Goal: Transaction & Acquisition: Book appointment/travel/reservation

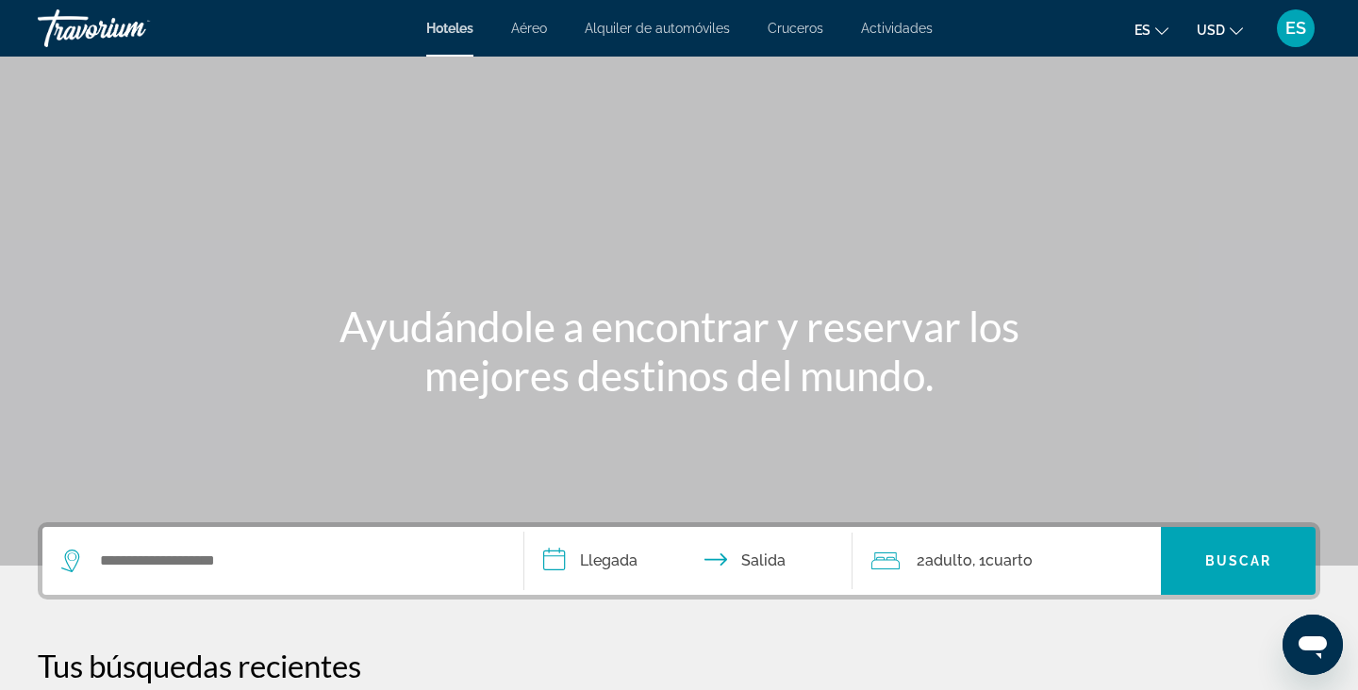
click at [800, 30] on span "Cruceros" at bounding box center [795, 28] width 56 height 15
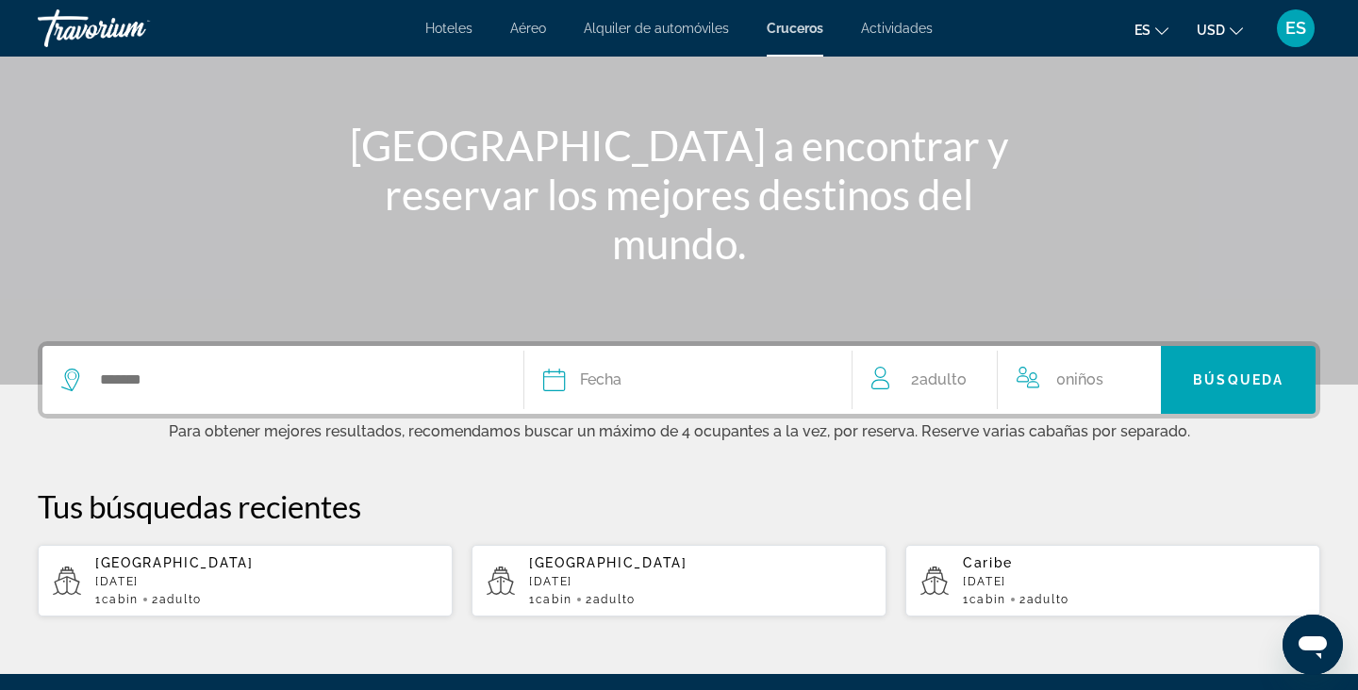
scroll to position [253, 0]
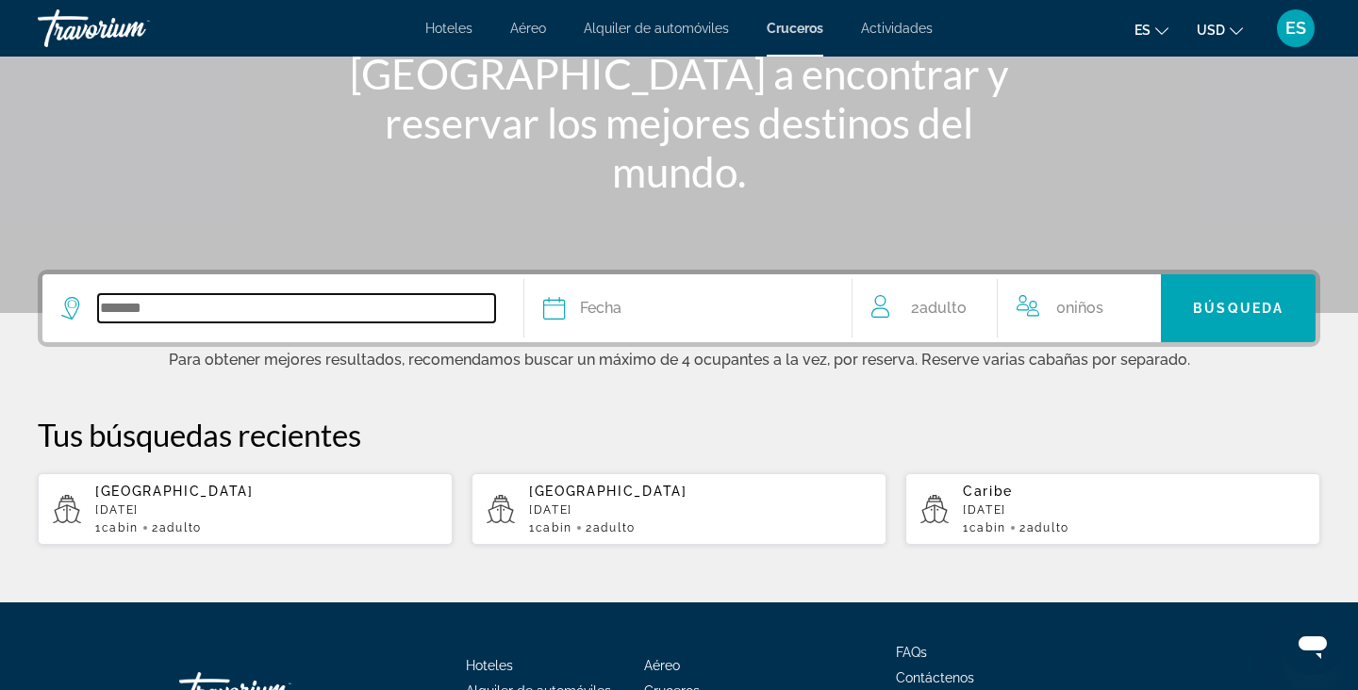
click at [272, 321] on input "Search widget" at bounding box center [296, 308] width 397 height 28
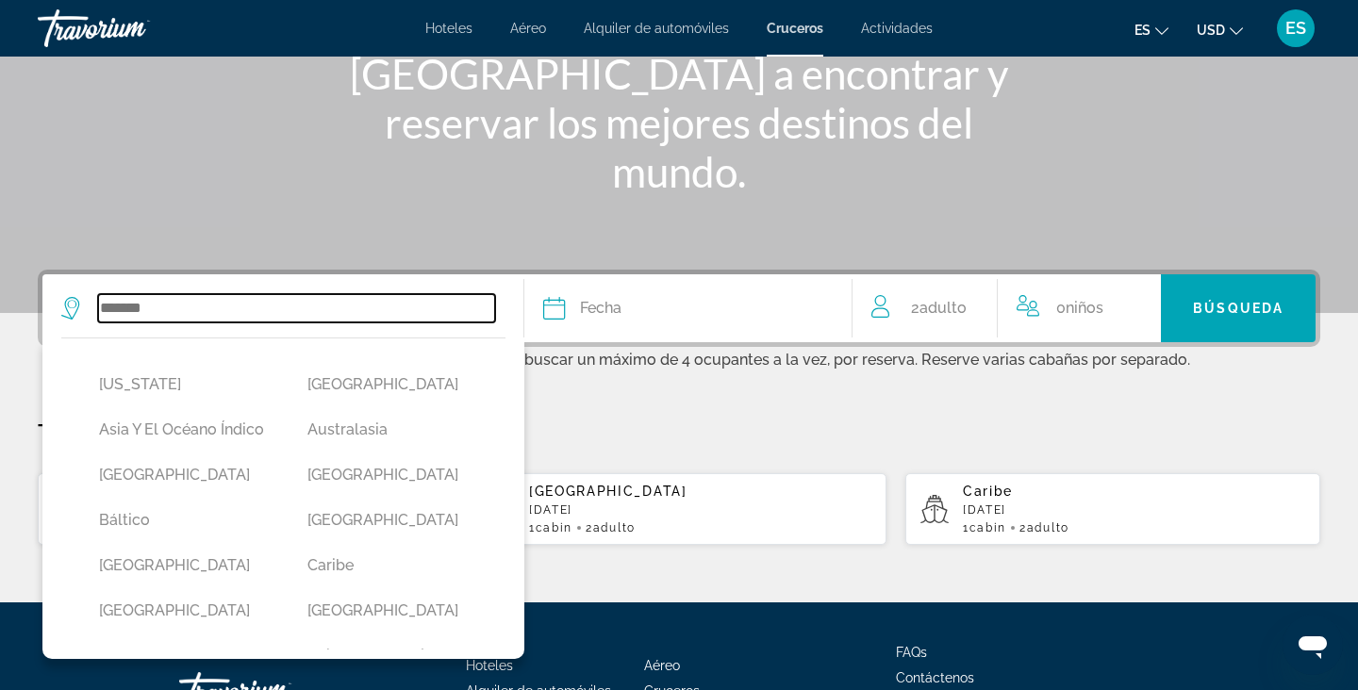
scroll to position [399, 0]
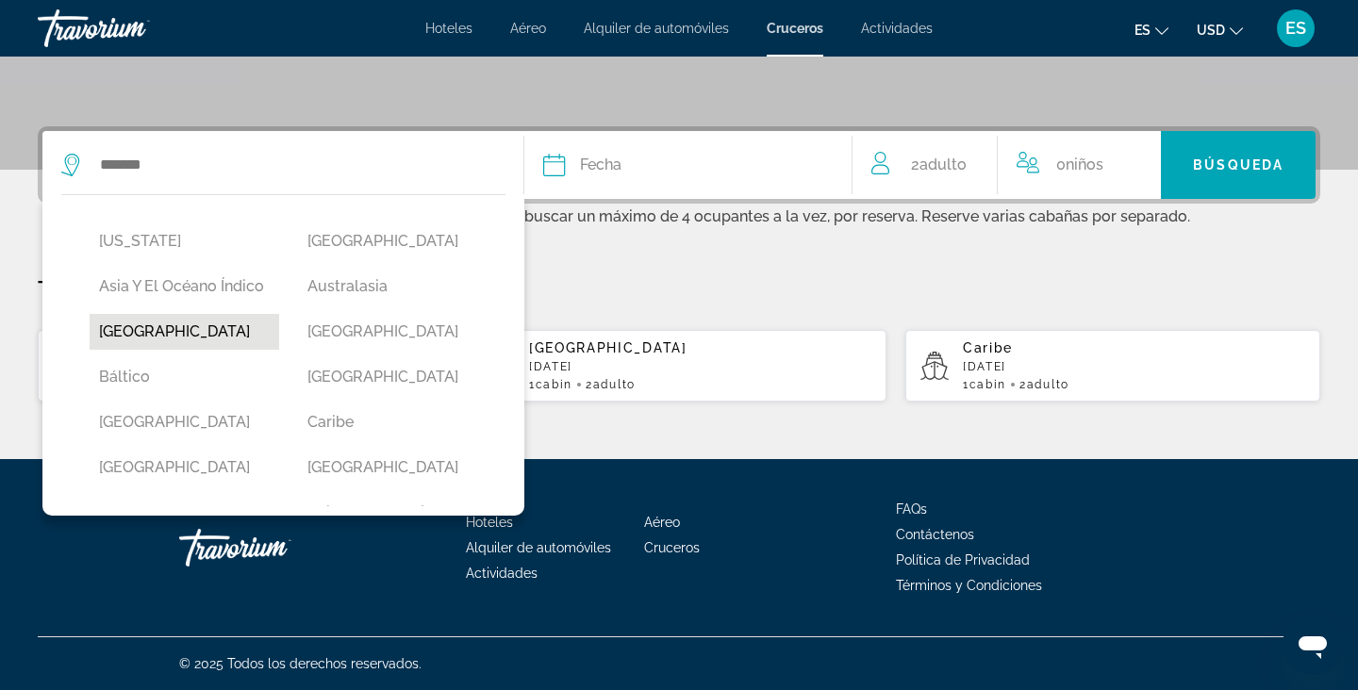
click at [266, 324] on button "Bahamas" at bounding box center [185, 332] width 190 height 36
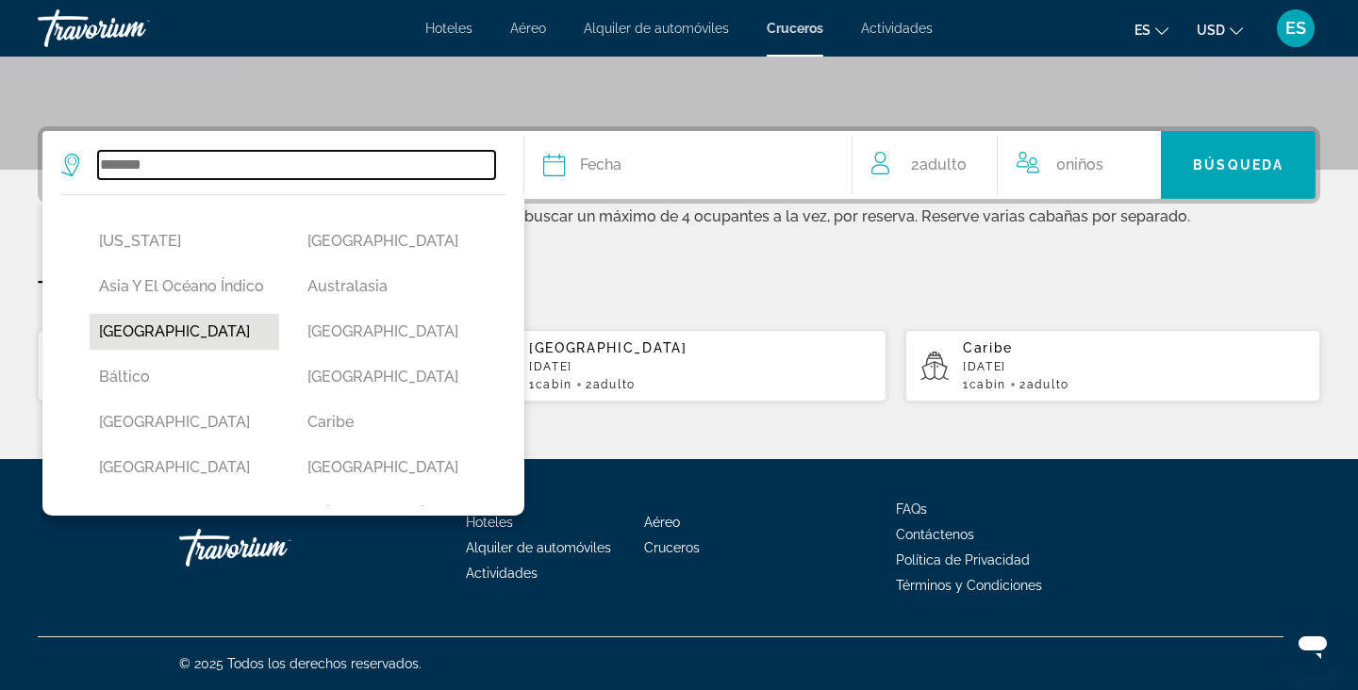
type input "*******"
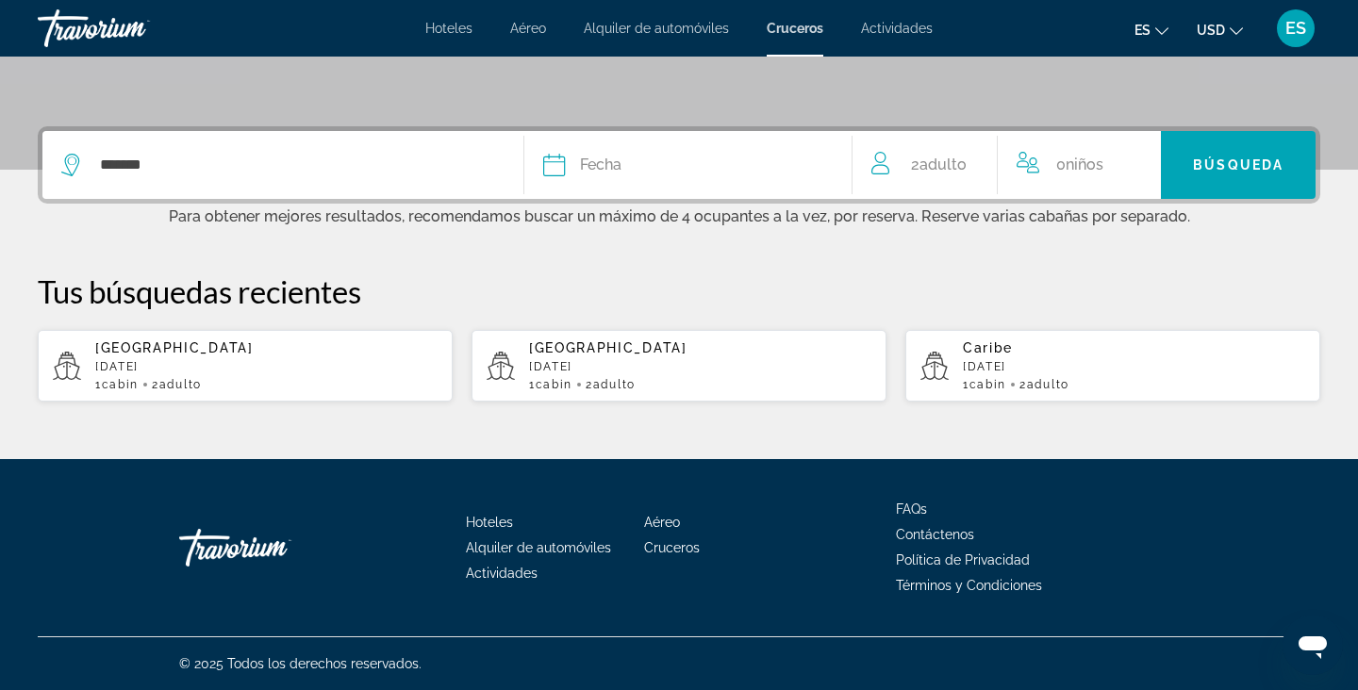
click at [600, 162] on span "Fecha" at bounding box center [600, 165] width 41 height 26
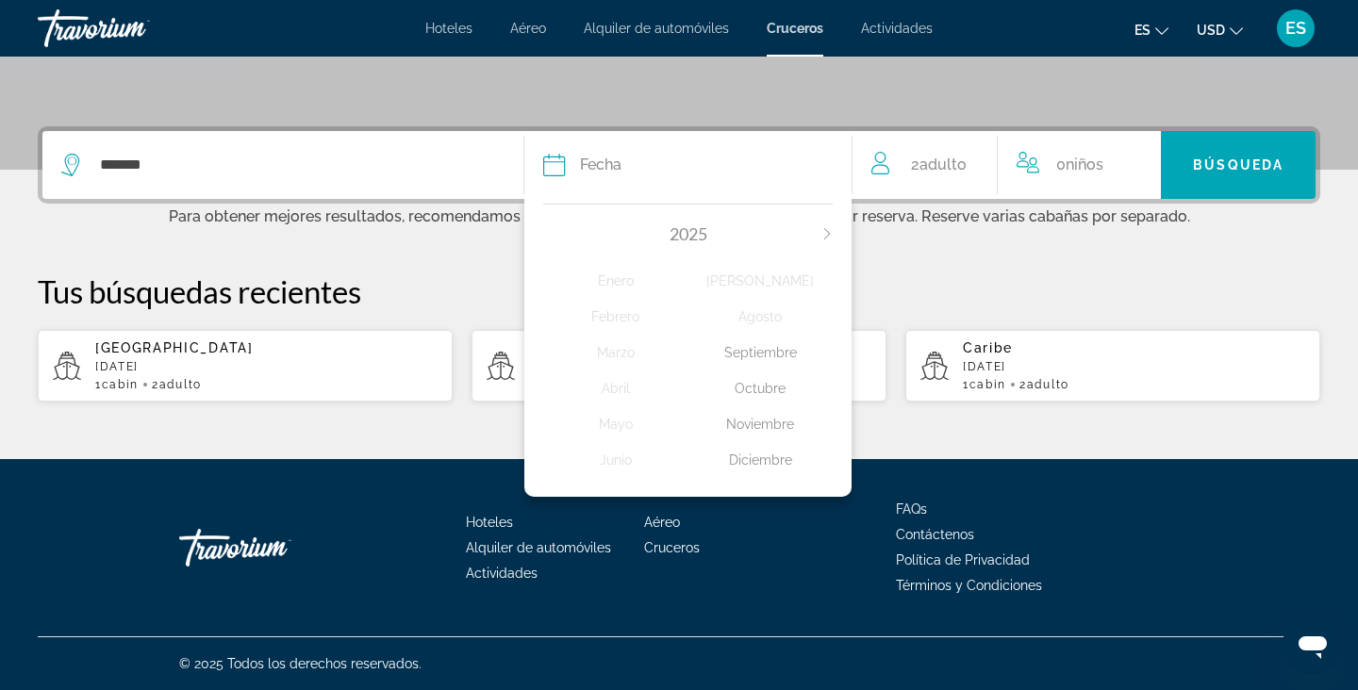
click at [751, 397] on div "Octubre" at bounding box center [760, 388] width 144 height 34
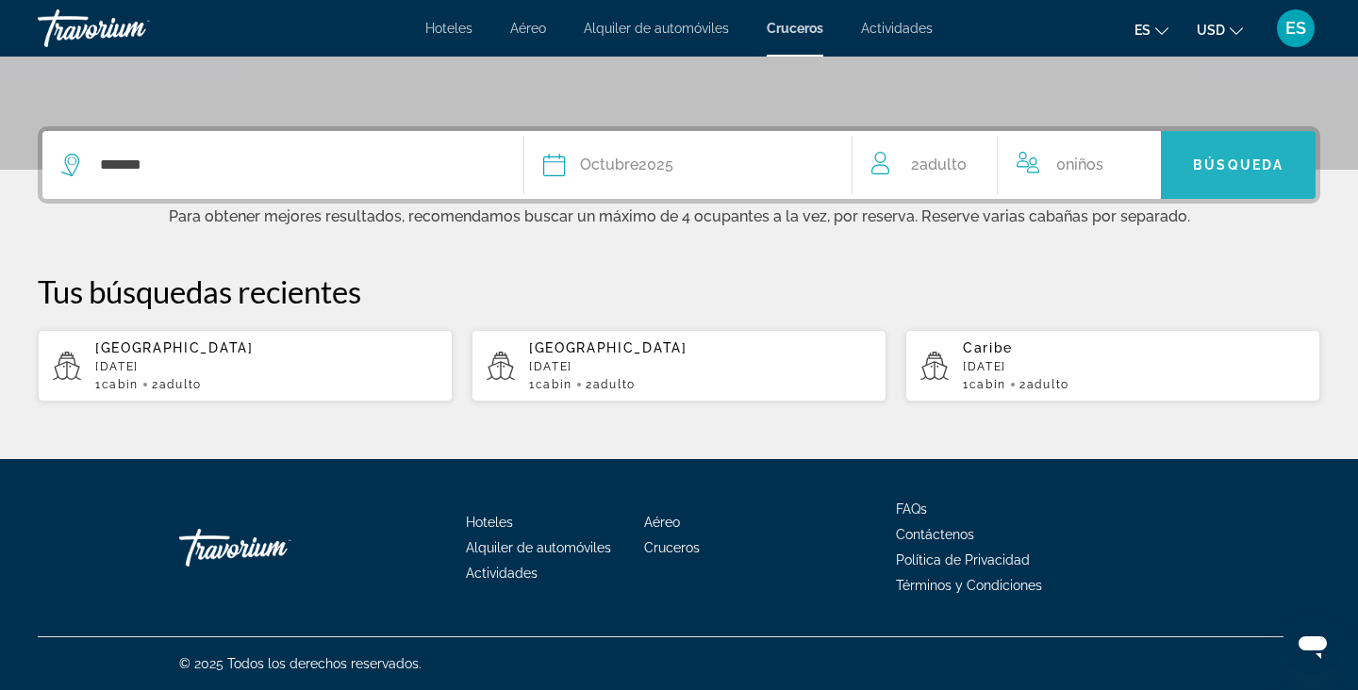
click at [1197, 159] on span "Búsqueda" at bounding box center [1238, 164] width 91 height 15
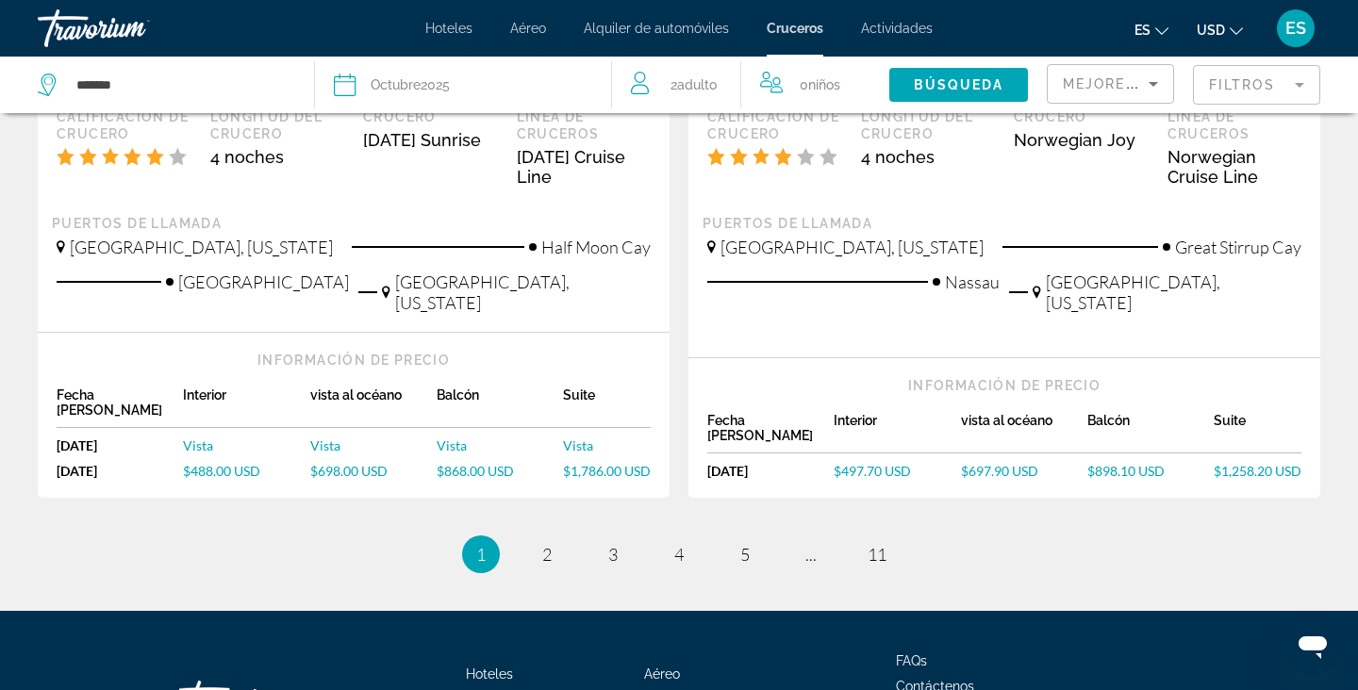
scroll to position [2214, 0]
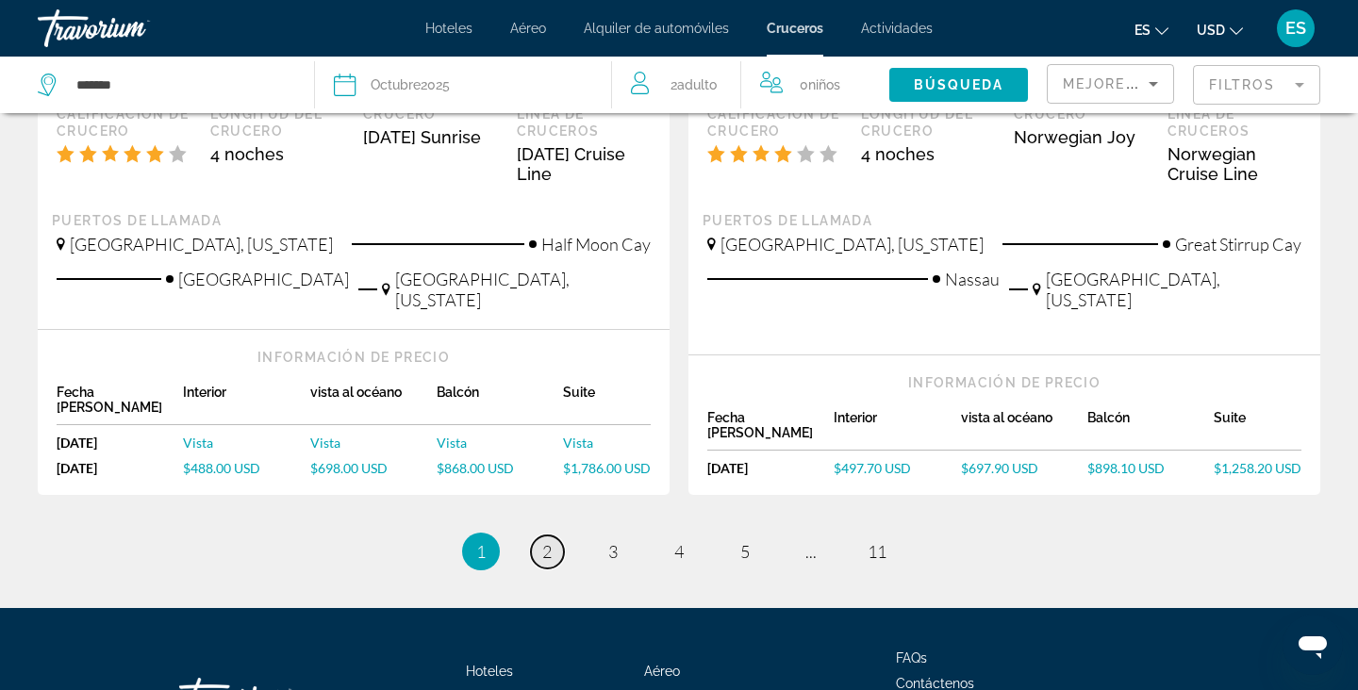
click at [549, 541] on span "2" at bounding box center [546, 551] width 9 height 21
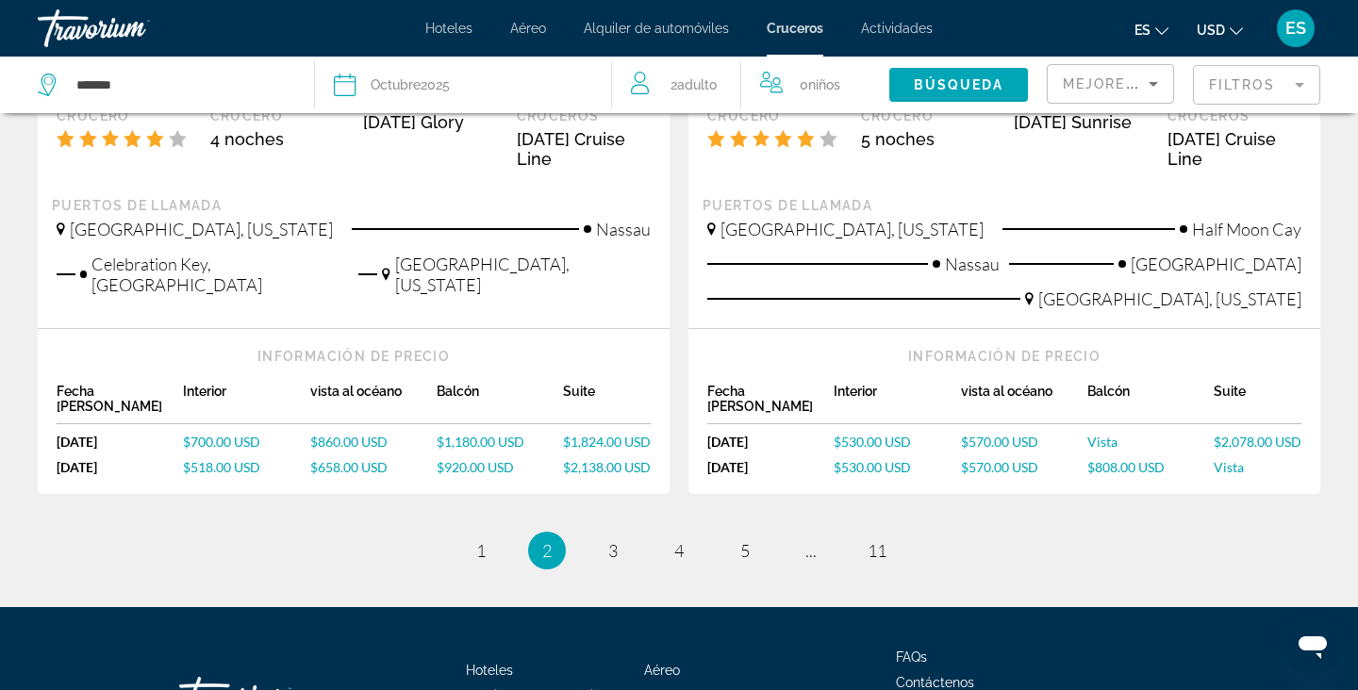
scroll to position [2273, 0]
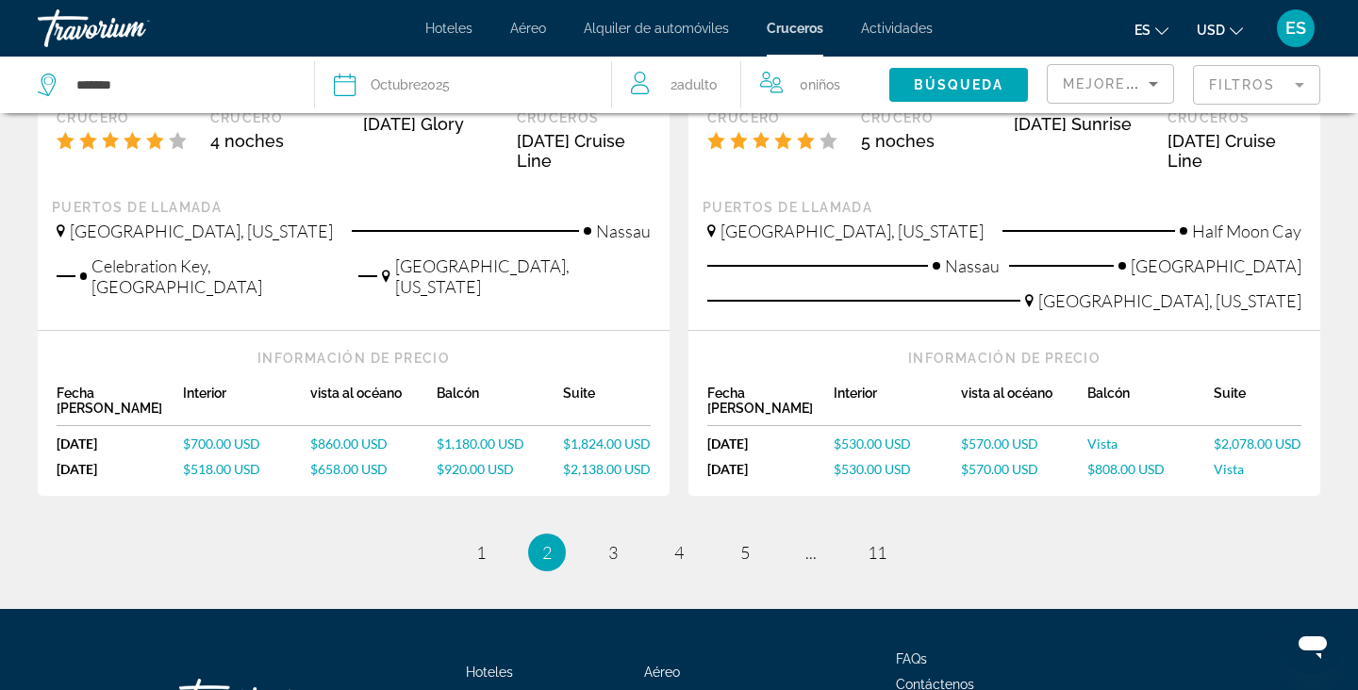
click at [655, 534] on ul "2 / 11 page 1 You're on page 2 page 3 page 4 page 5 page ... page 11" at bounding box center [679, 553] width 1282 height 38
click at [669, 536] on link "page 4" at bounding box center [679, 552] width 33 height 33
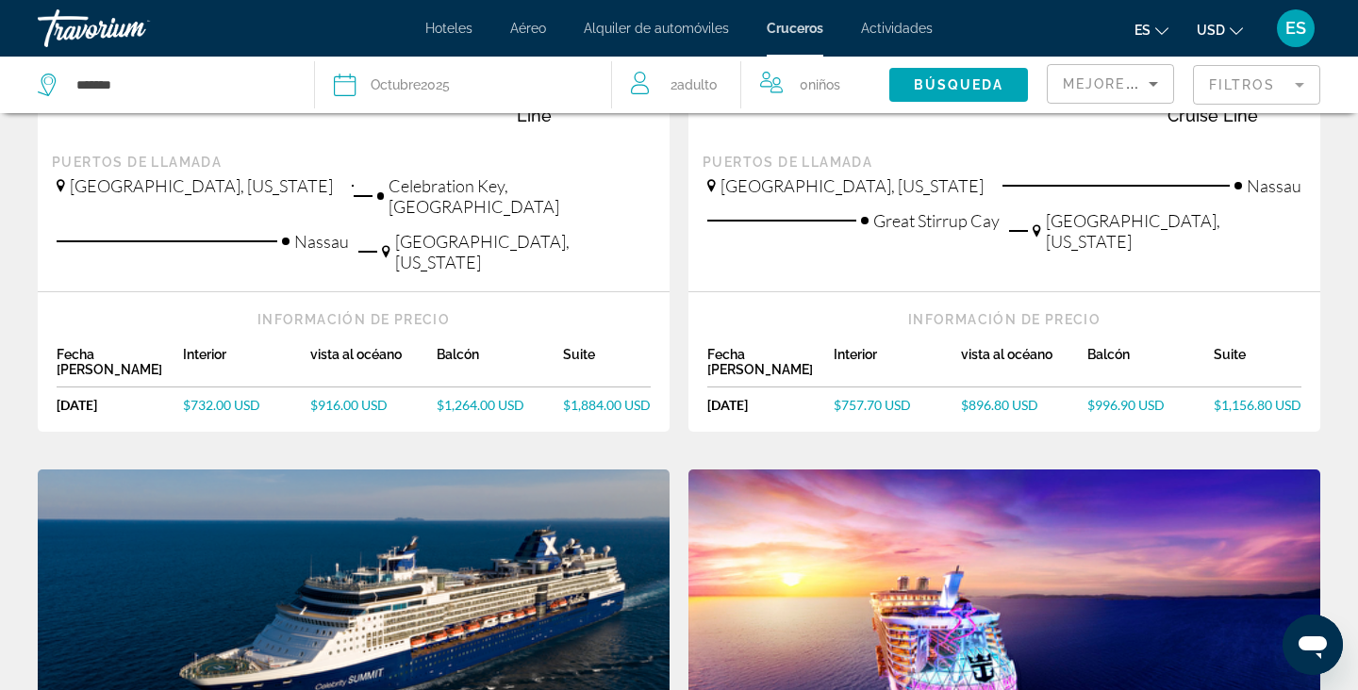
scroll to position [1358, 0]
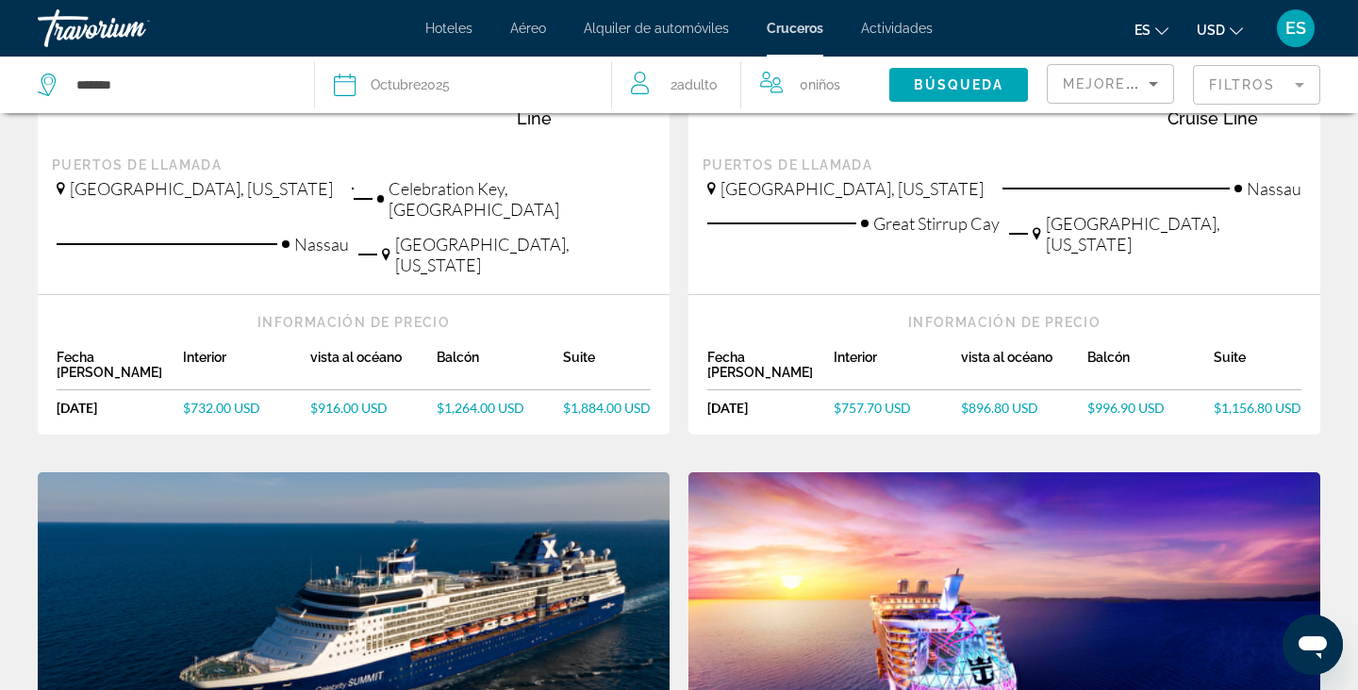
click at [760, 530] on img "Main content" at bounding box center [1004, 623] width 632 height 302
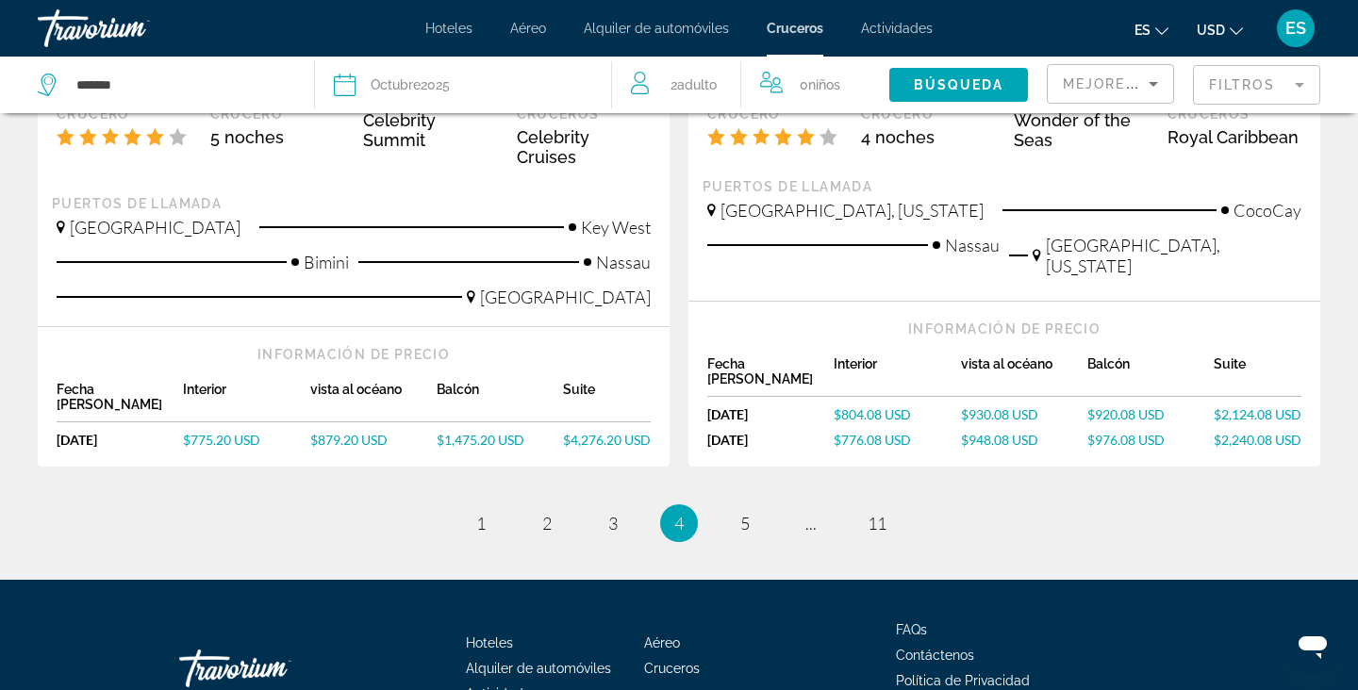
scroll to position [2125, 0]
click at [753, 508] on link "page 5" at bounding box center [745, 524] width 33 height 33
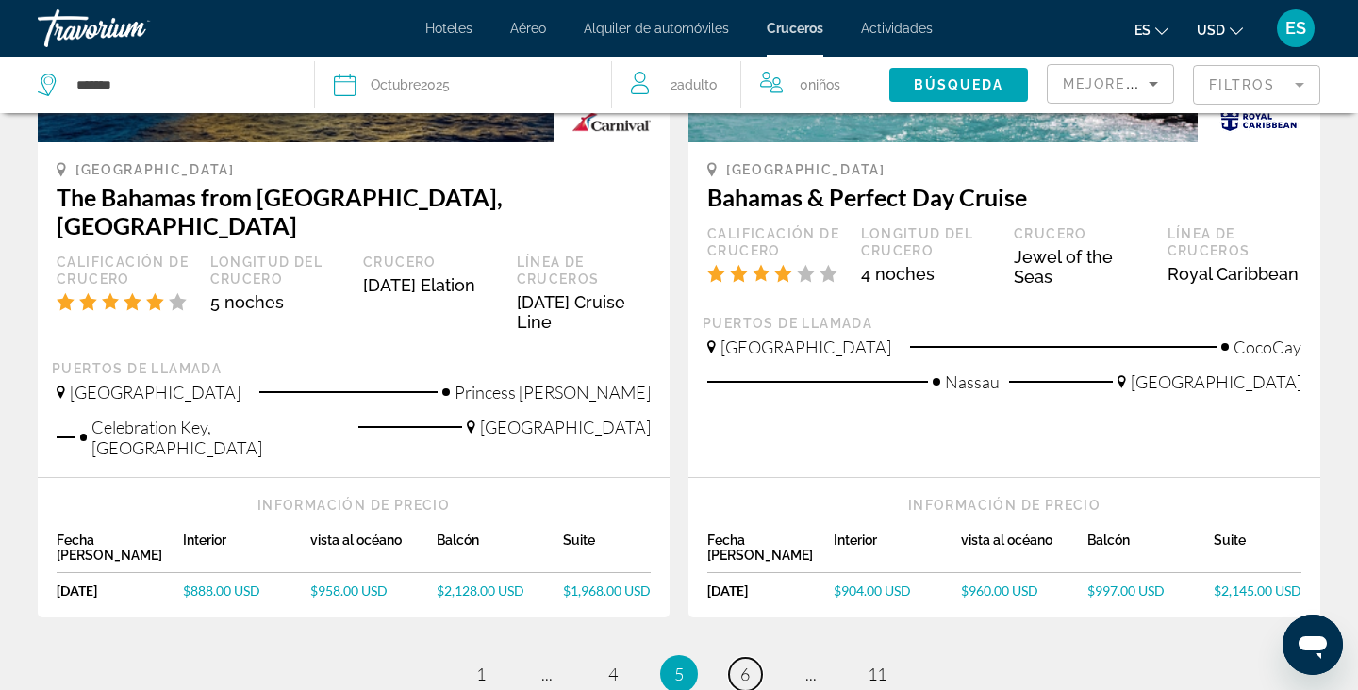
scroll to position [2156, 0]
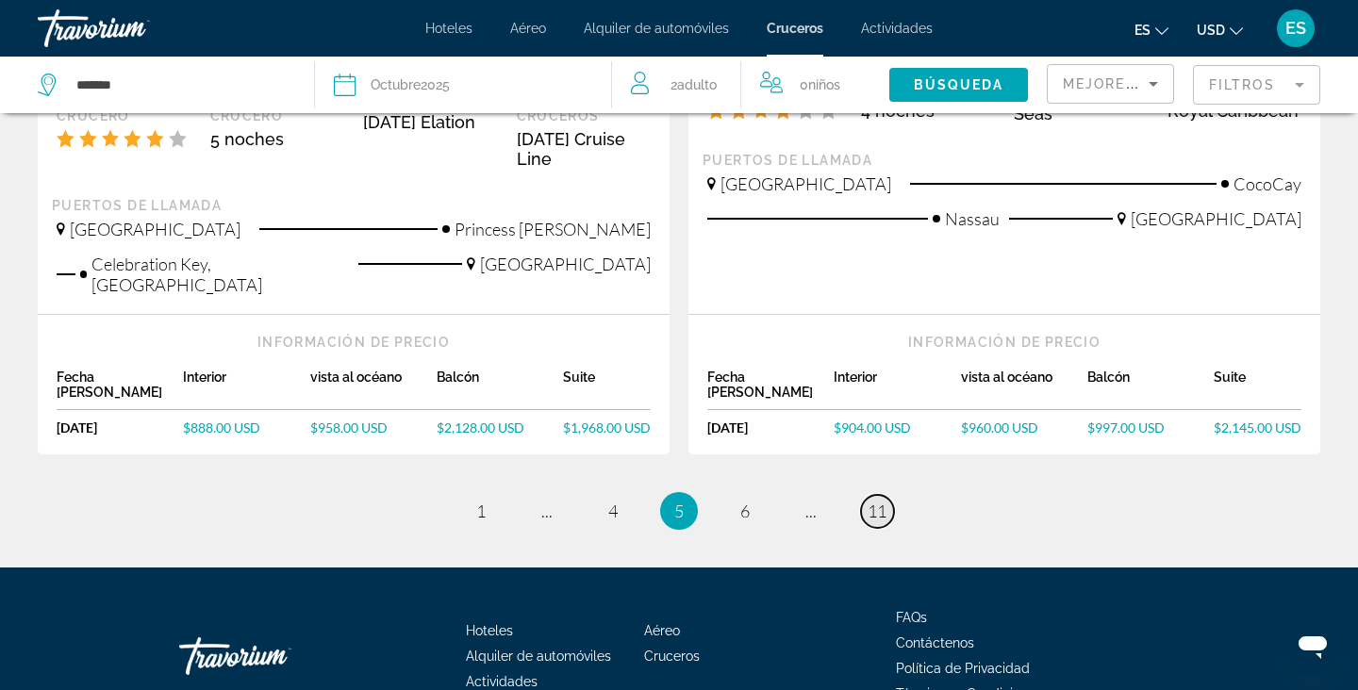
click at [877, 501] on span "11" at bounding box center [876, 511] width 19 height 21
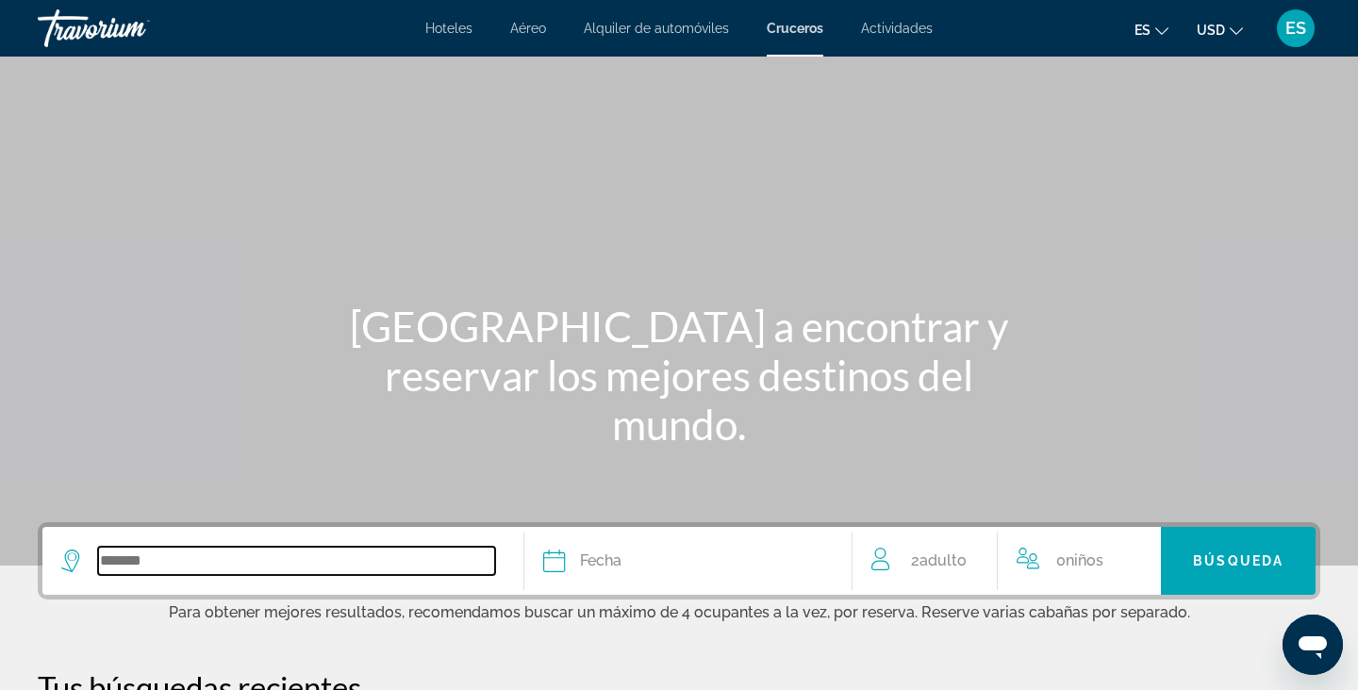
click at [455, 553] on input "Search widget" at bounding box center [296, 561] width 397 height 28
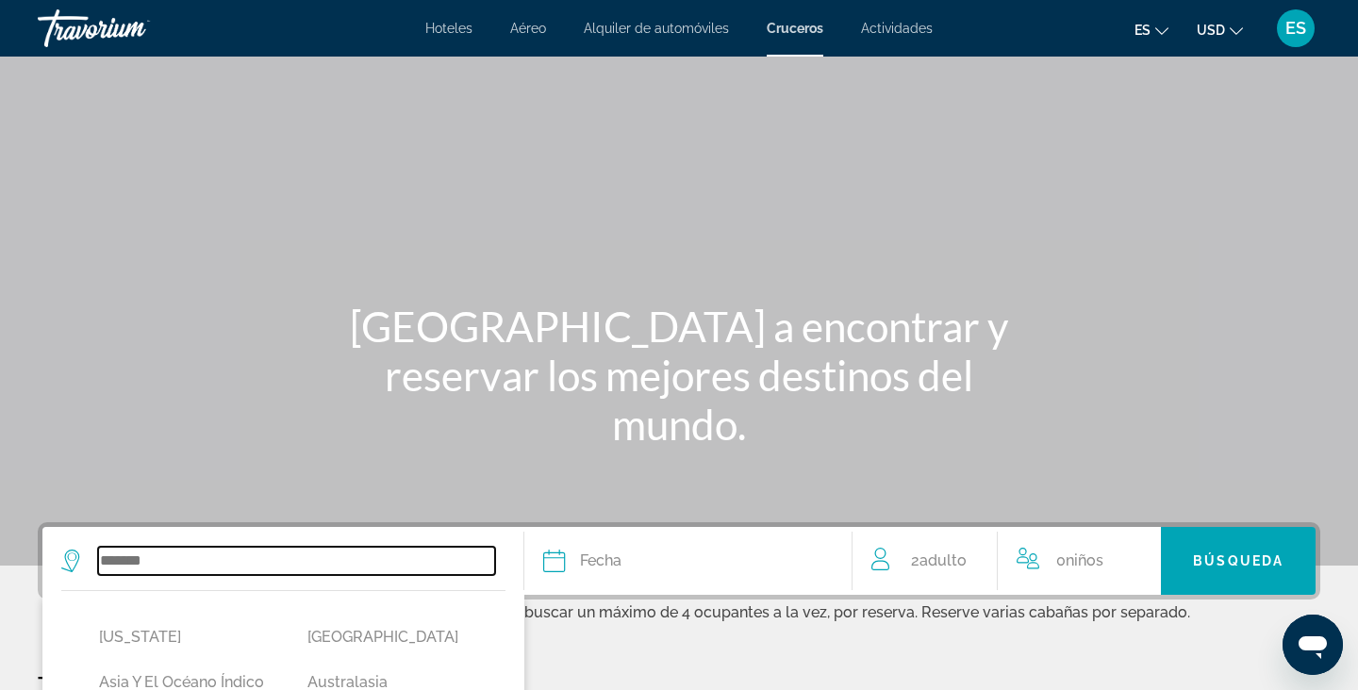
scroll to position [399, 0]
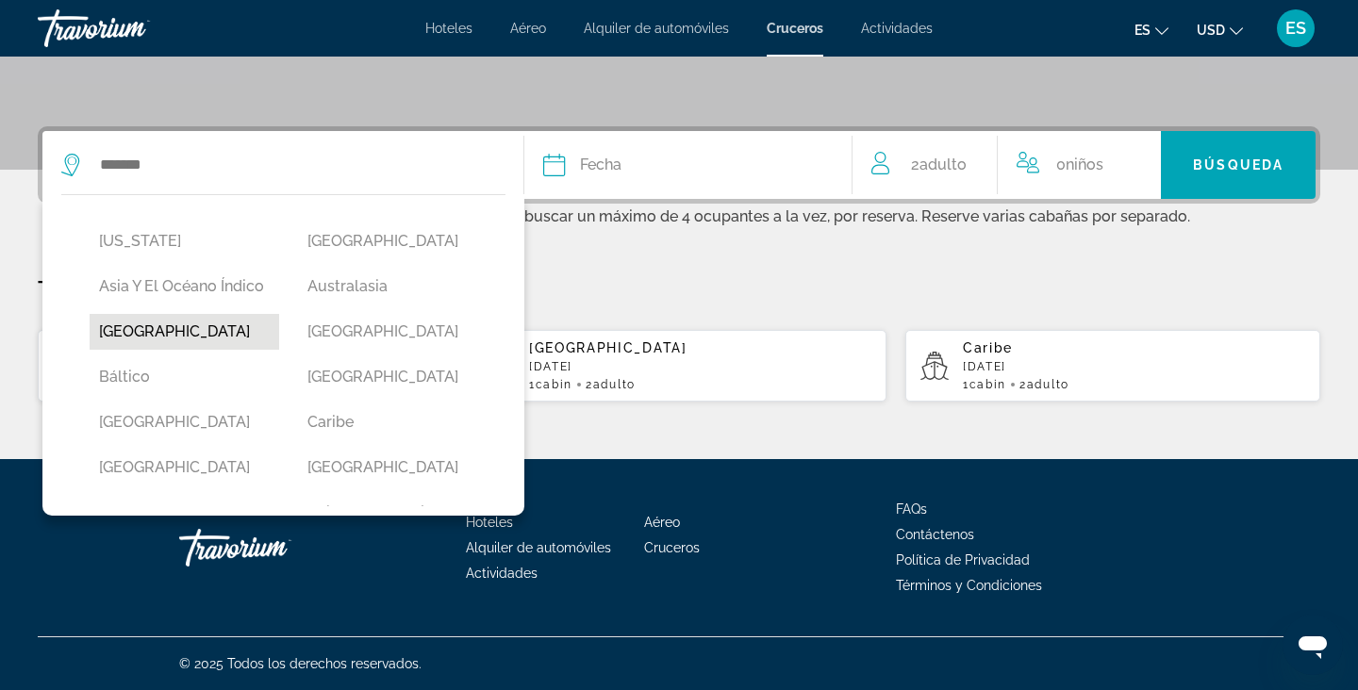
click at [189, 335] on button "Bahamas" at bounding box center [185, 332] width 190 height 36
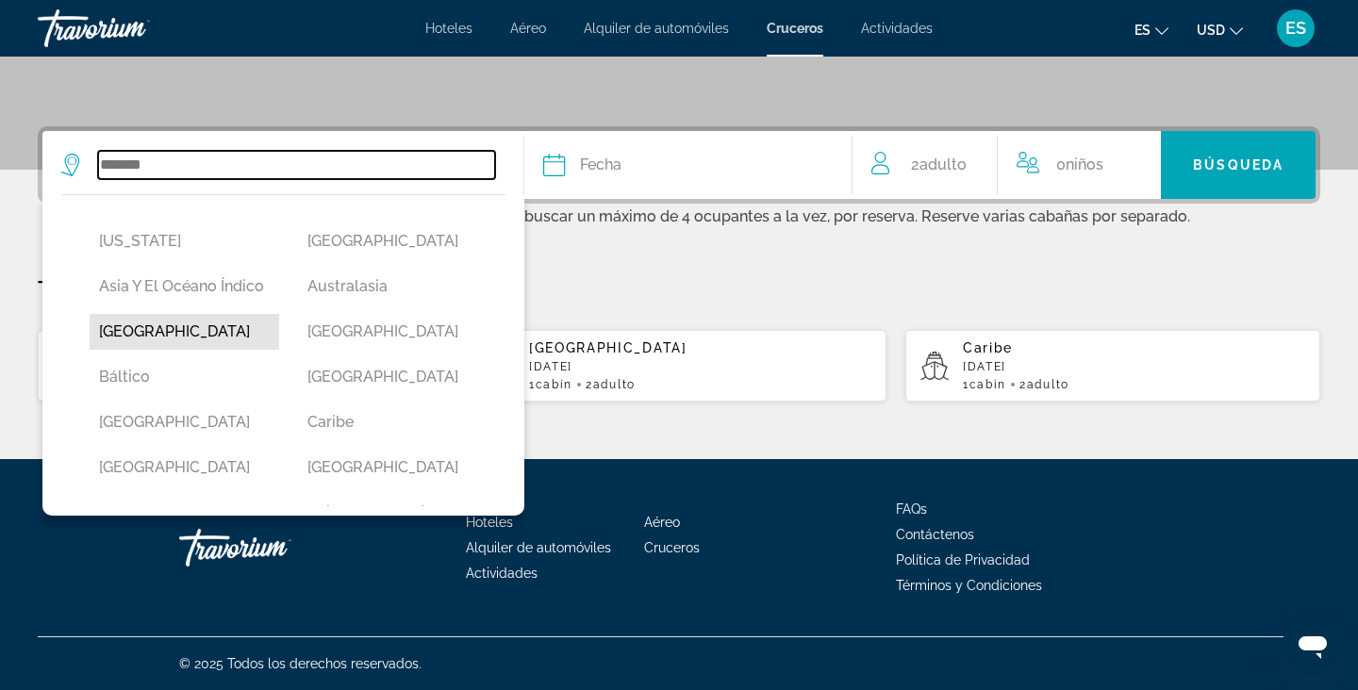
type input "*******"
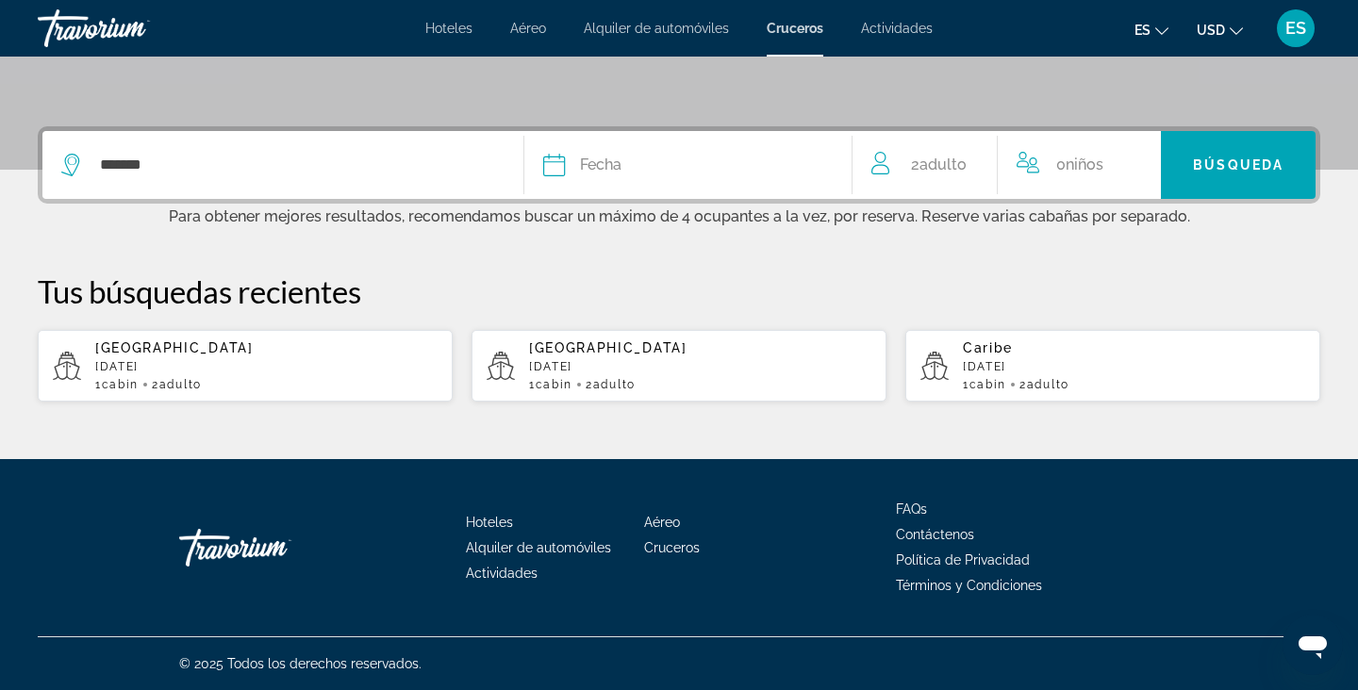
click at [477, 33] on li "Hoteles" at bounding box center [458, 28] width 66 height 15
click at [450, 41] on div "Hoteles Aéreo Alquiler de automóviles Cruceros Actividades Hoteles Aéreo Alquil…" at bounding box center [679, 28] width 1358 height 49
click at [450, 35] on div "Hoteles Aéreo Alquiler de automóviles Cruceros Actividades Hoteles Aéreo Alquil…" at bounding box center [679, 28] width 1358 height 49
click at [447, 25] on span "Hoteles" at bounding box center [448, 28] width 47 height 15
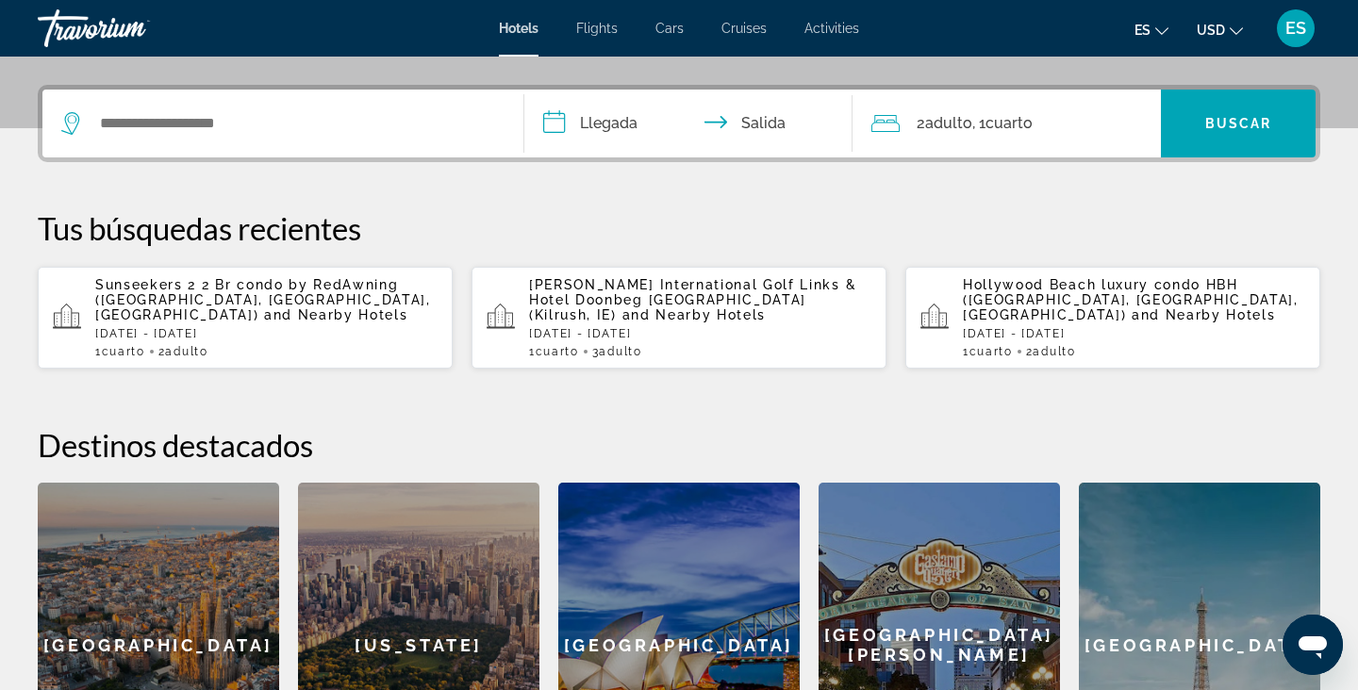
scroll to position [426, 0]
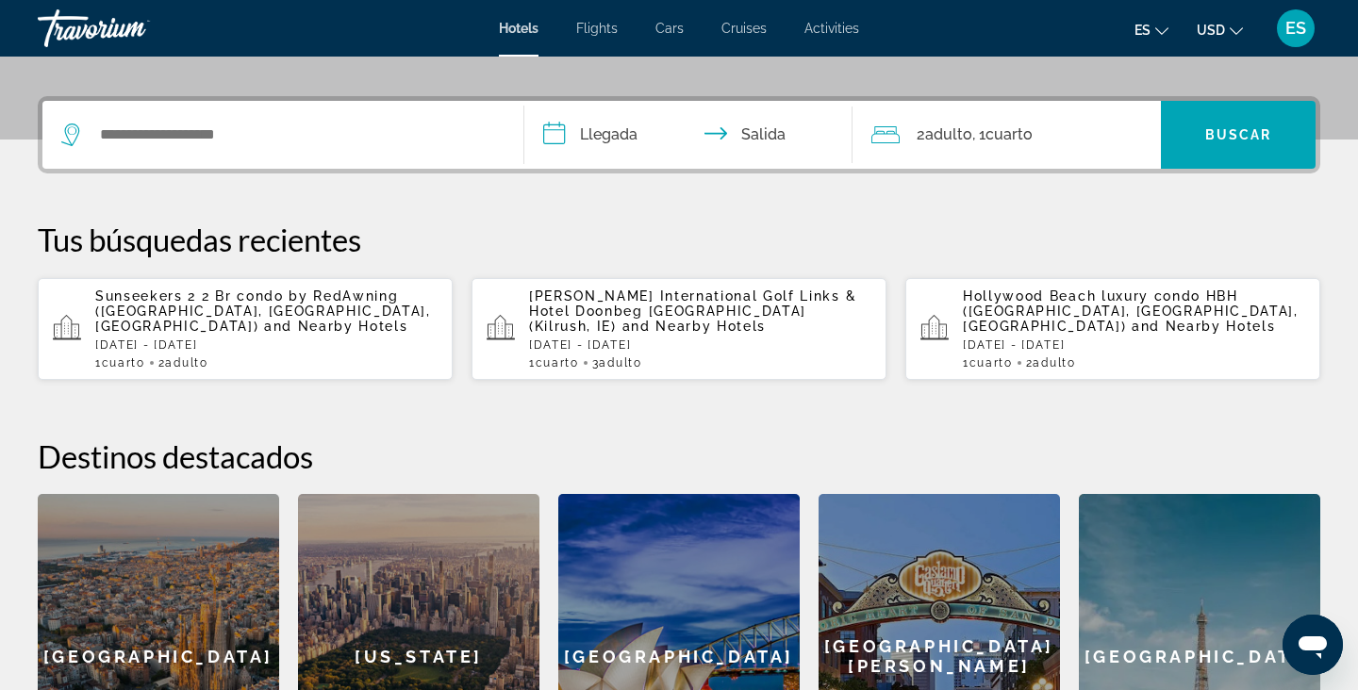
click at [1067, 330] on div "Hollywood Beach luxury condo HBH (Hollywood, FL, US) and Nearby Hotels Fri, 19 …" at bounding box center [1134, 329] width 342 height 81
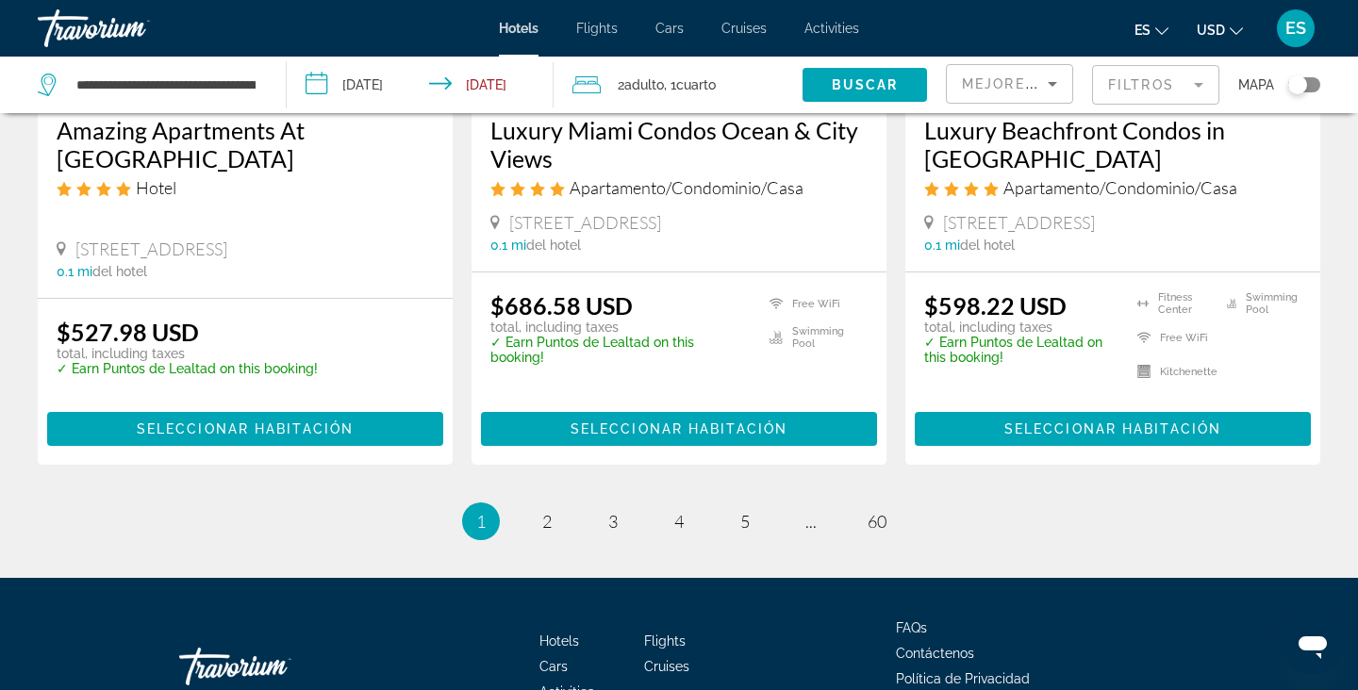
scroll to position [2626, 0]
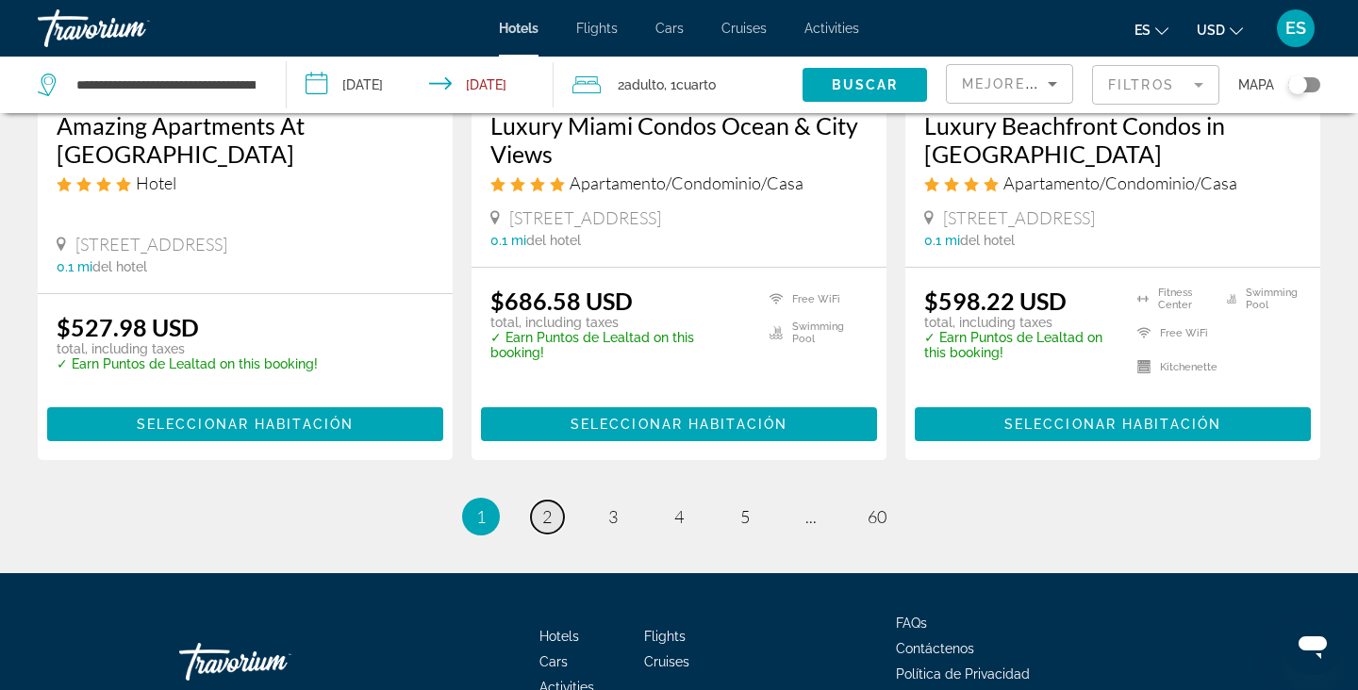
click at [556, 501] on link "page 2" at bounding box center [547, 517] width 33 height 33
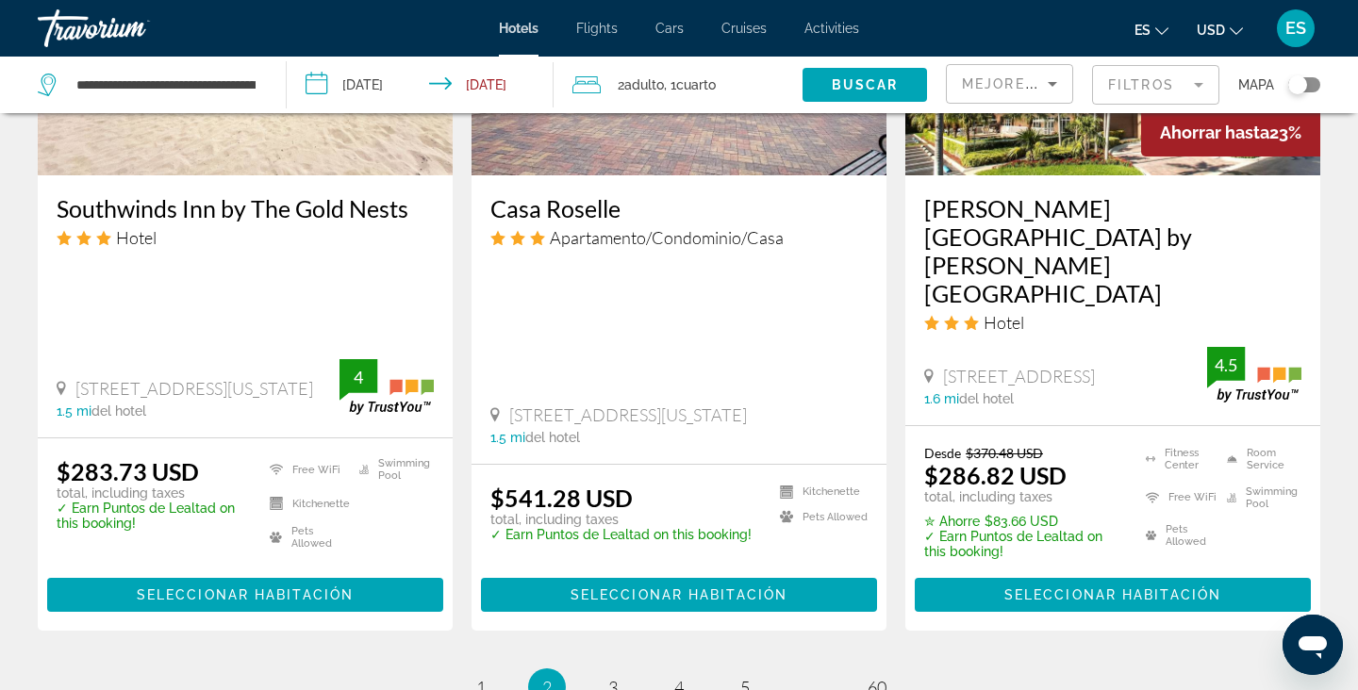
scroll to position [2507, 0]
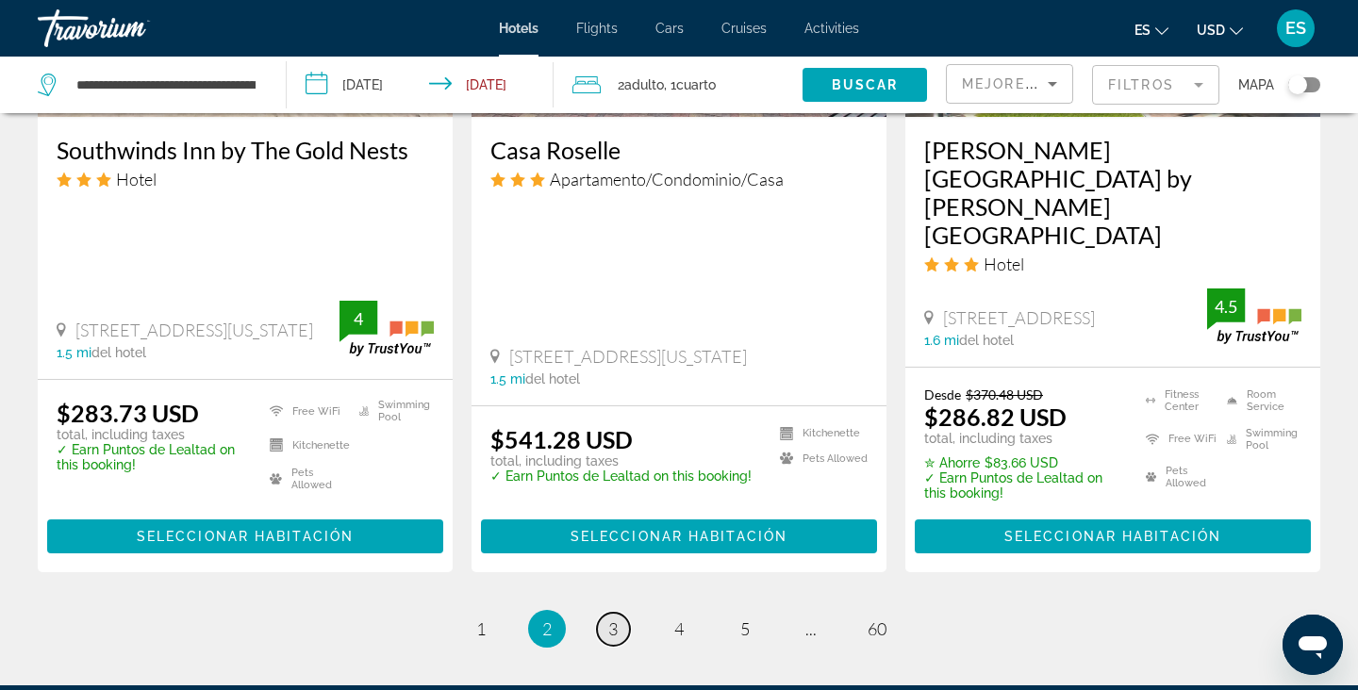
click at [625, 613] on link "page 3" at bounding box center [613, 629] width 33 height 33
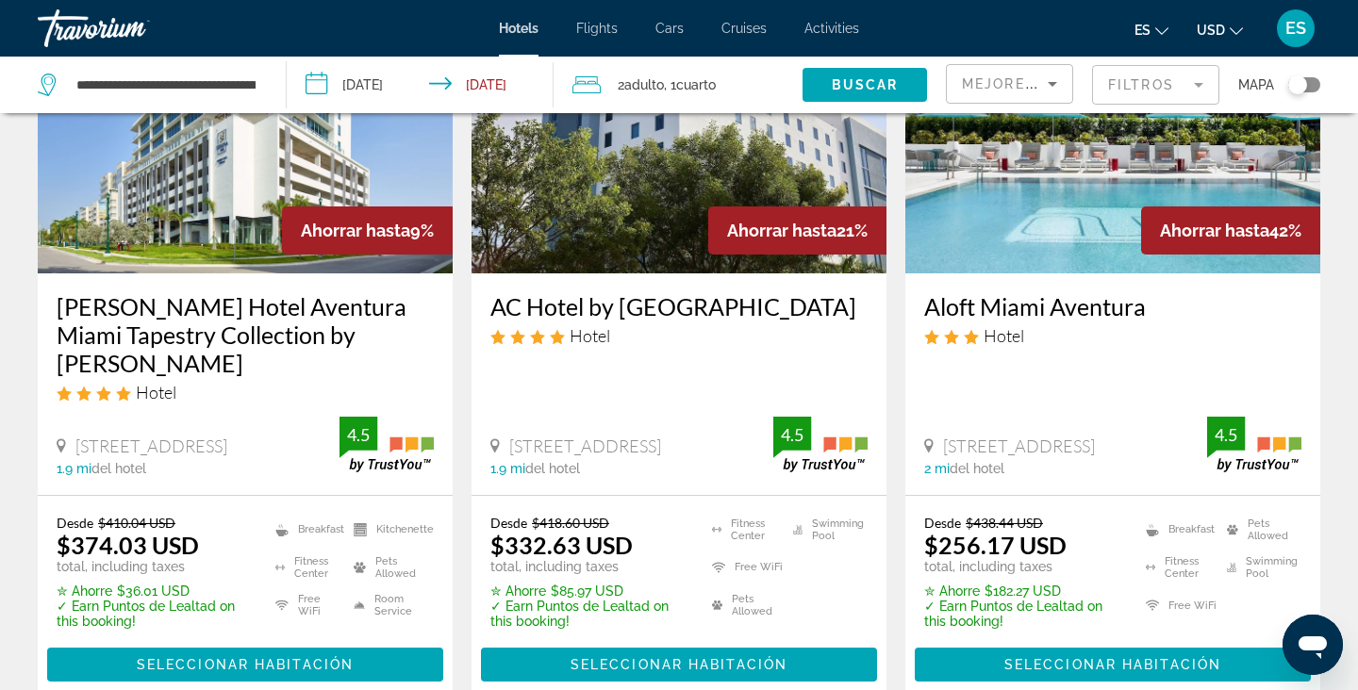
scroll to position [1511, 0]
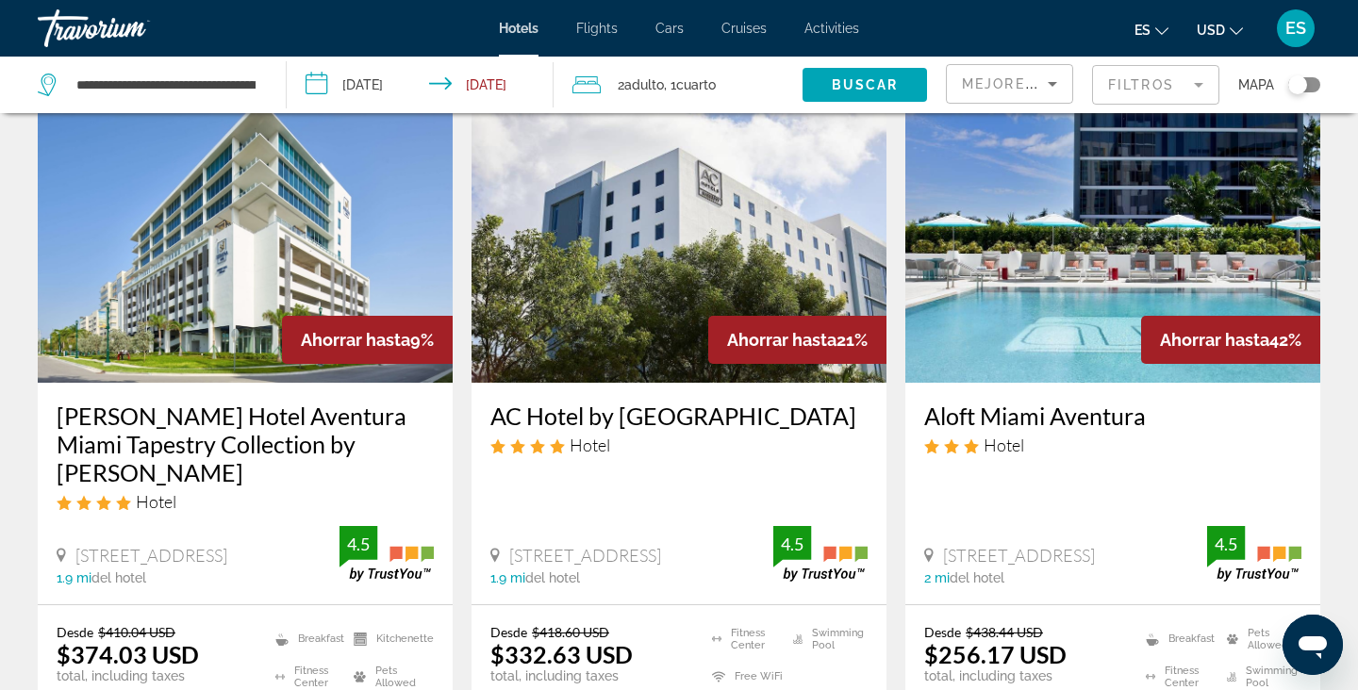
click at [297, 232] on img "Main content" at bounding box center [245, 232] width 415 height 302
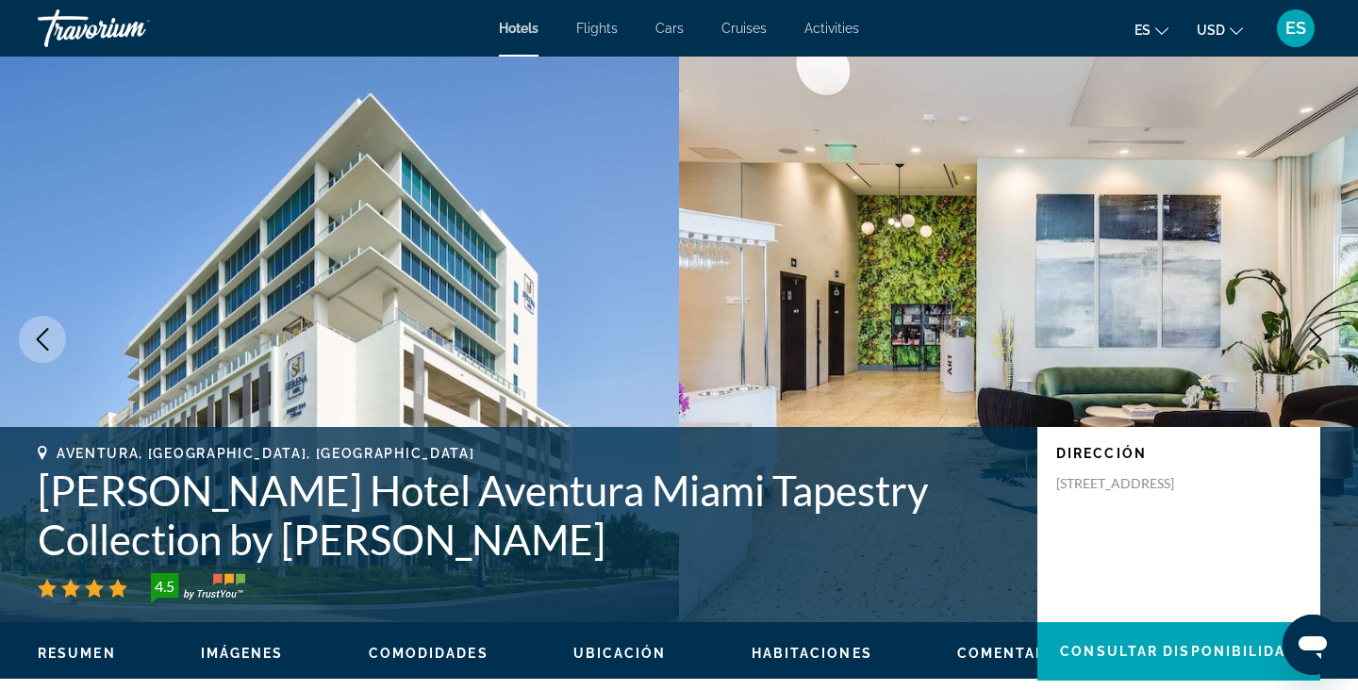
click at [1295, 355] on img "Main content" at bounding box center [1018, 340] width 679 height 566
click at [1321, 325] on button "Next image" at bounding box center [1315, 339] width 47 height 47
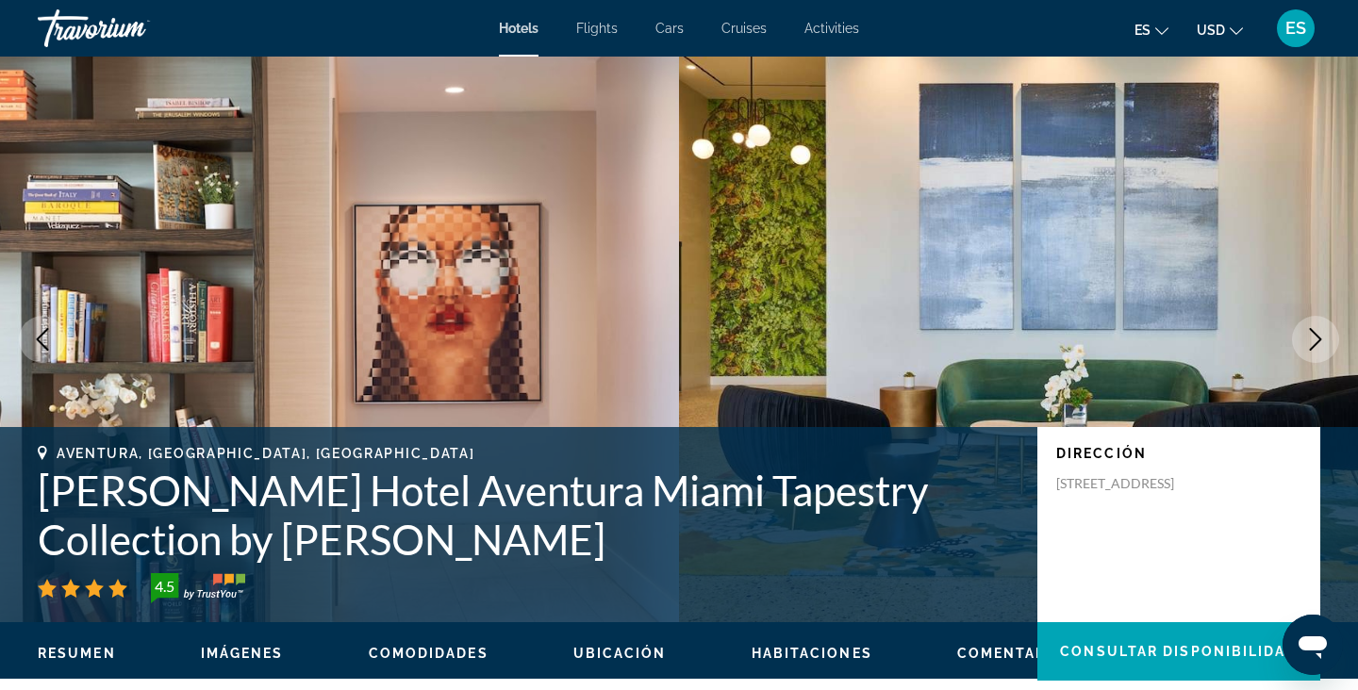
click at [1319, 328] on icon "Next image" at bounding box center [1315, 339] width 23 height 23
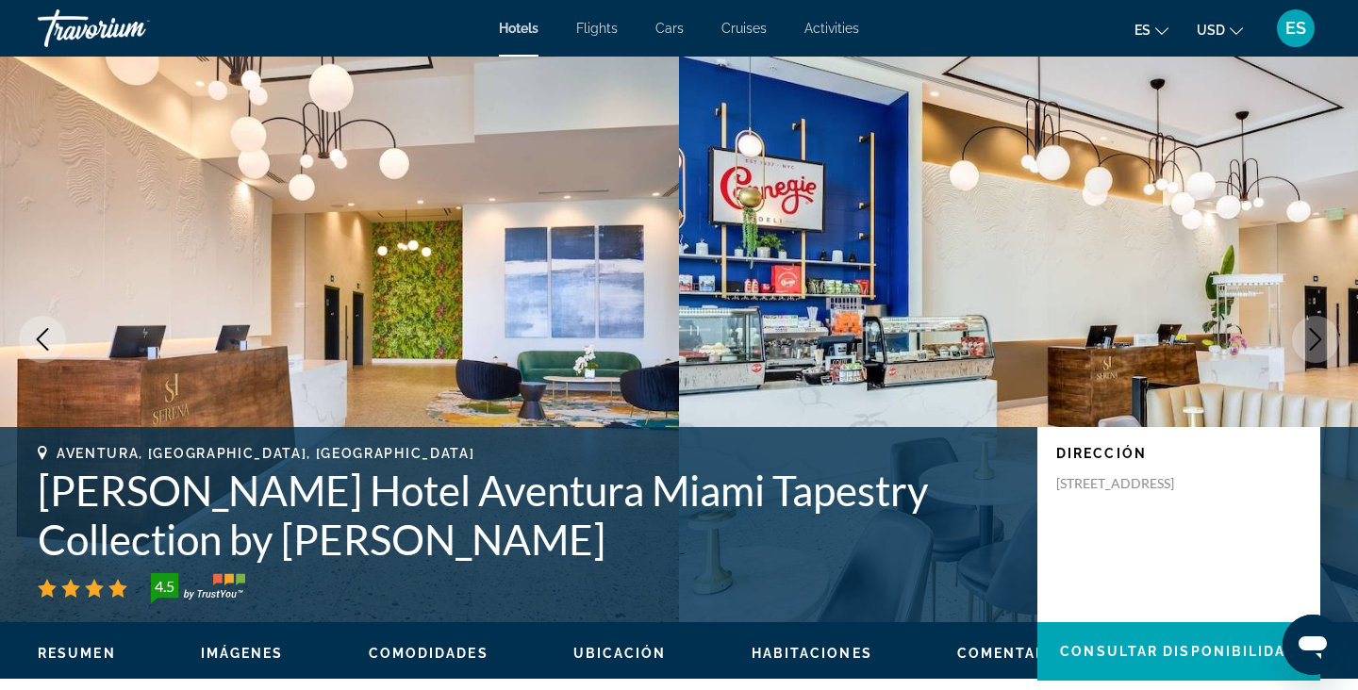
click at [1319, 328] on icon "Next image" at bounding box center [1315, 339] width 23 height 23
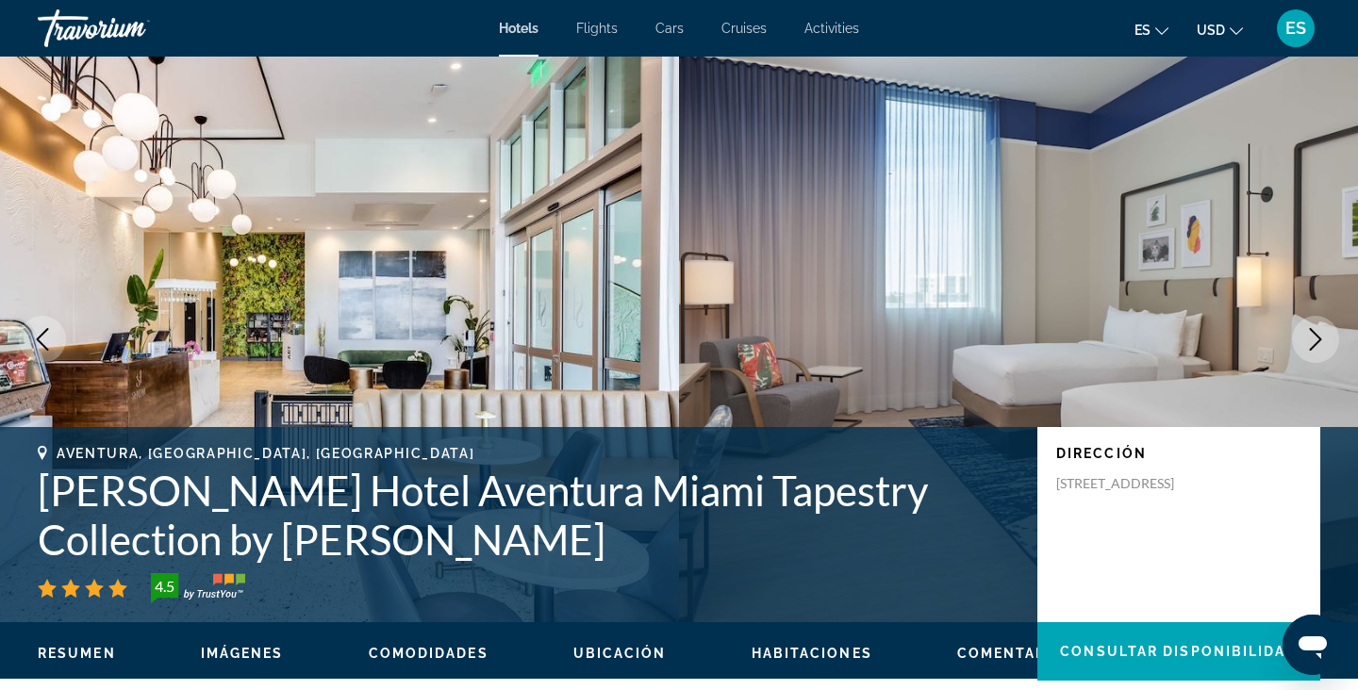
click at [1319, 328] on icon "Next image" at bounding box center [1315, 339] width 23 height 23
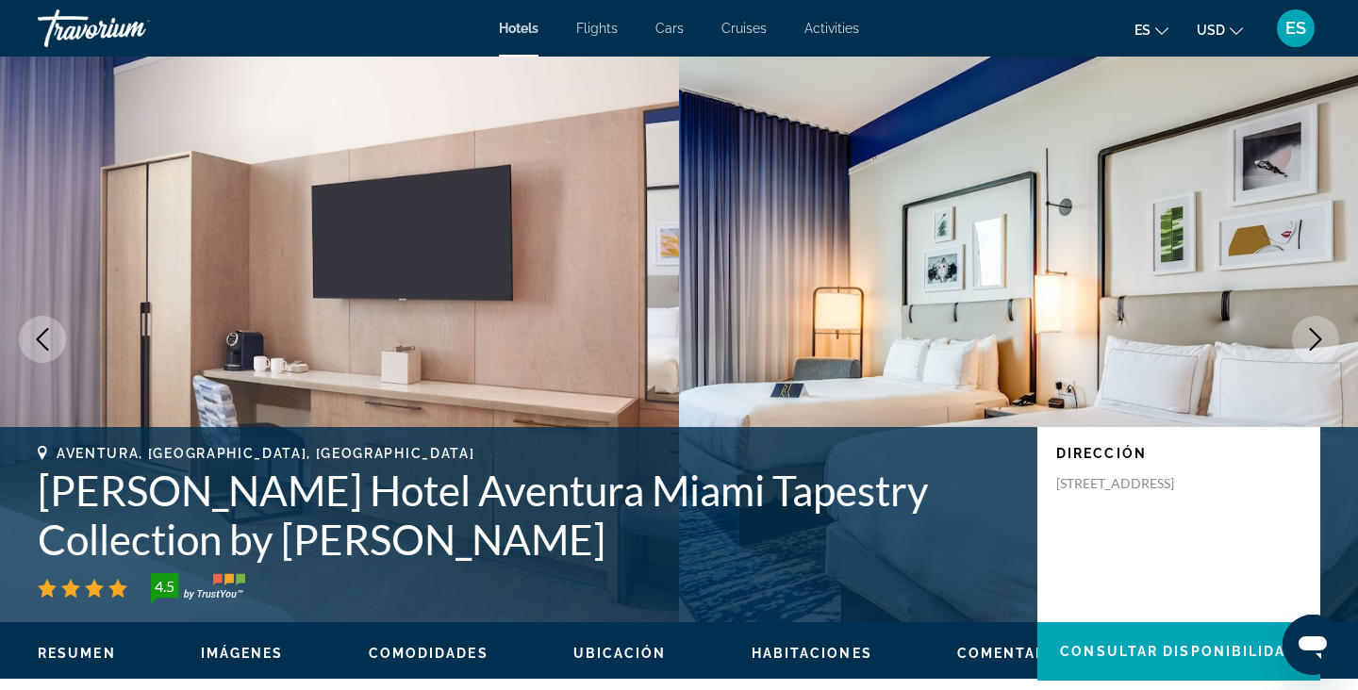
click at [1319, 328] on icon "Next image" at bounding box center [1315, 339] width 23 height 23
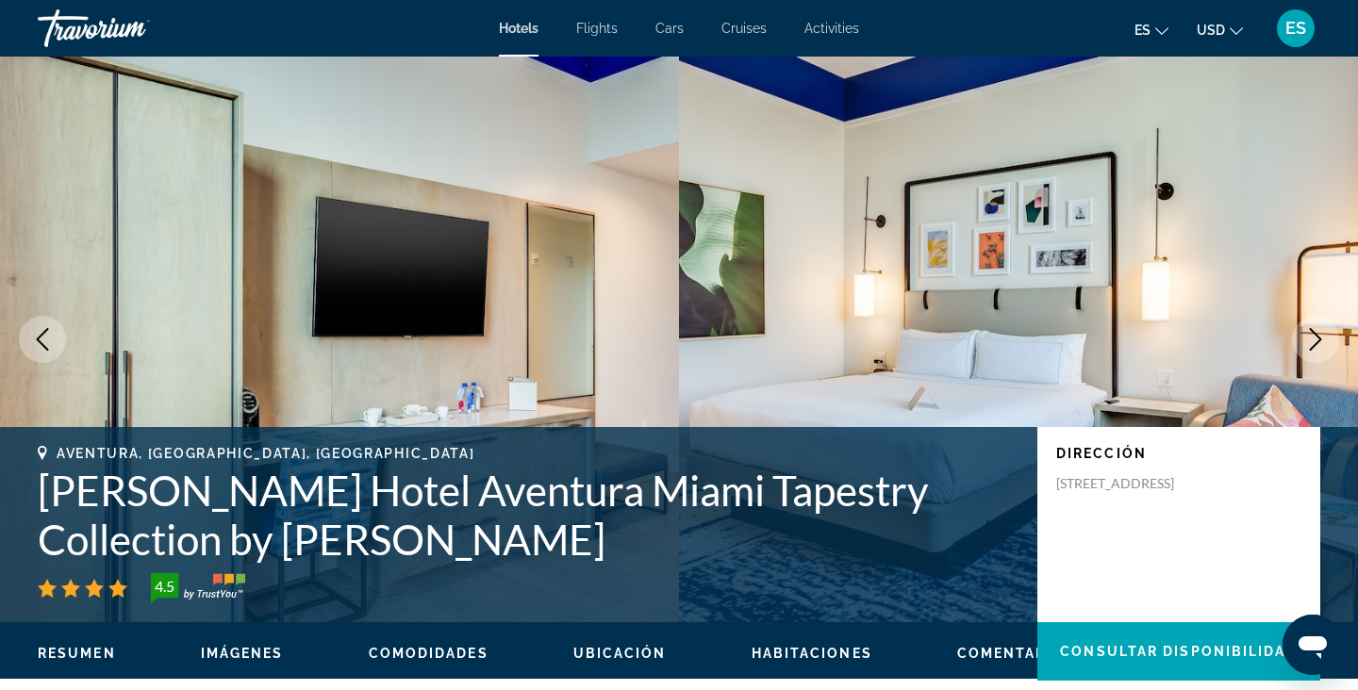
click at [1319, 328] on icon "Next image" at bounding box center [1315, 339] width 23 height 23
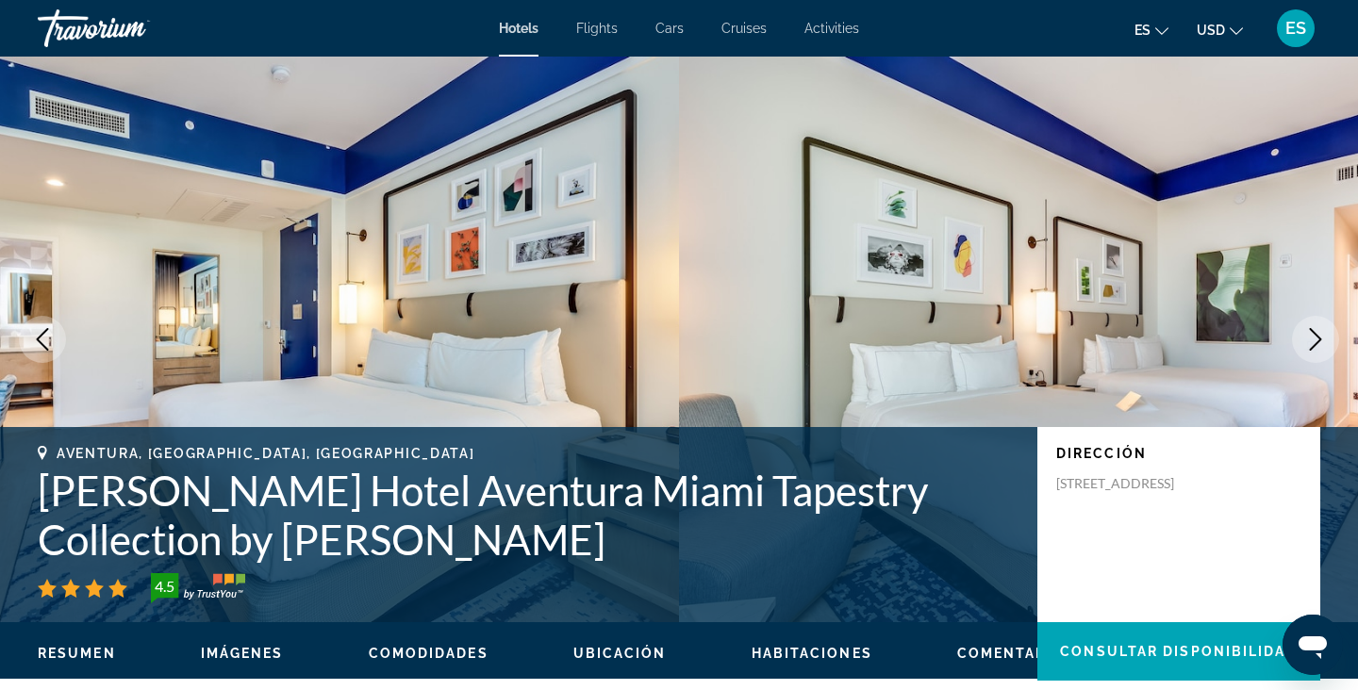
click at [1322, 337] on icon "Next image" at bounding box center [1315, 339] width 23 height 23
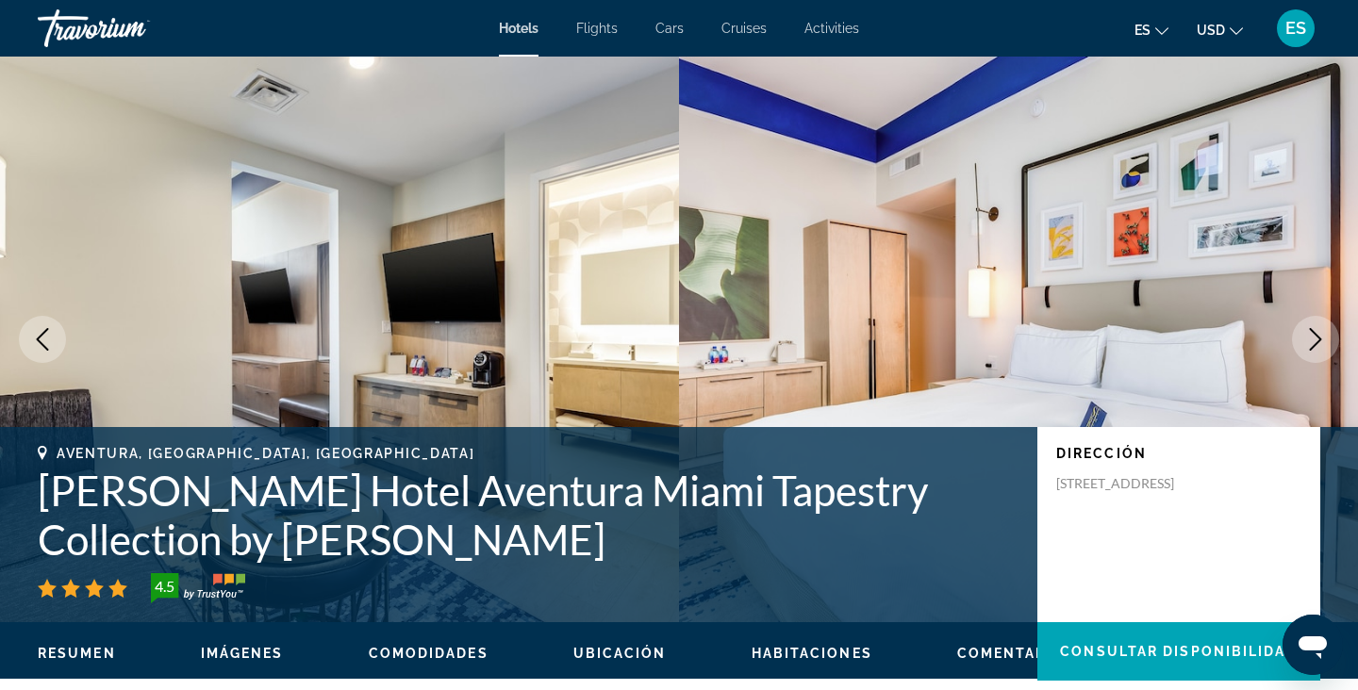
click at [1323, 337] on icon "Next image" at bounding box center [1315, 339] width 23 height 23
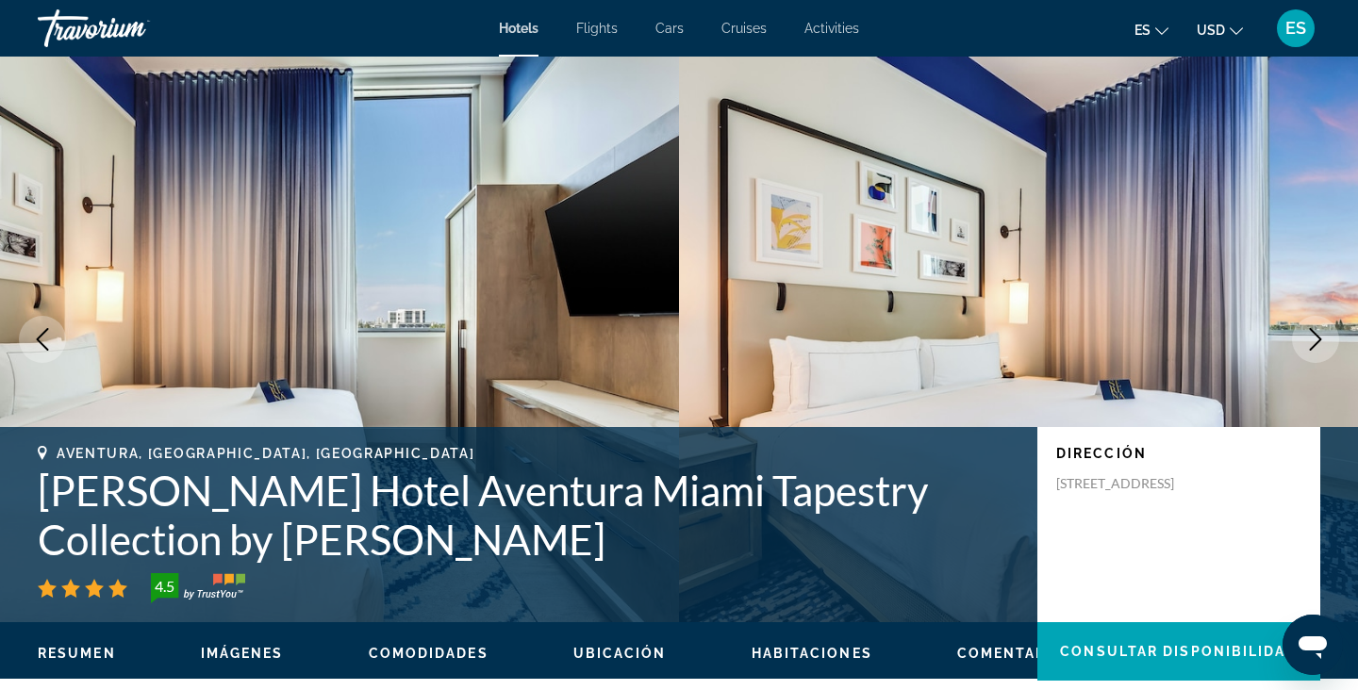
click at [1320, 342] on icon "Next image" at bounding box center [1315, 339] width 23 height 23
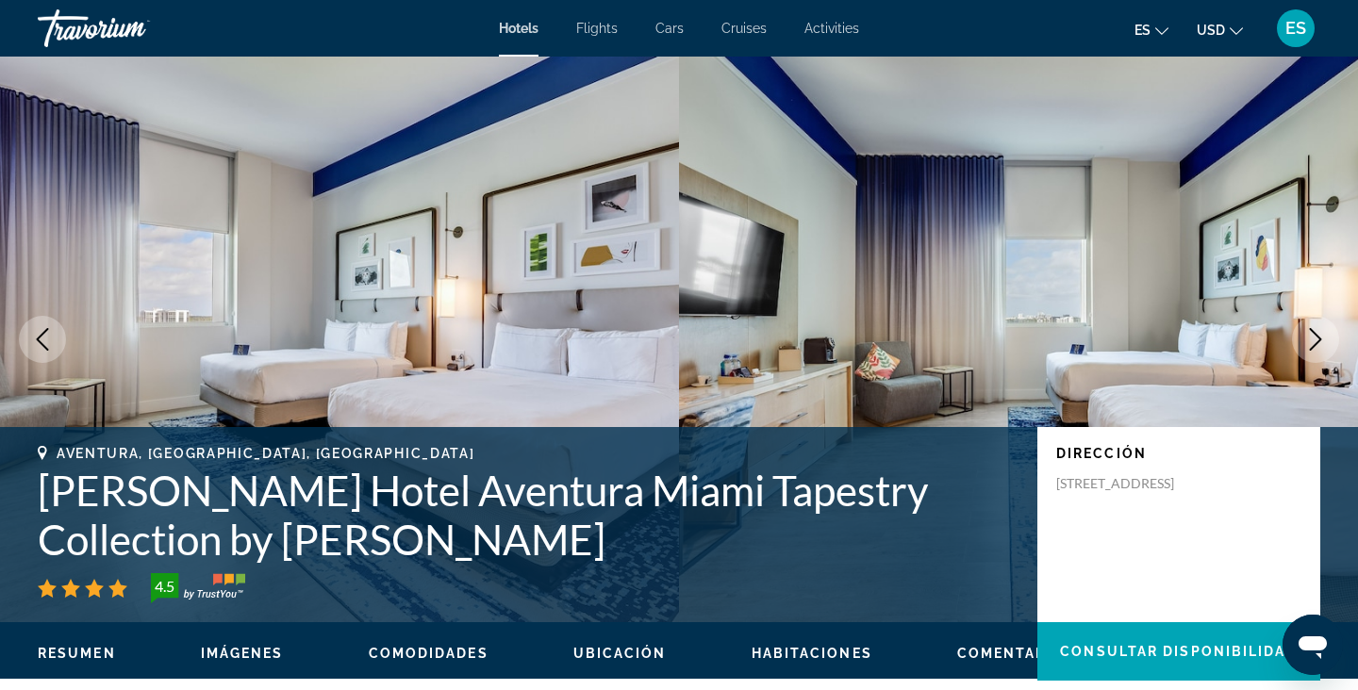
click at [1322, 349] on icon "Next image" at bounding box center [1315, 339] width 23 height 23
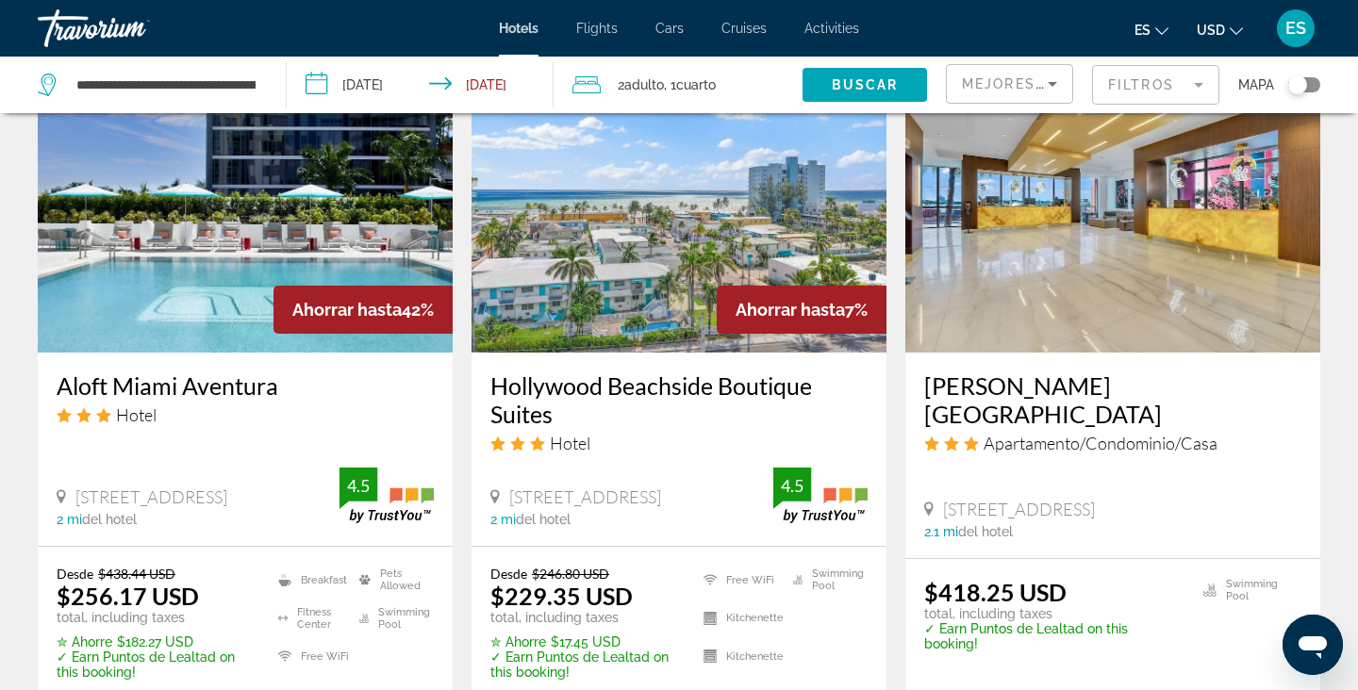
scroll to position [2391, 0]
click at [220, 211] on img "Main content" at bounding box center [245, 203] width 415 height 302
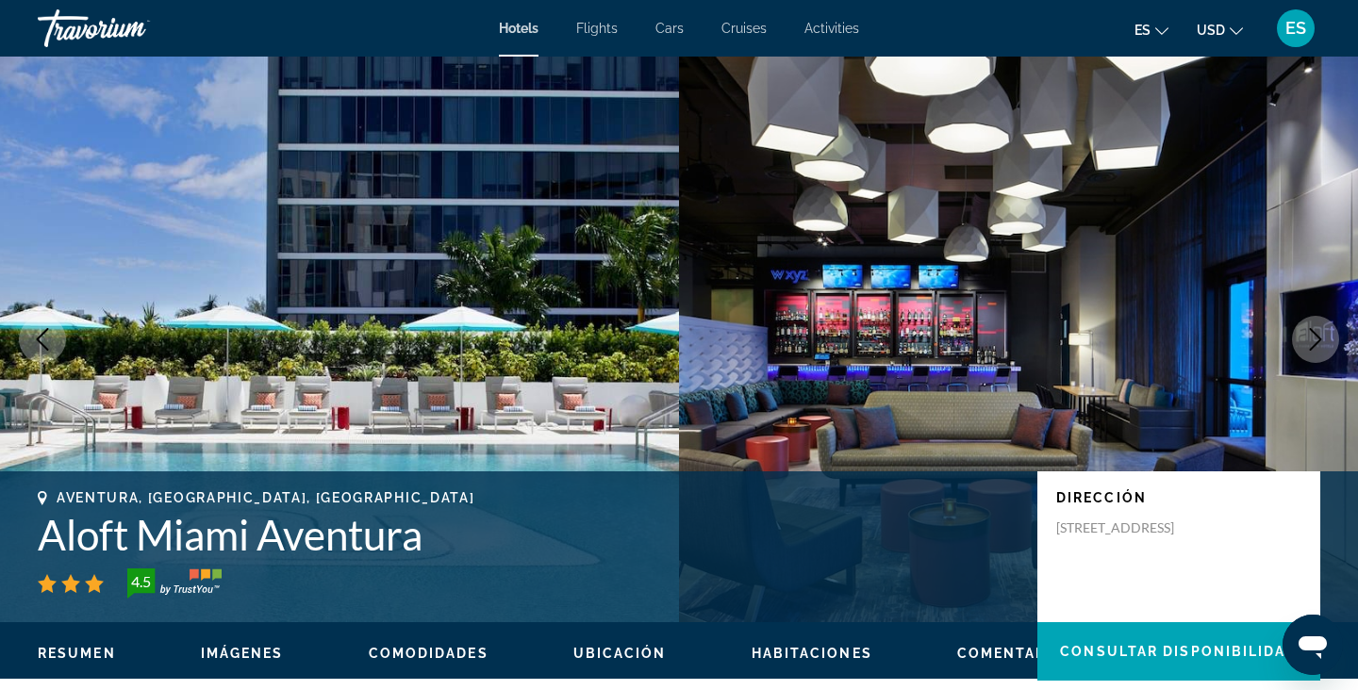
click at [1306, 350] on icon "Next image" at bounding box center [1315, 339] width 23 height 23
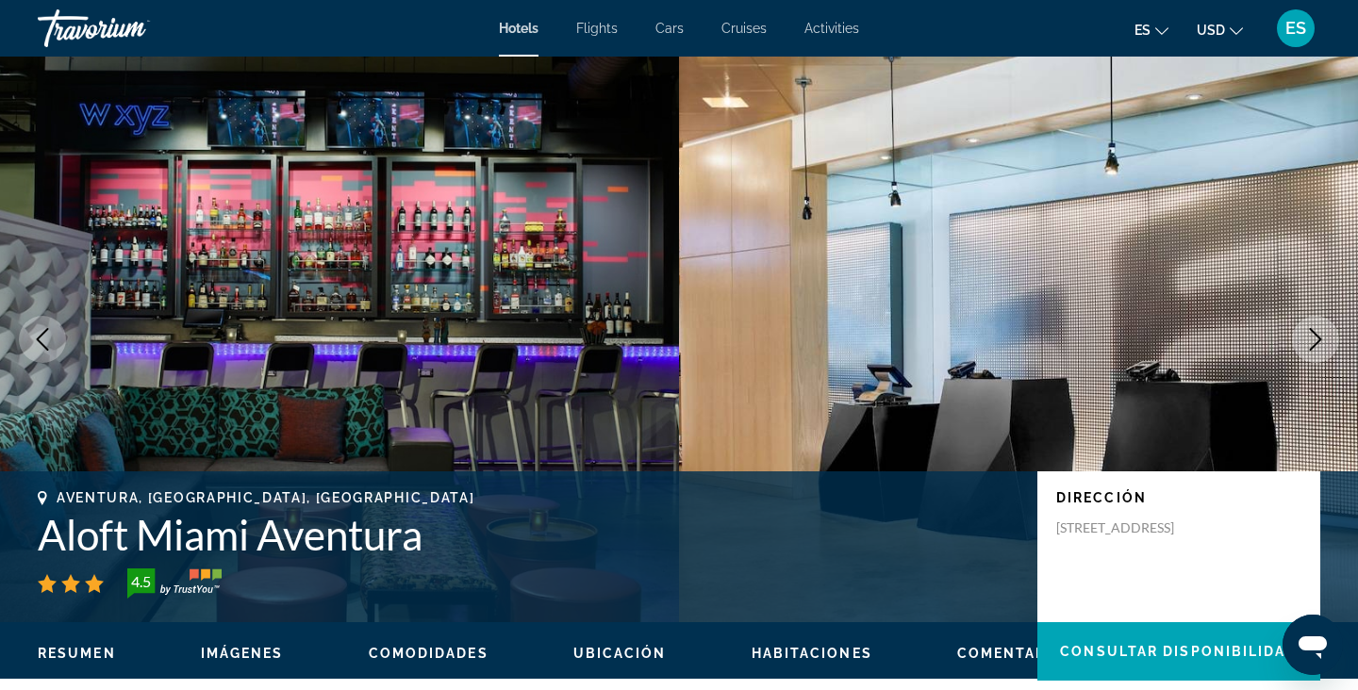
click at [1308, 352] on button "Next image" at bounding box center [1315, 339] width 47 height 47
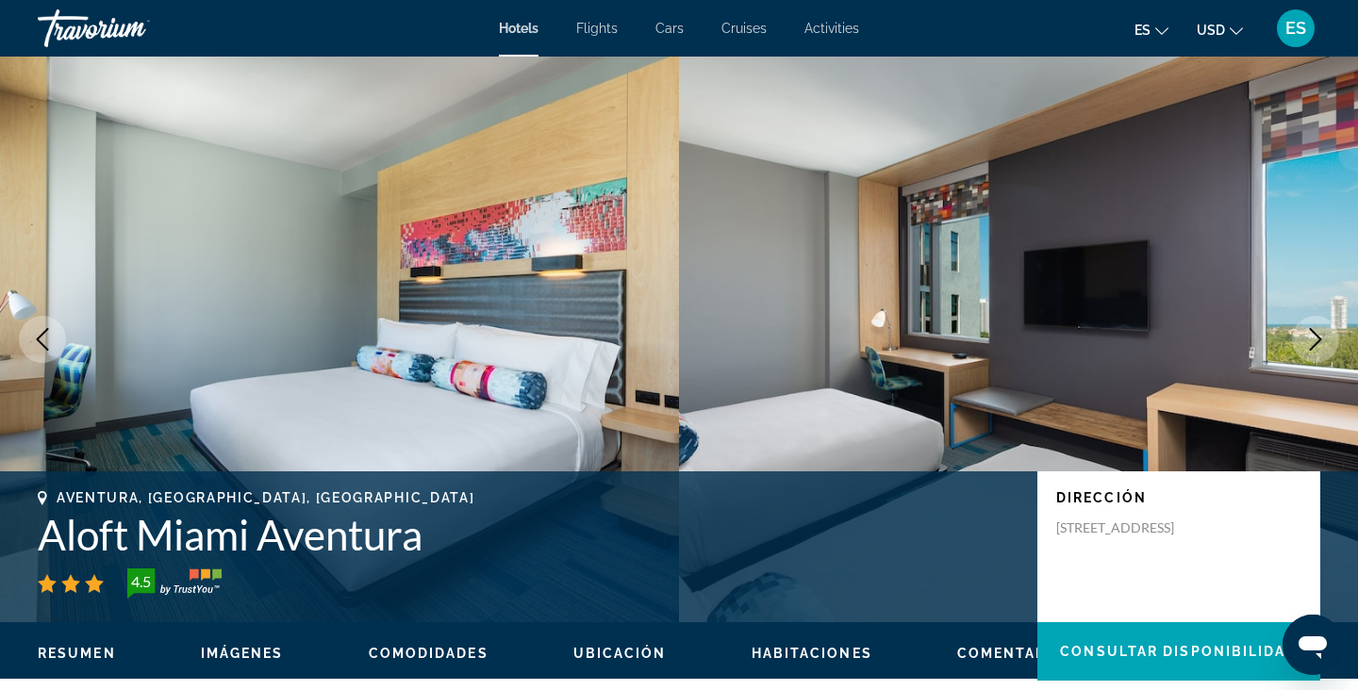
click at [1307, 353] on button "Next image" at bounding box center [1315, 339] width 47 height 47
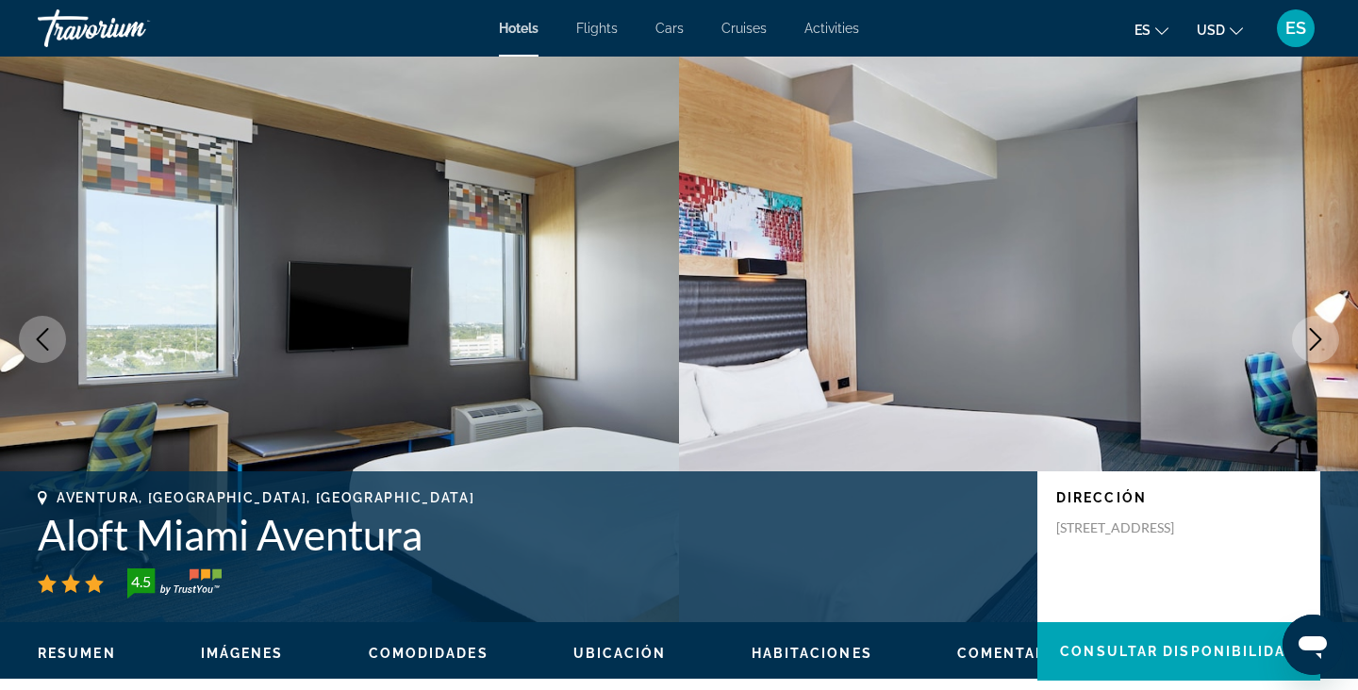
click at [1308, 357] on button "Next image" at bounding box center [1315, 339] width 47 height 47
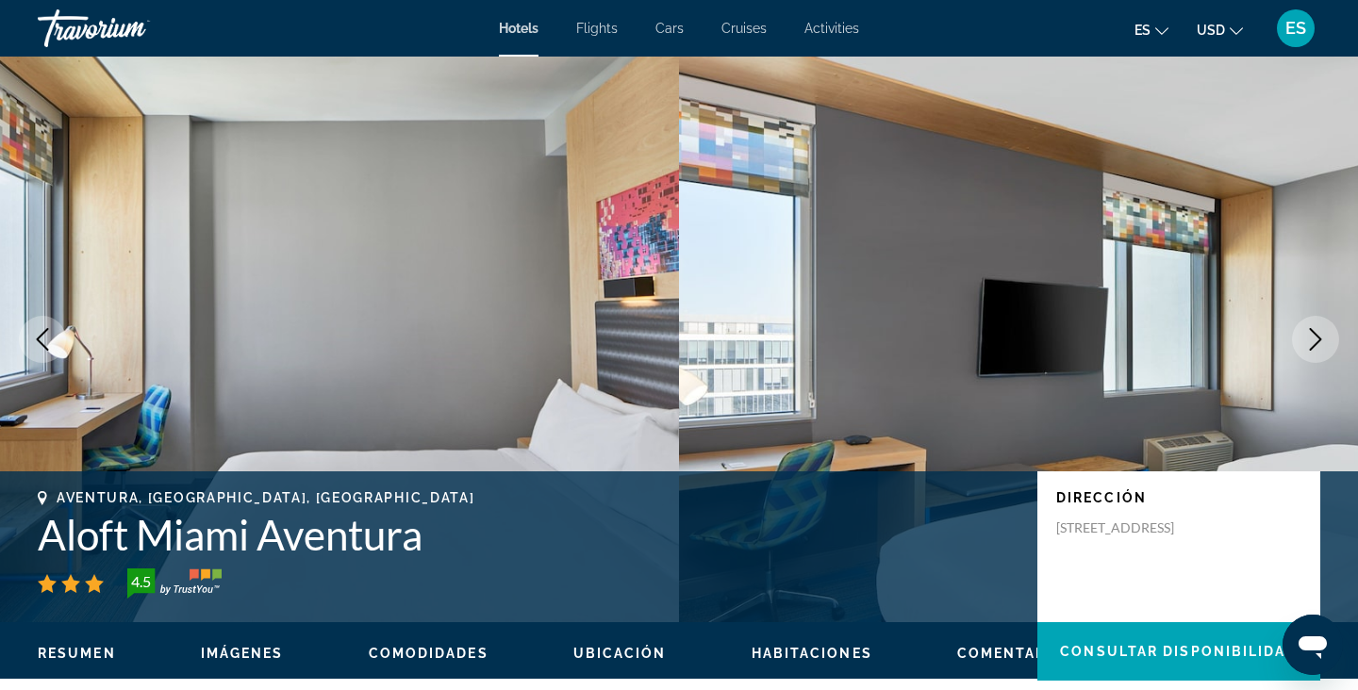
click at [1311, 361] on button "Next image" at bounding box center [1315, 339] width 47 height 47
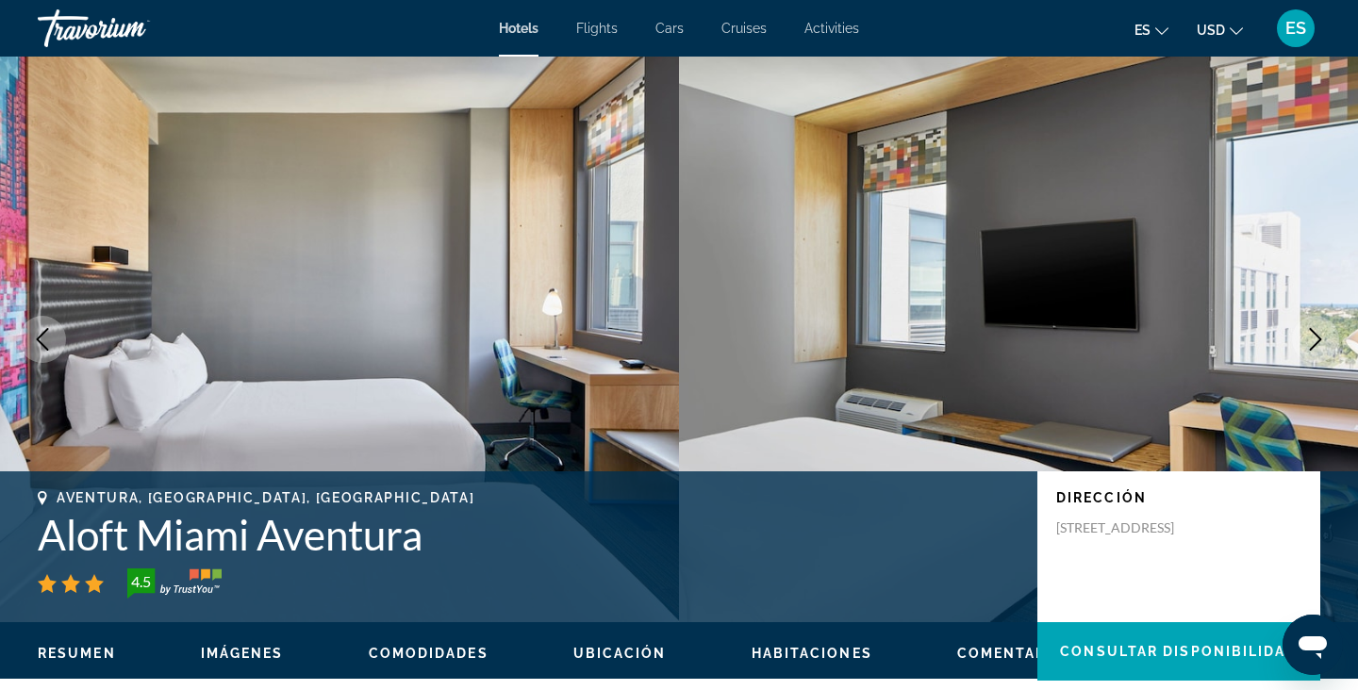
click at [1311, 361] on button "Next image" at bounding box center [1315, 339] width 47 height 47
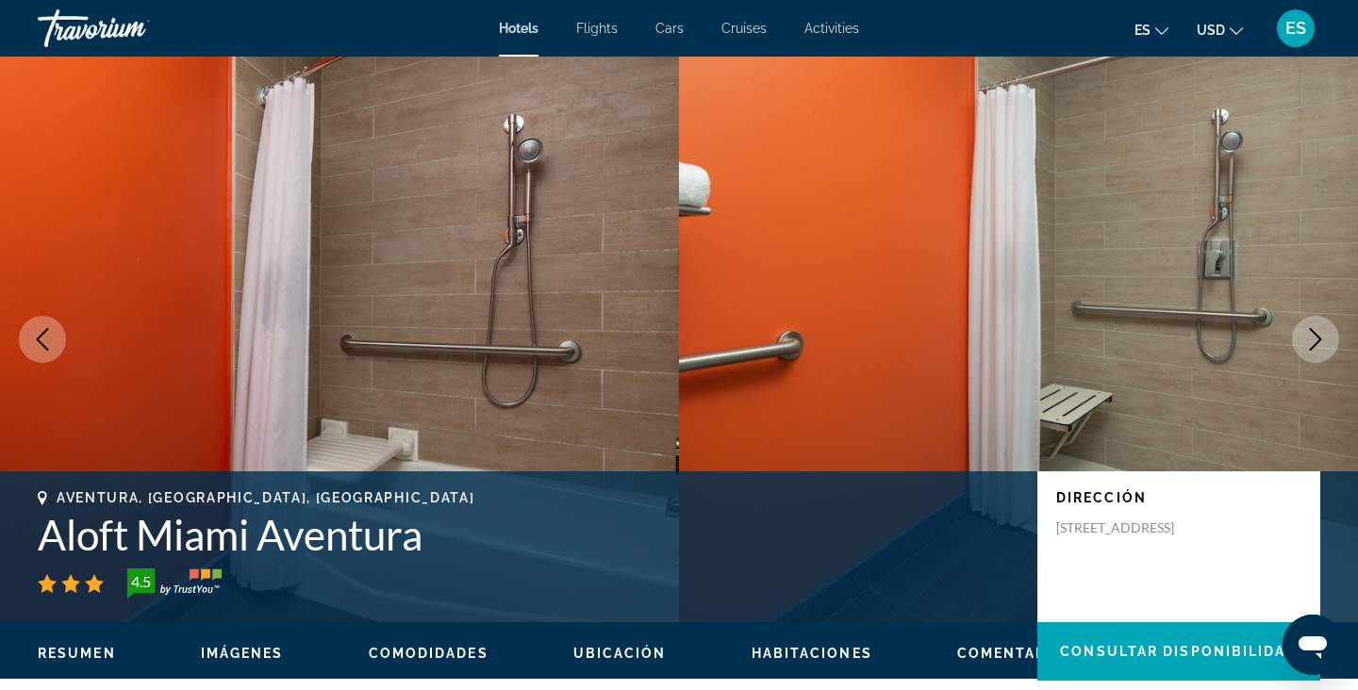
click at [1314, 368] on img "Main content" at bounding box center [1018, 340] width 679 height 566
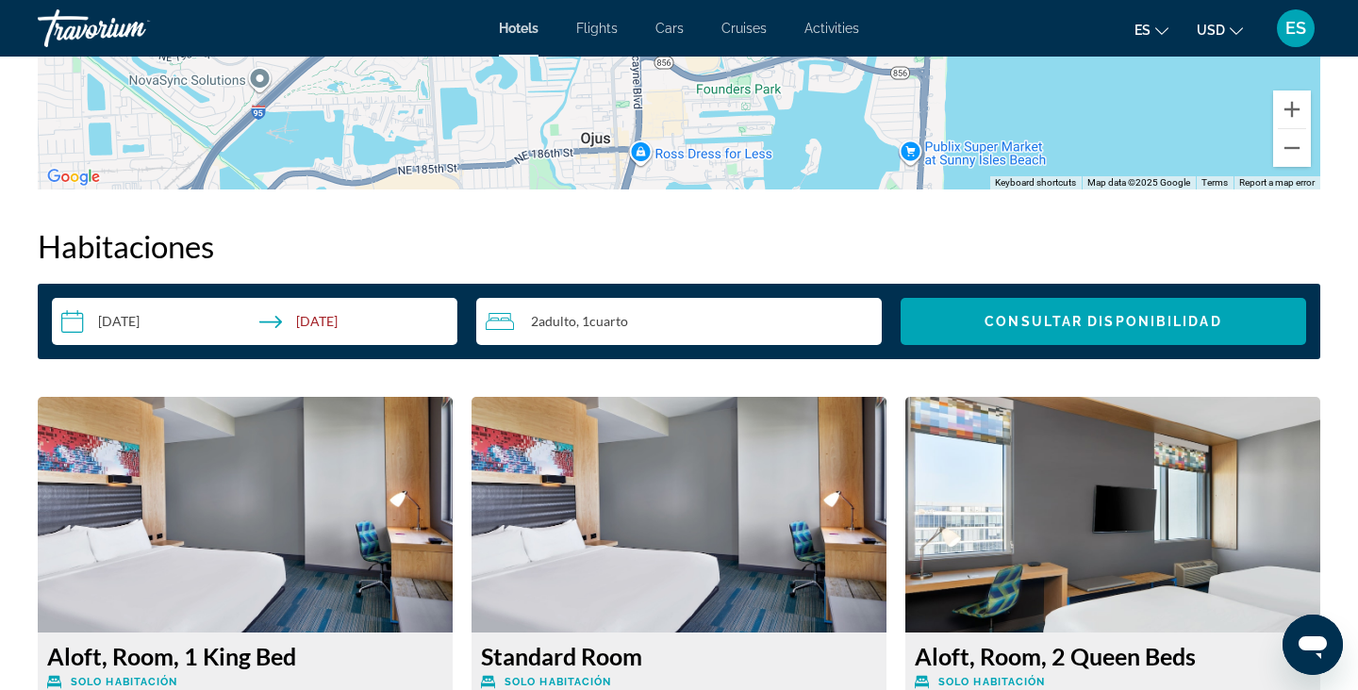
scroll to position [2283, 0]
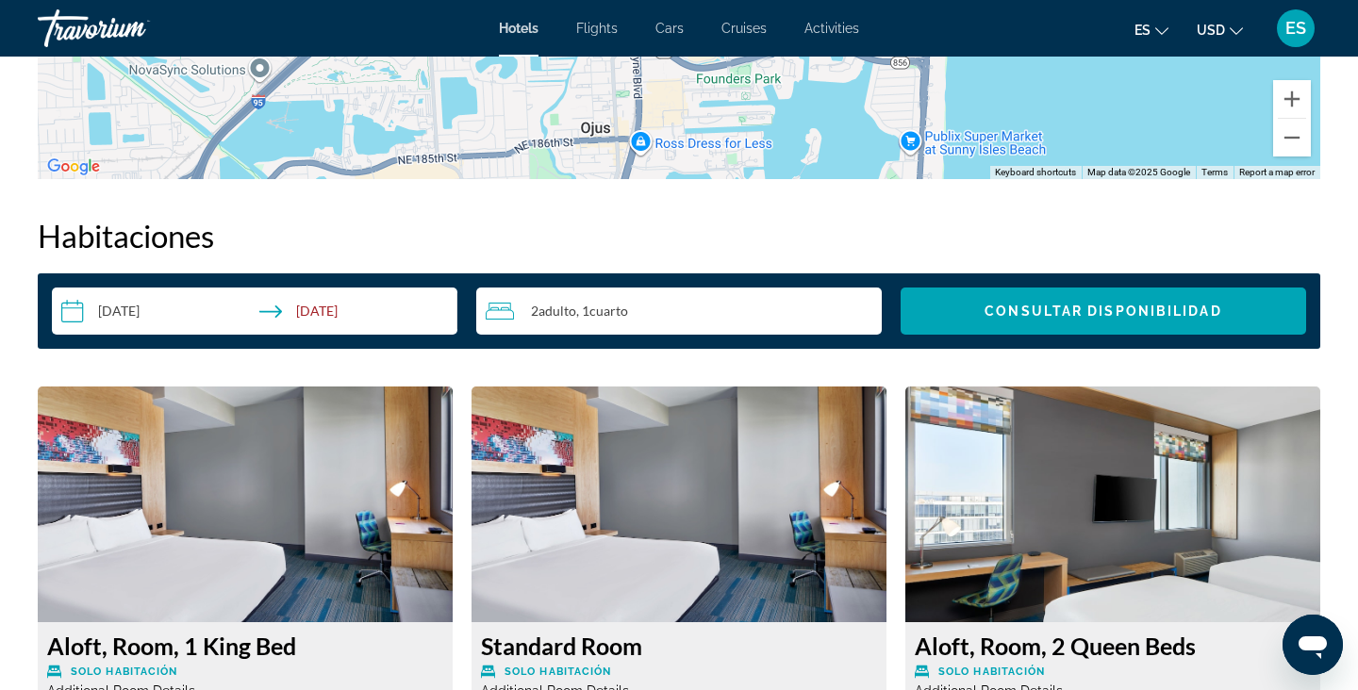
click at [549, 305] on span "Adulto" at bounding box center [557, 311] width 38 height 16
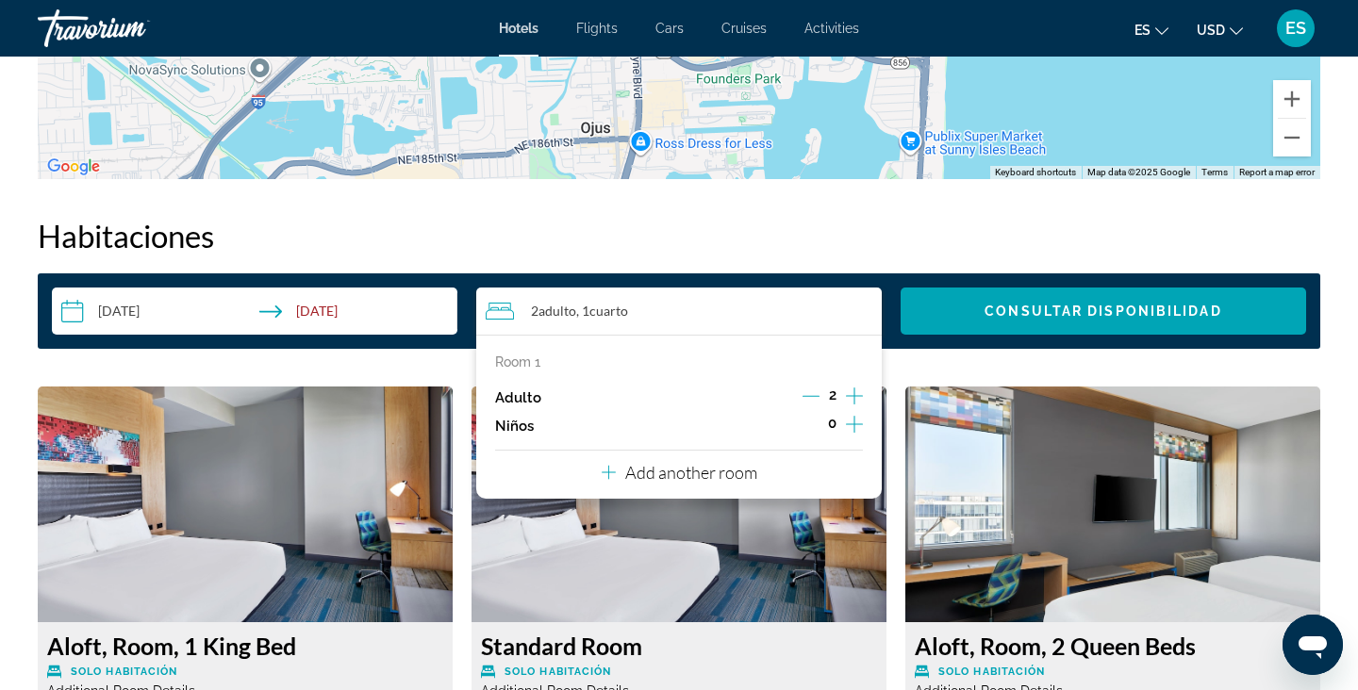
click at [860, 406] on icon "Increment adults" at bounding box center [854, 396] width 17 height 23
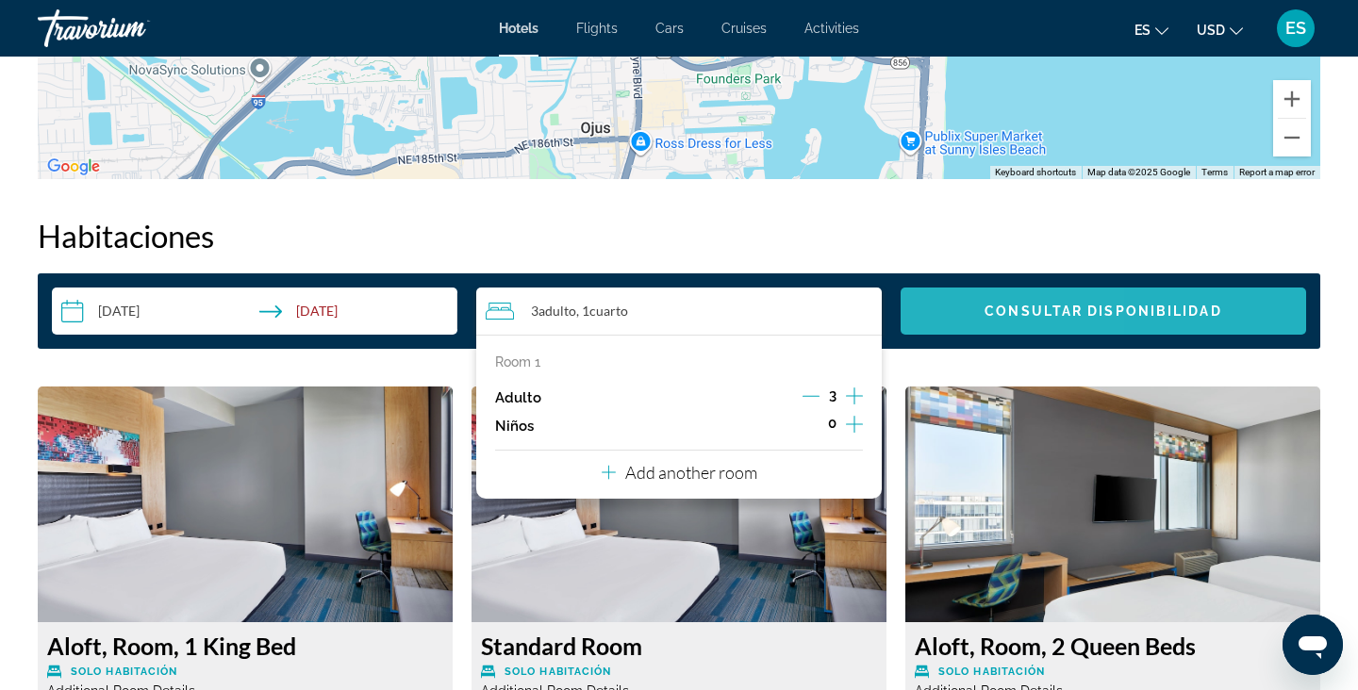
click at [976, 297] on span "Search widget" at bounding box center [1102, 311] width 405 height 45
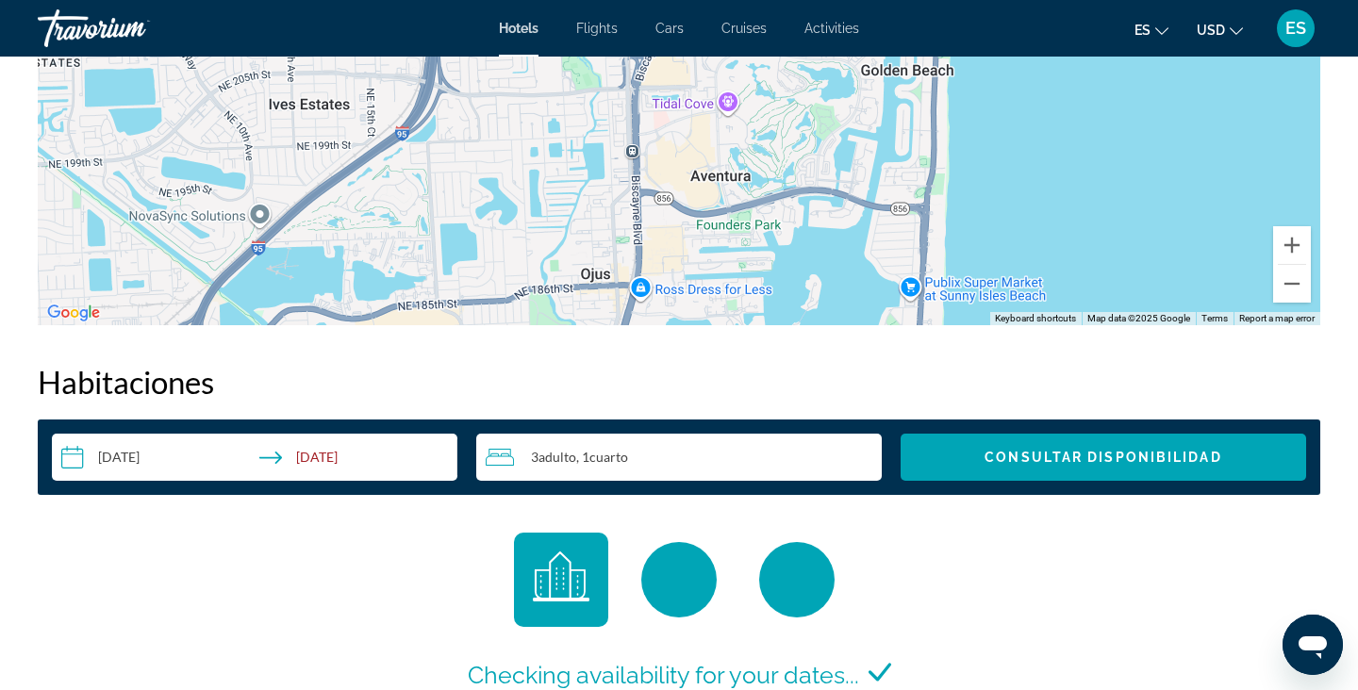
scroll to position [2124, 0]
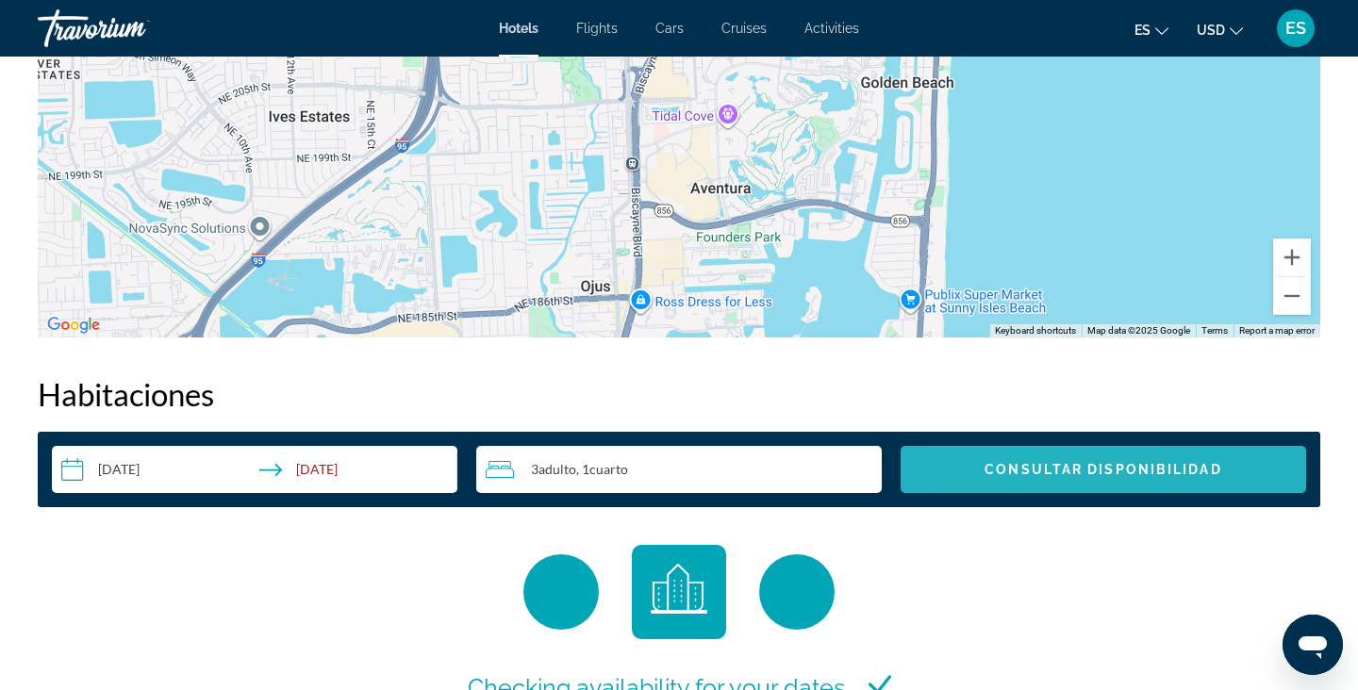
click at [997, 475] on span "Consultar disponibilidad" at bounding box center [1102, 469] width 237 height 15
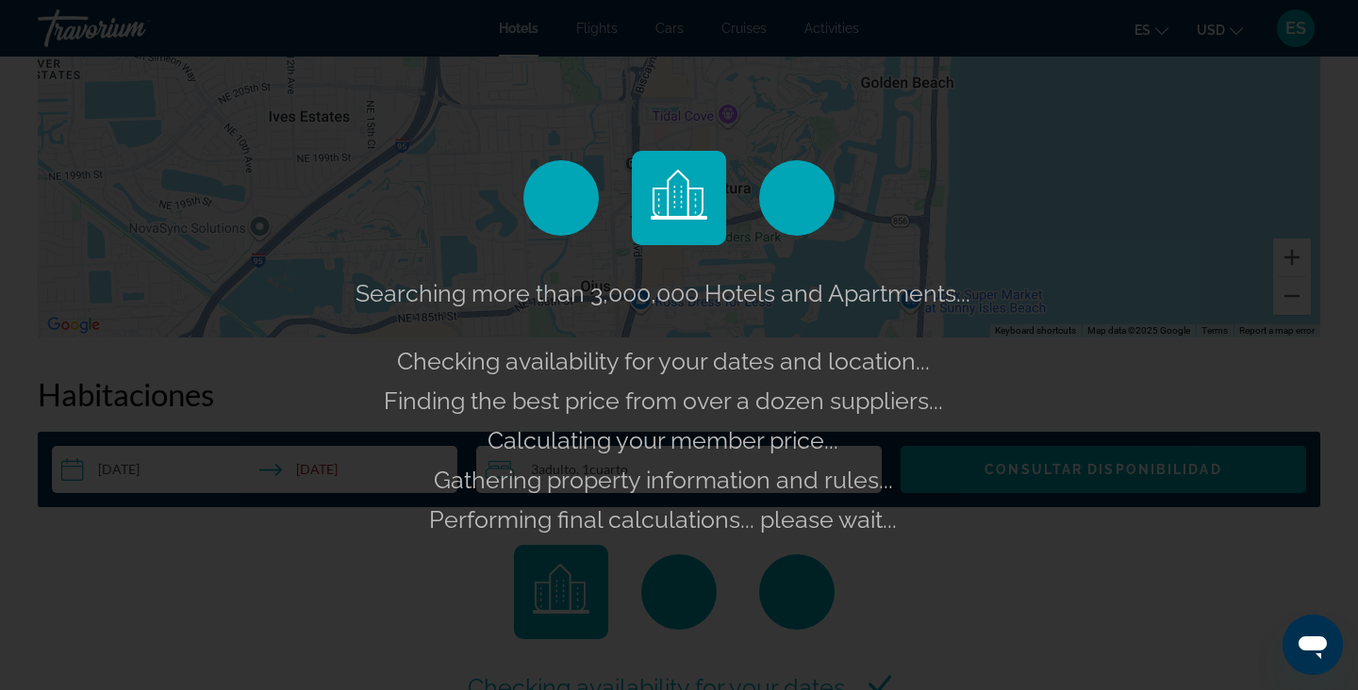
click at [994, 469] on div "Searching more than 3,000,000 Hotels and Apartments... Checking availability fo…" at bounding box center [679, 406] width 656 height 266
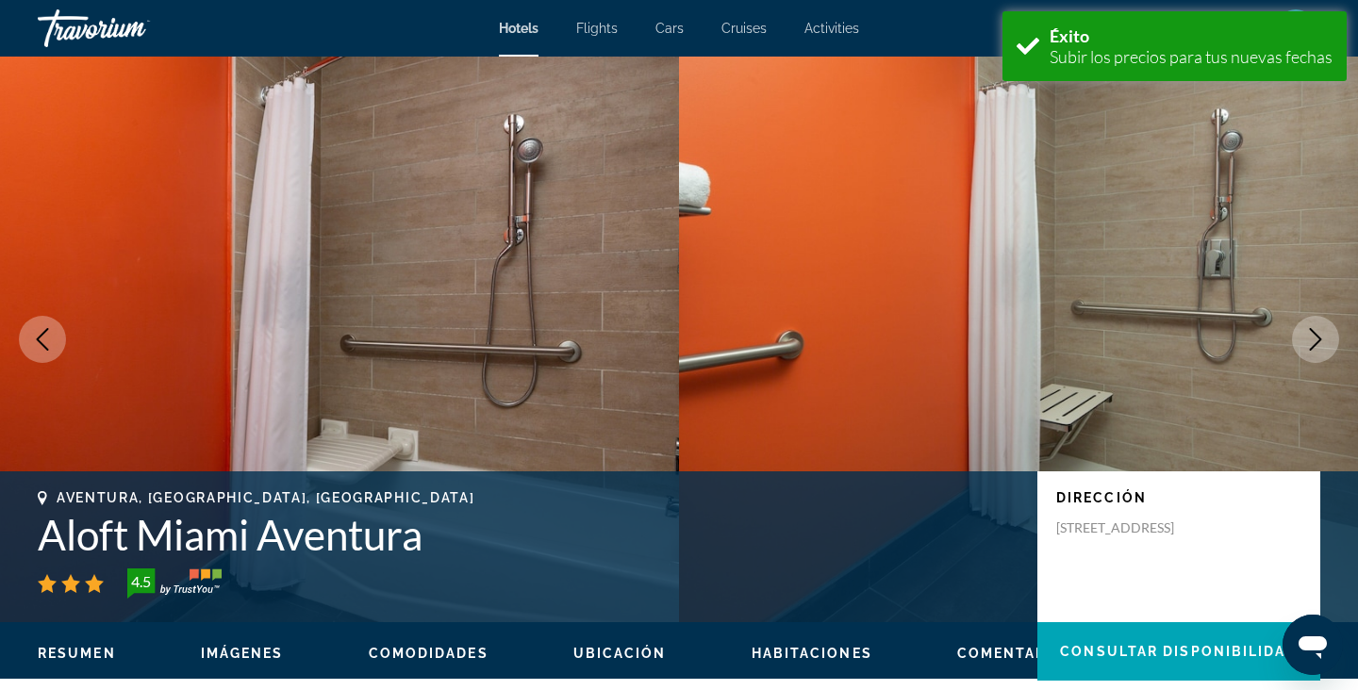
scroll to position [2386, 0]
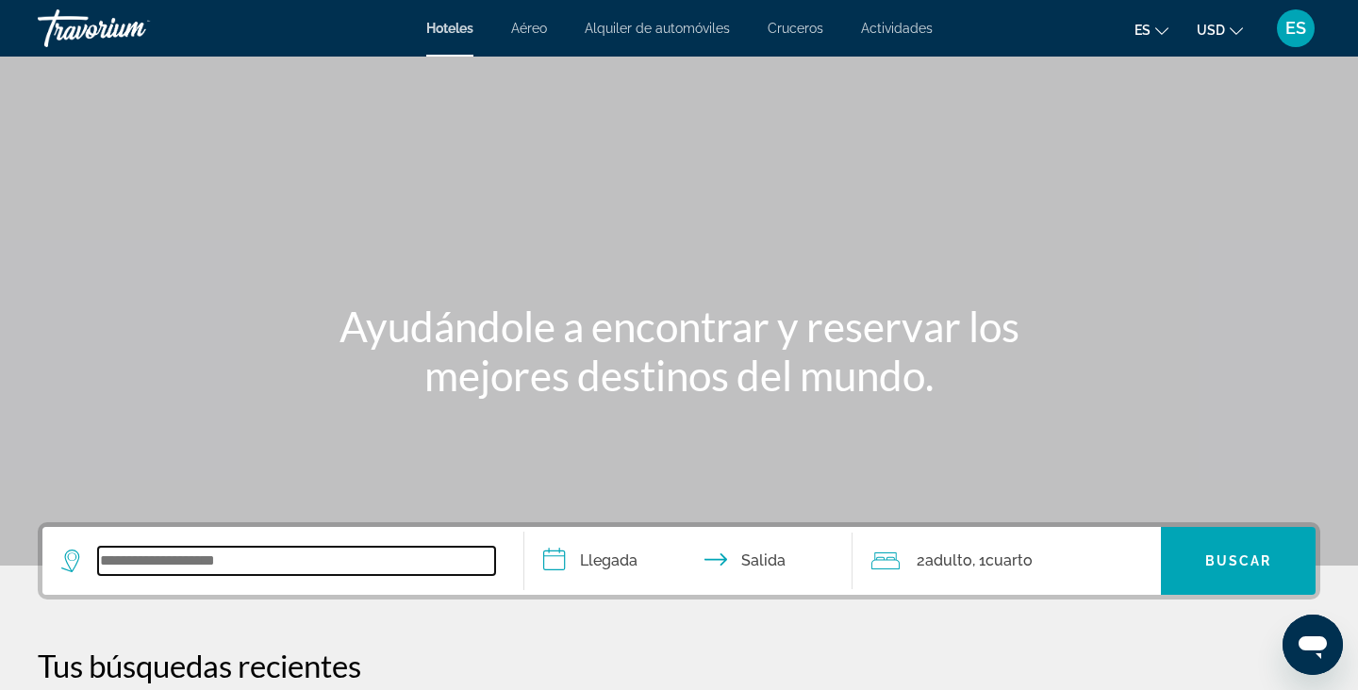
click at [392, 560] on input "Search widget" at bounding box center [296, 561] width 397 height 28
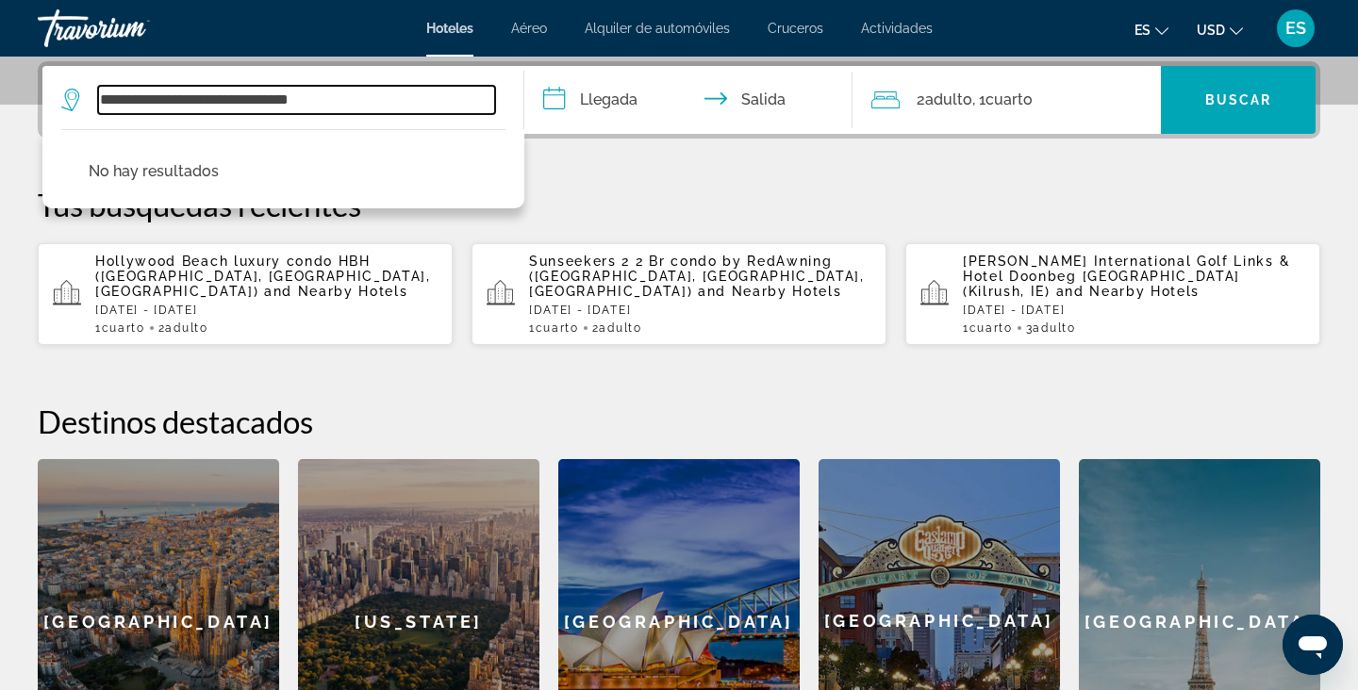
type input "**********"
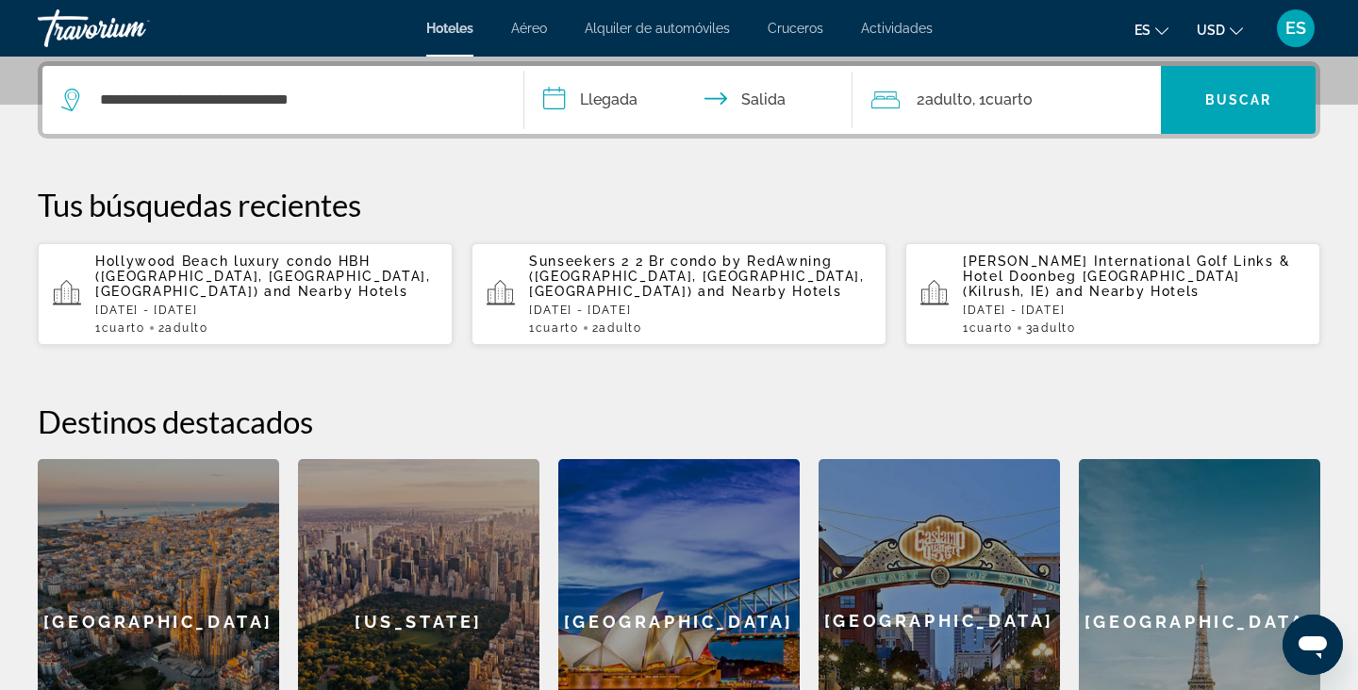
click at [597, 116] on input "**********" at bounding box center [692, 103] width 336 height 74
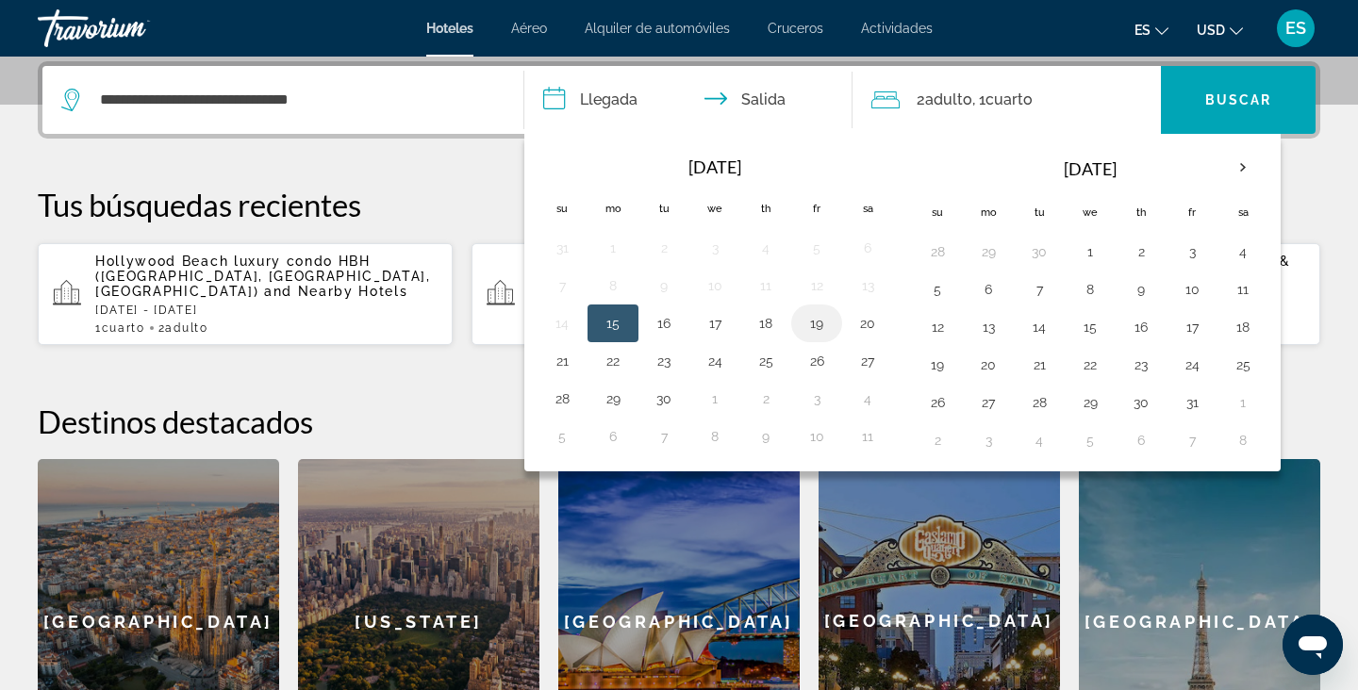
click at [836, 327] on td "19" at bounding box center [816, 324] width 51 height 38
click at [869, 332] on button "20" at bounding box center [867, 323] width 30 height 26
click at [551, 365] on button "21" at bounding box center [562, 361] width 30 height 26
type input "**********"
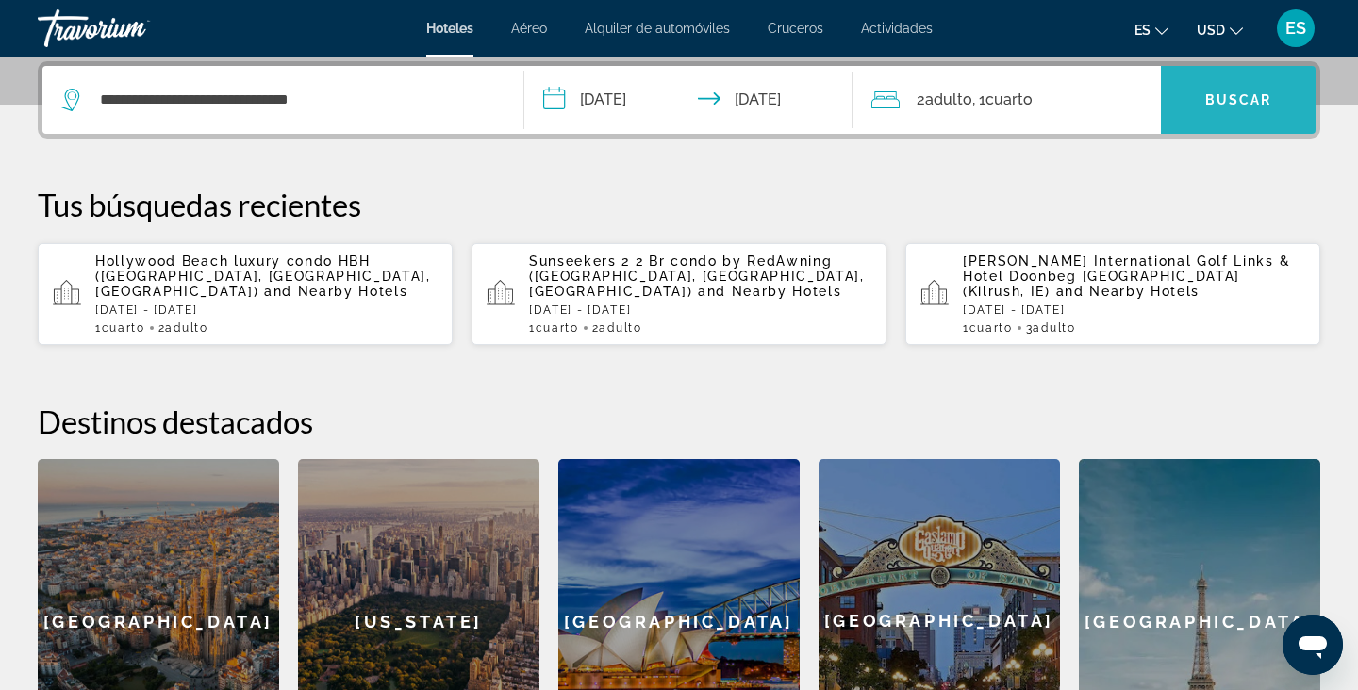
click at [1170, 99] on span "Search widget" at bounding box center [1238, 99] width 155 height 45
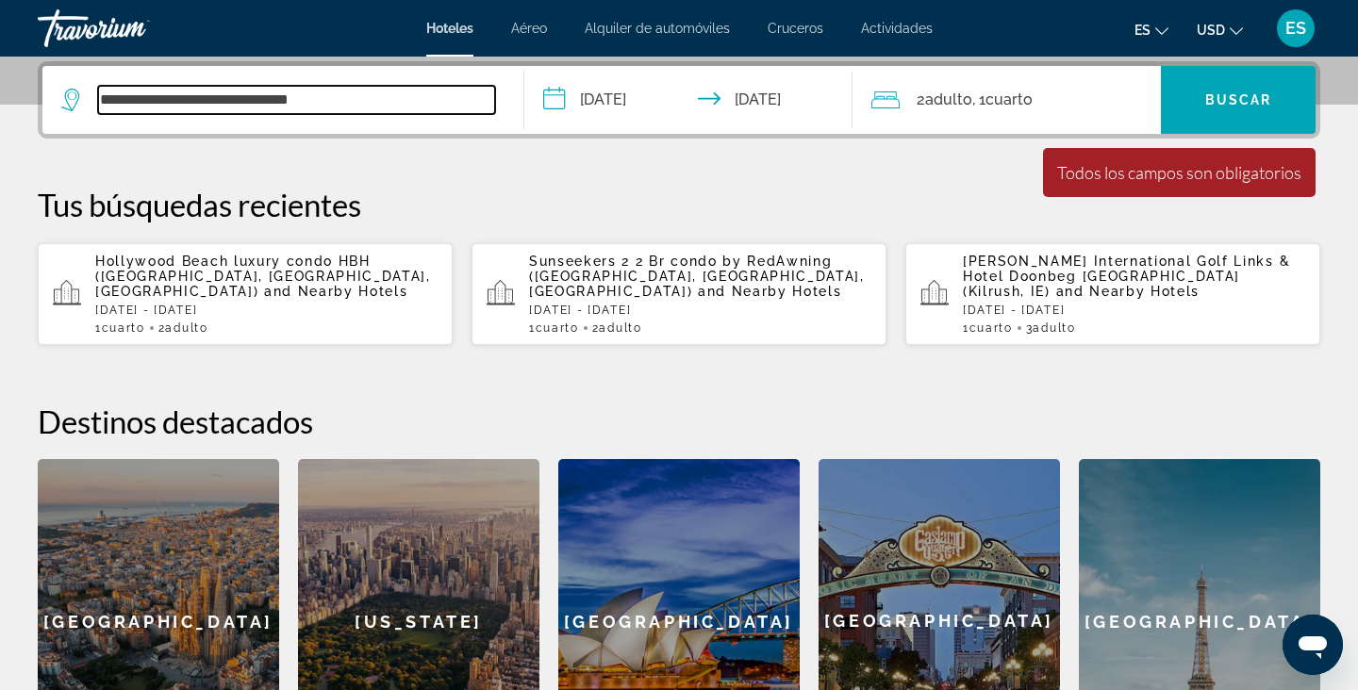
click at [399, 91] on input "**********" at bounding box center [296, 100] width 397 height 28
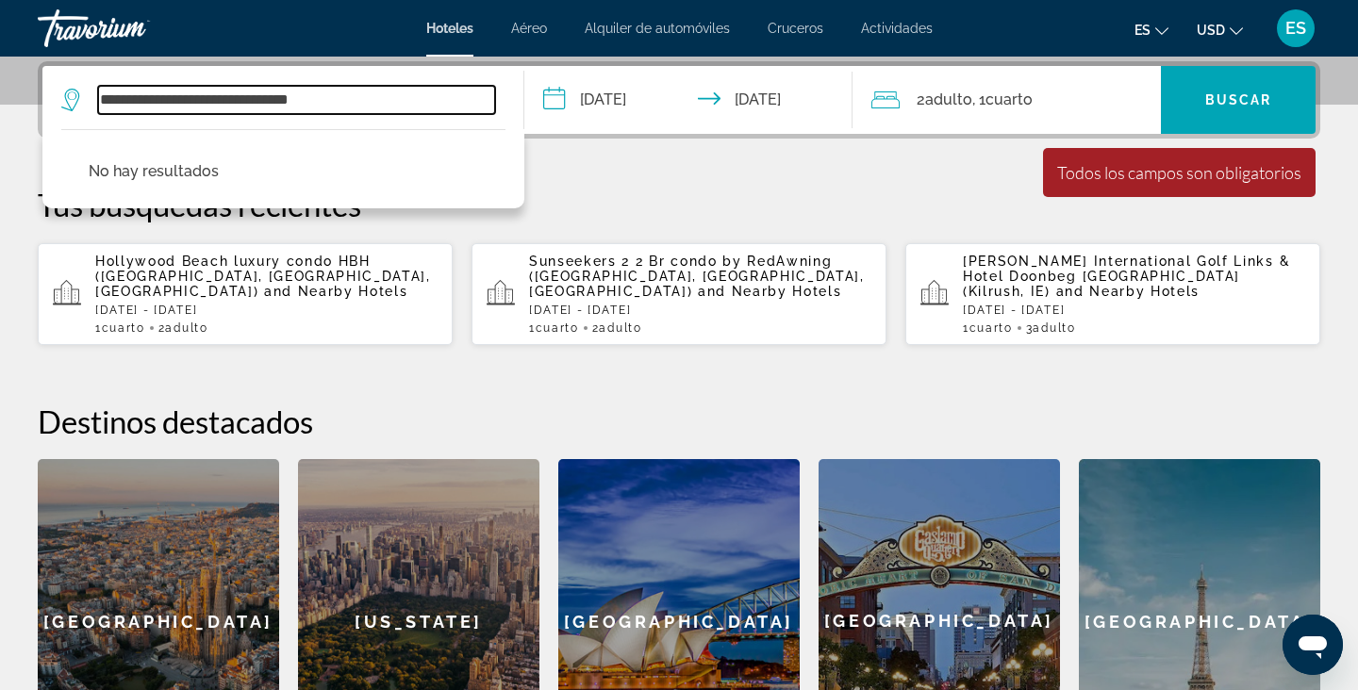
click at [399, 91] on input "**********" at bounding box center [296, 100] width 397 height 28
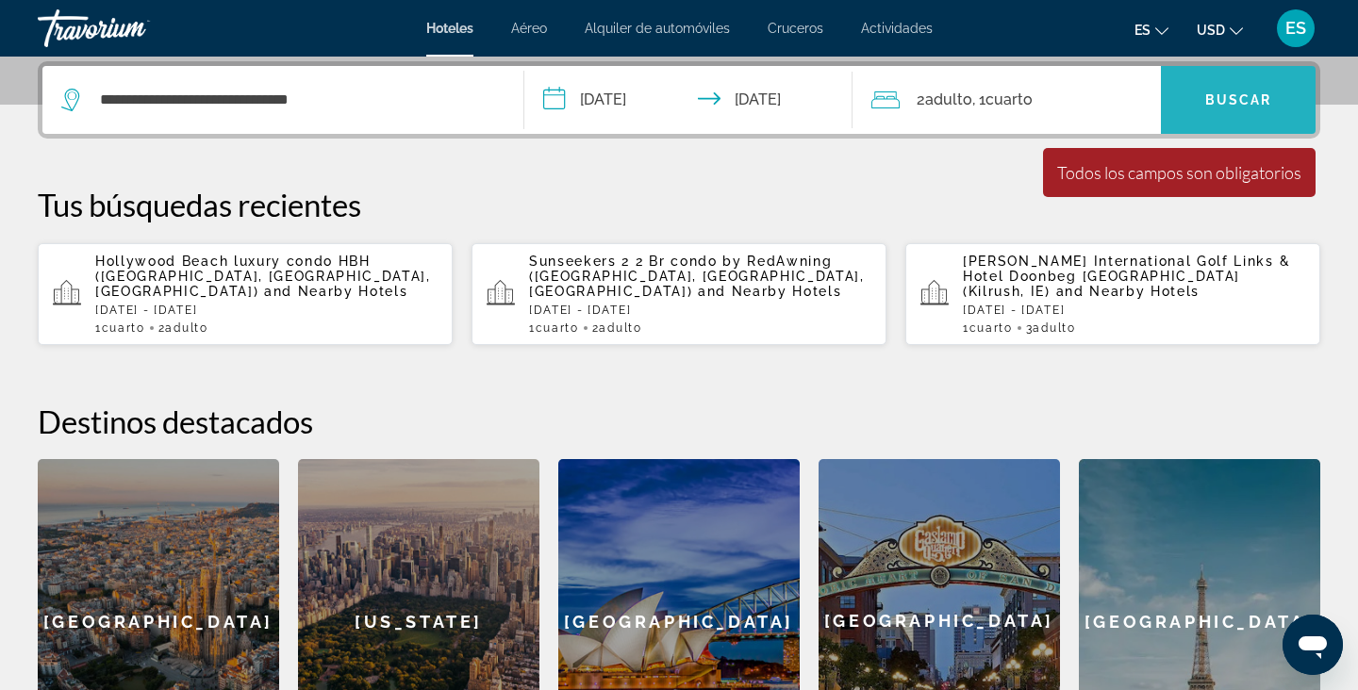
click at [1233, 91] on span "Search widget" at bounding box center [1238, 99] width 155 height 45
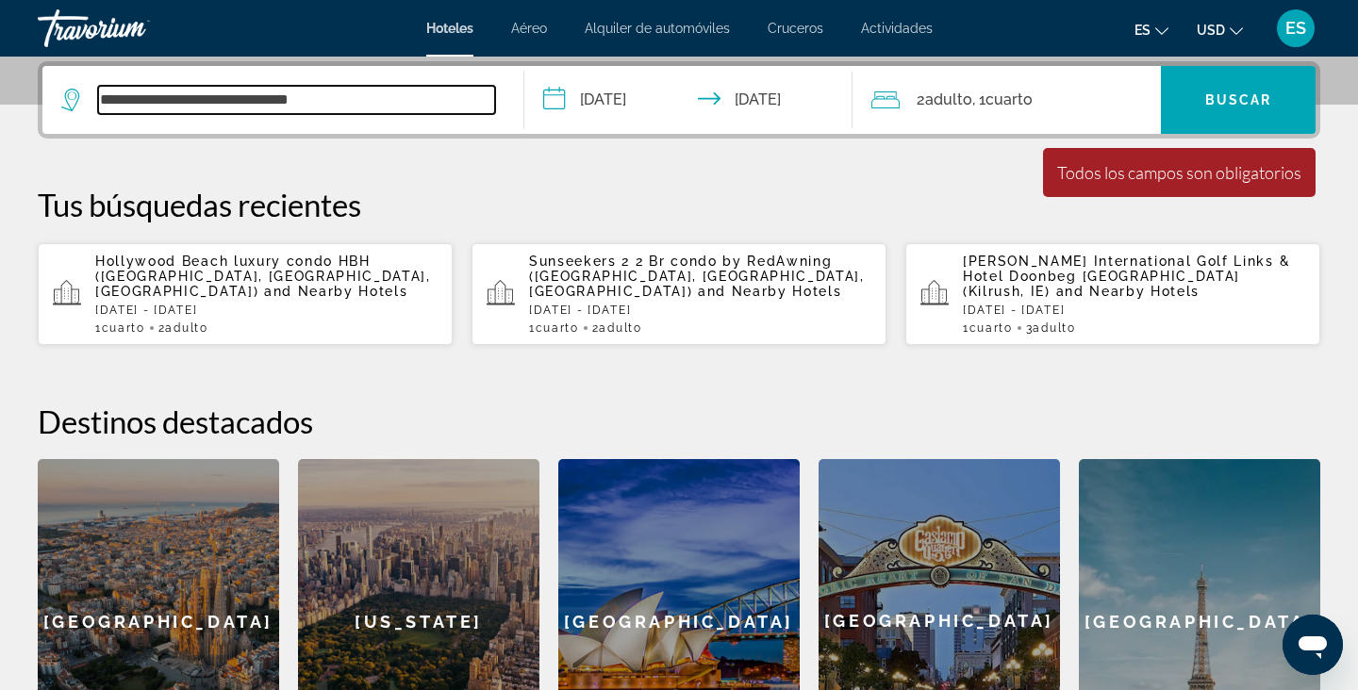
click at [234, 99] on input "**********" at bounding box center [296, 100] width 397 height 28
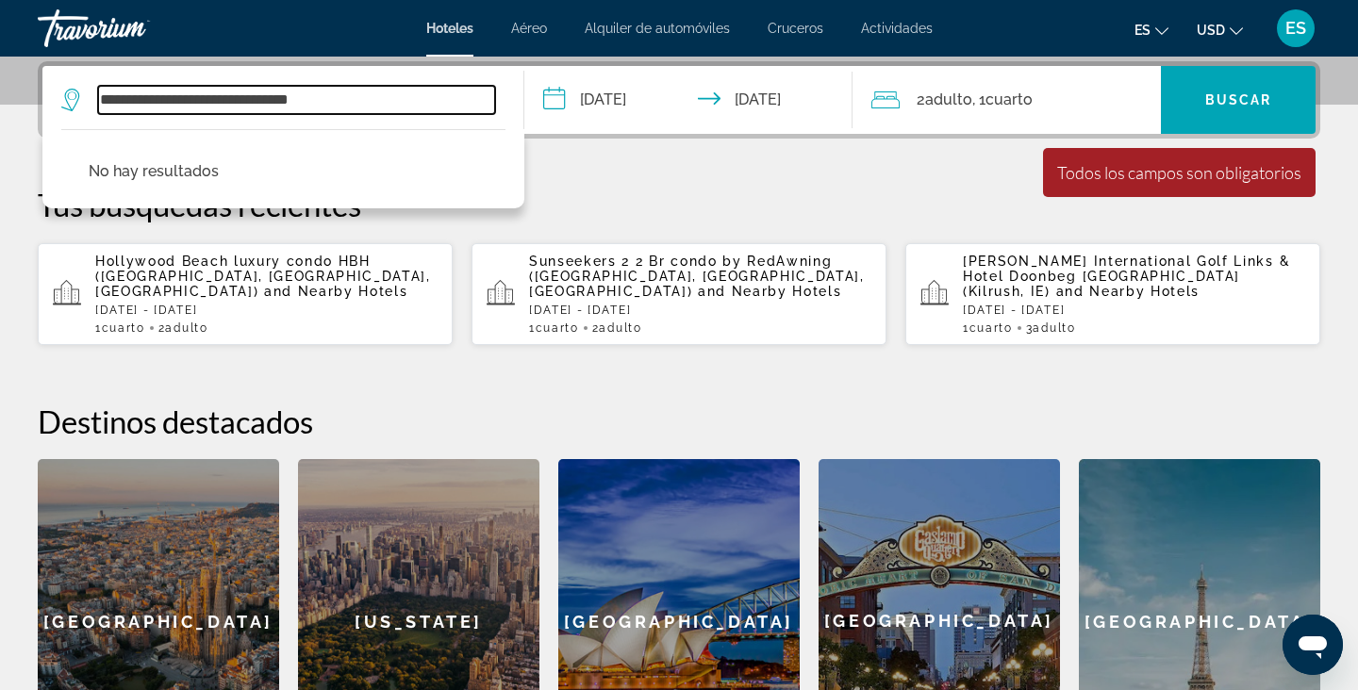
click at [166, 102] on input "**********" at bounding box center [296, 100] width 397 height 28
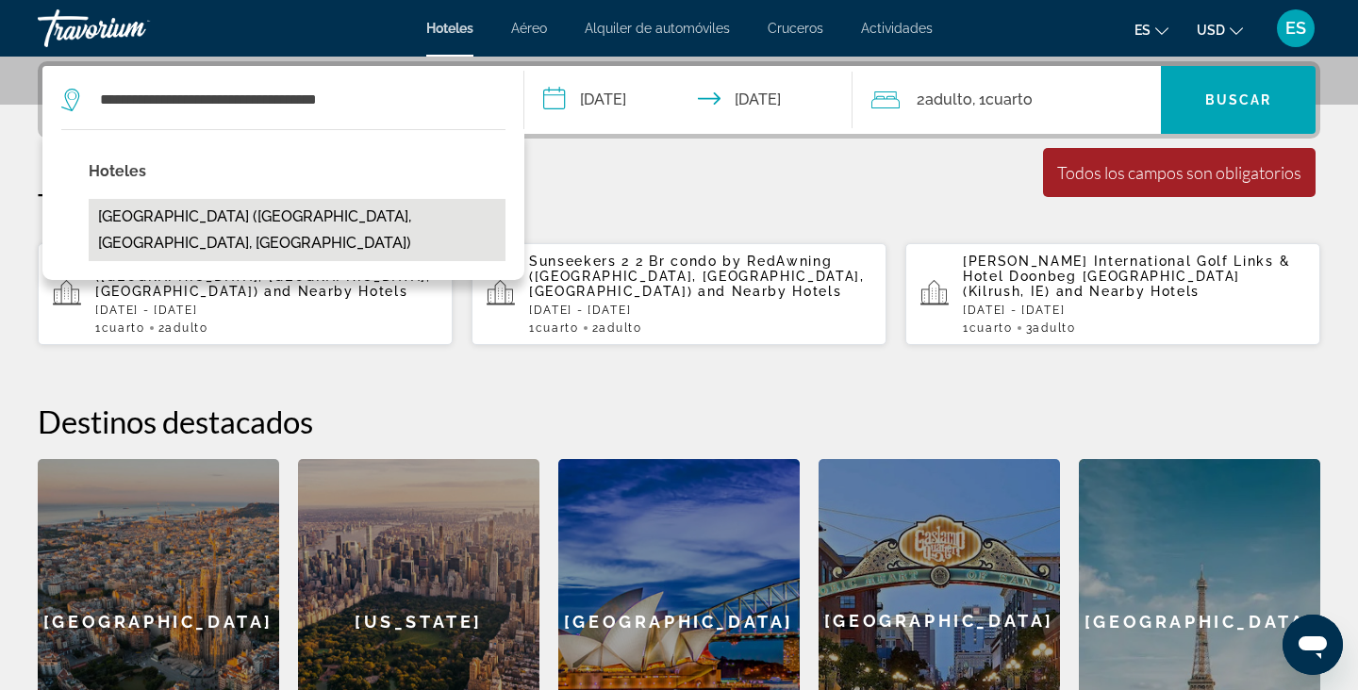
click at [239, 218] on button "[GEOGRAPHIC_DATA] ([GEOGRAPHIC_DATA], [GEOGRAPHIC_DATA], [GEOGRAPHIC_DATA])" at bounding box center [297, 230] width 417 height 62
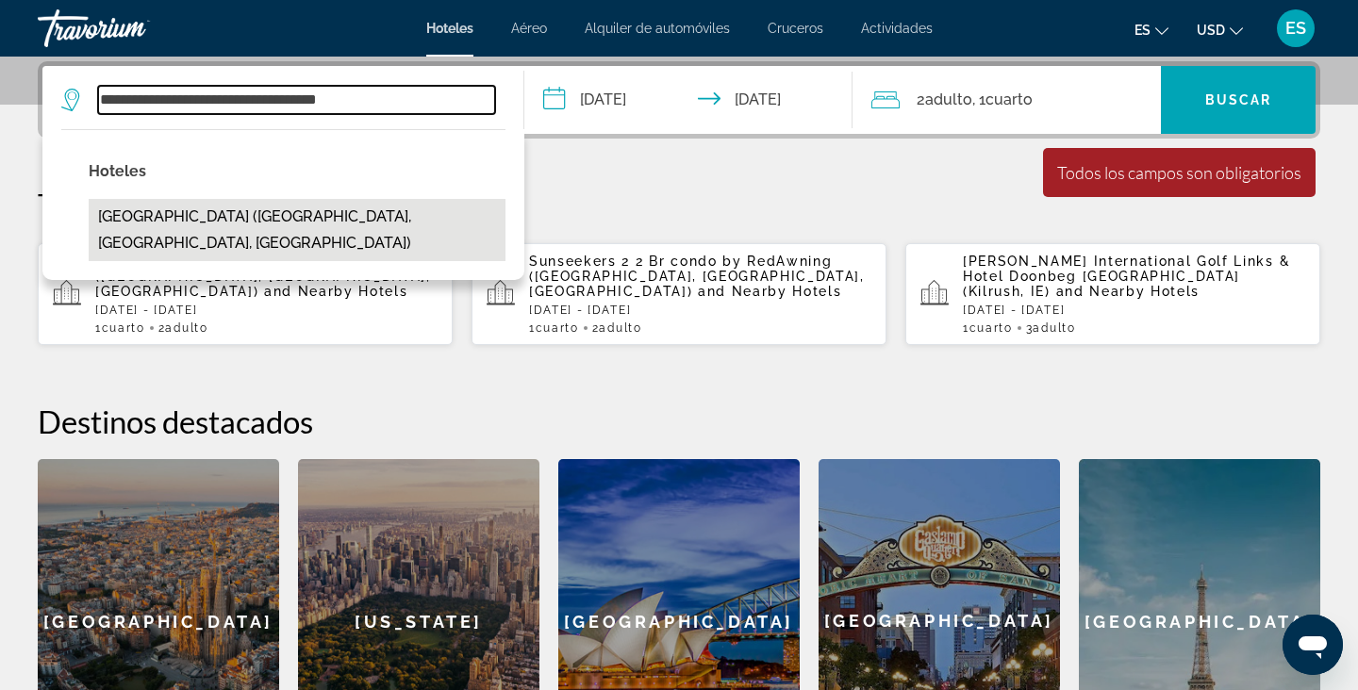
type input "**********"
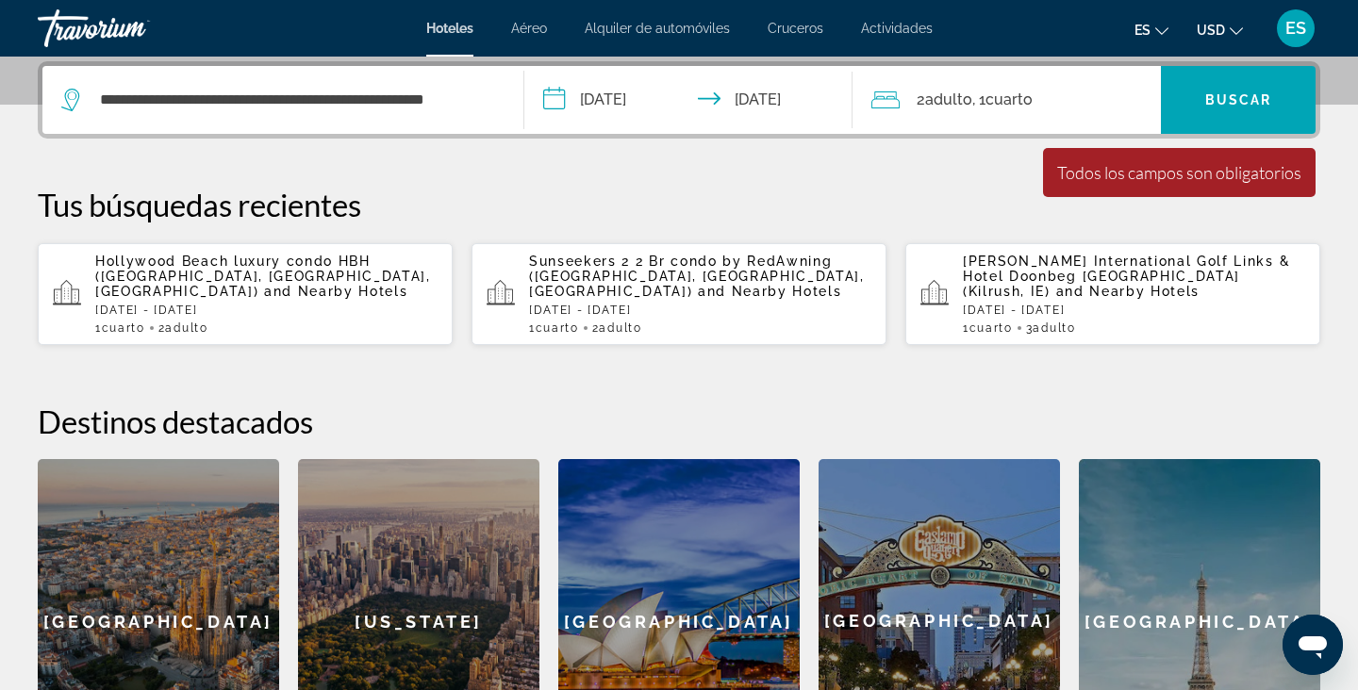
click at [930, 101] on span "Adulto" at bounding box center [948, 100] width 47 height 18
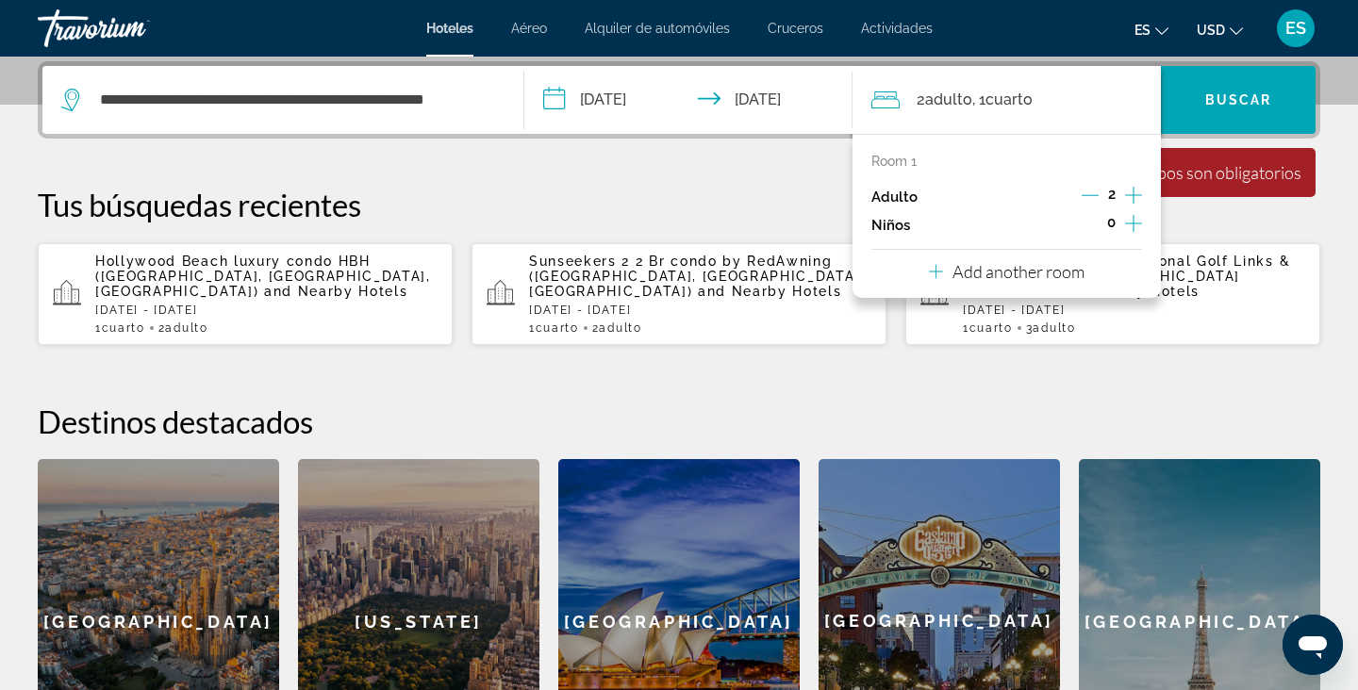
click at [1135, 196] on icon "Increment adults" at bounding box center [1133, 195] width 17 height 17
click at [1221, 90] on span "Search widget" at bounding box center [1238, 99] width 155 height 45
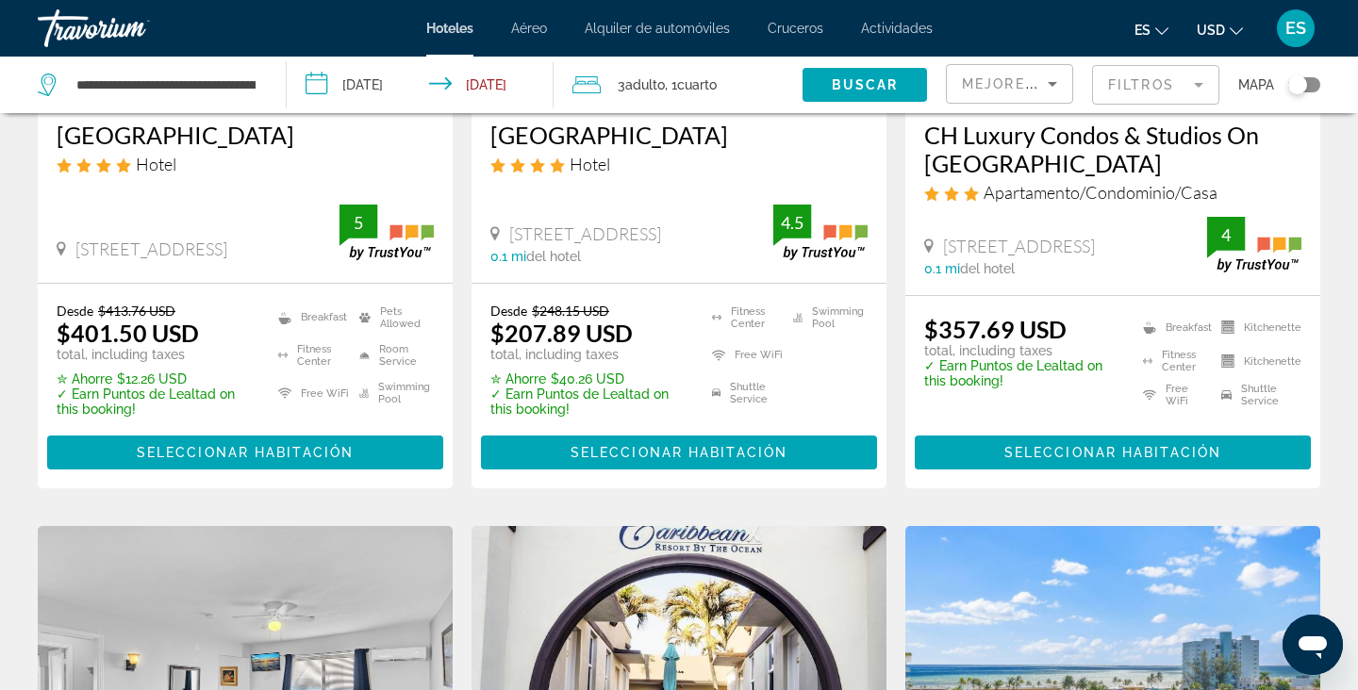
scroll to position [387, 0]
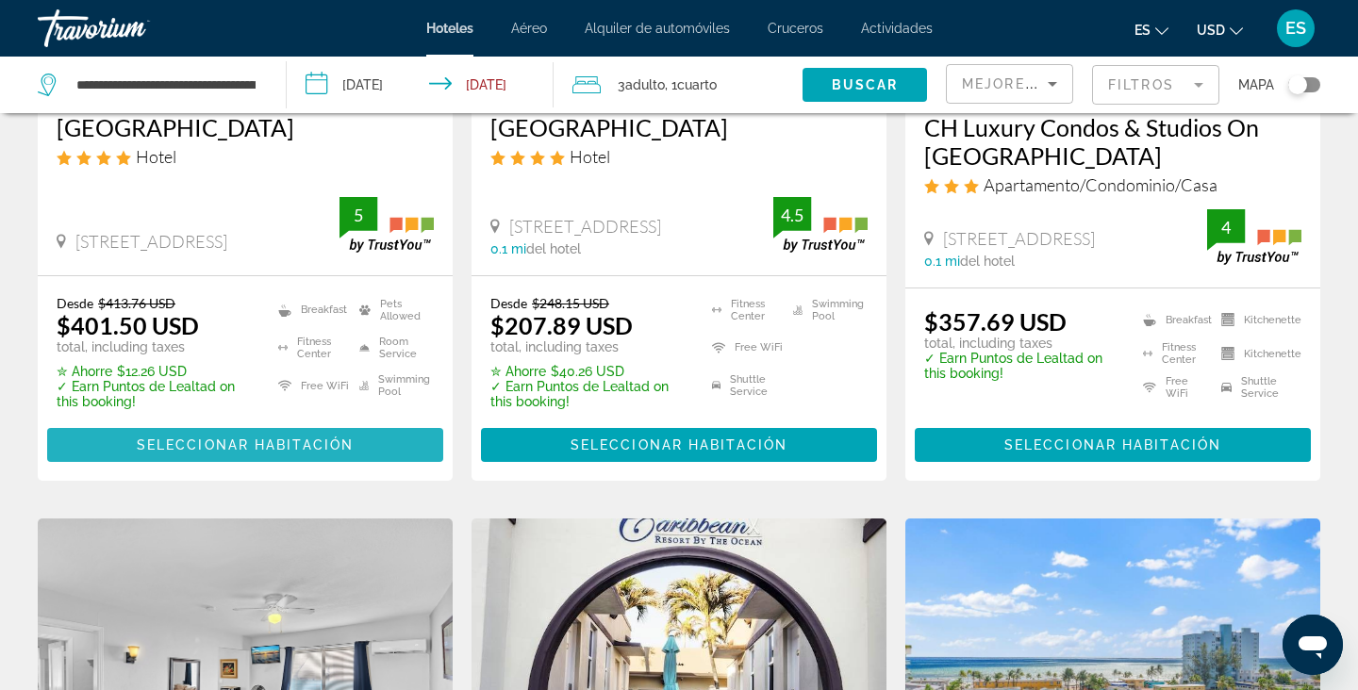
click at [315, 453] on span "Seleccionar habitación" at bounding box center [245, 444] width 217 height 15
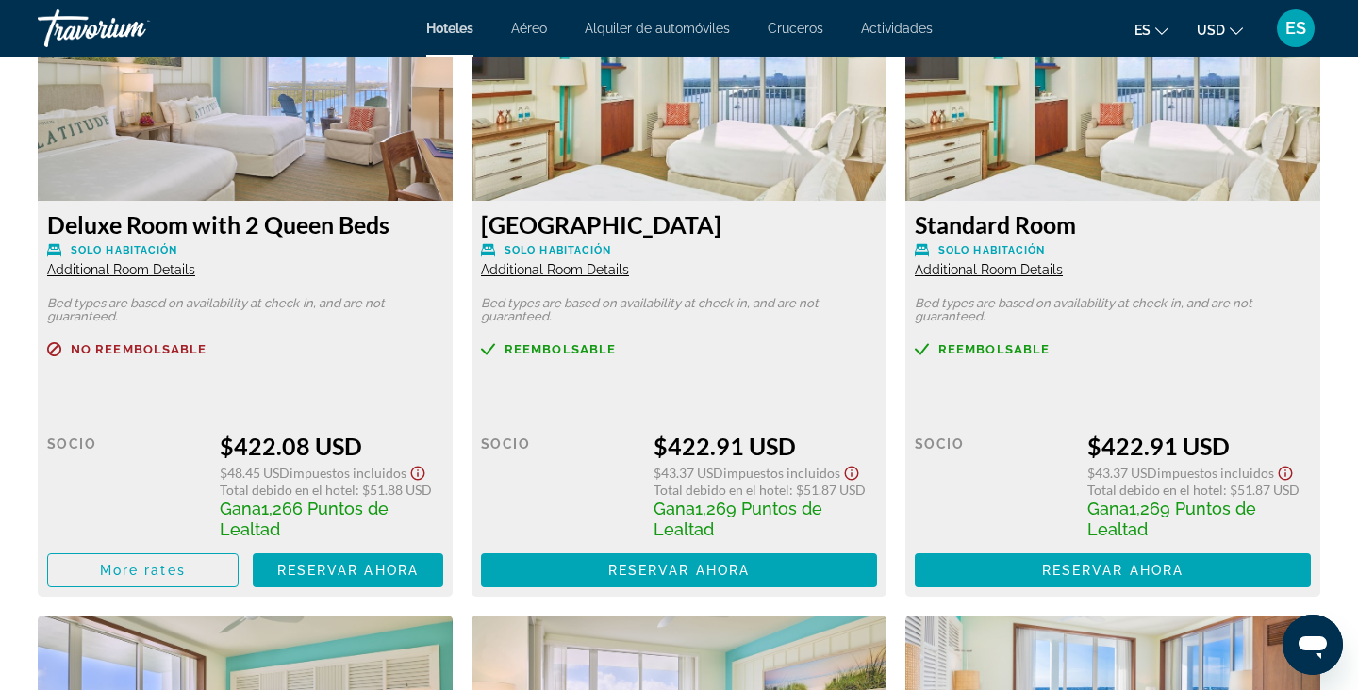
scroll to position [3949, 0]
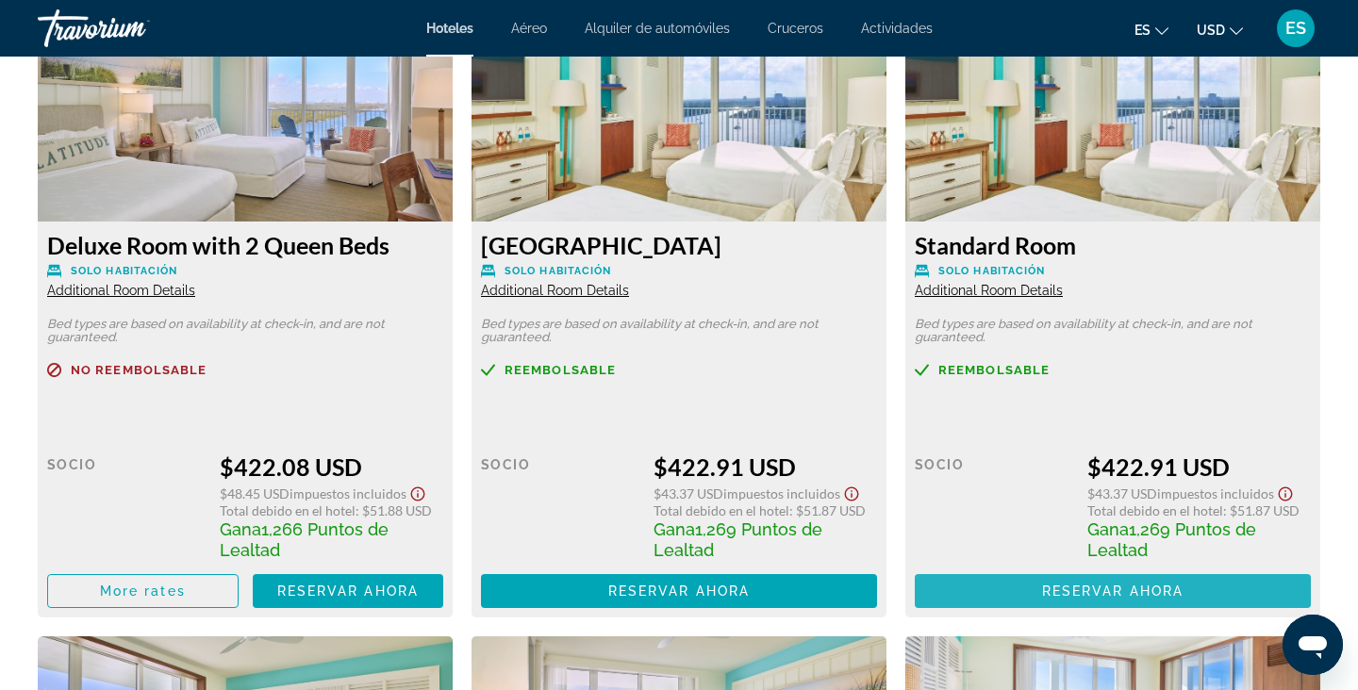
click at [1075, 599] on span "Reservar ahora" at bounding box center [1112, 591] width 141 height 15
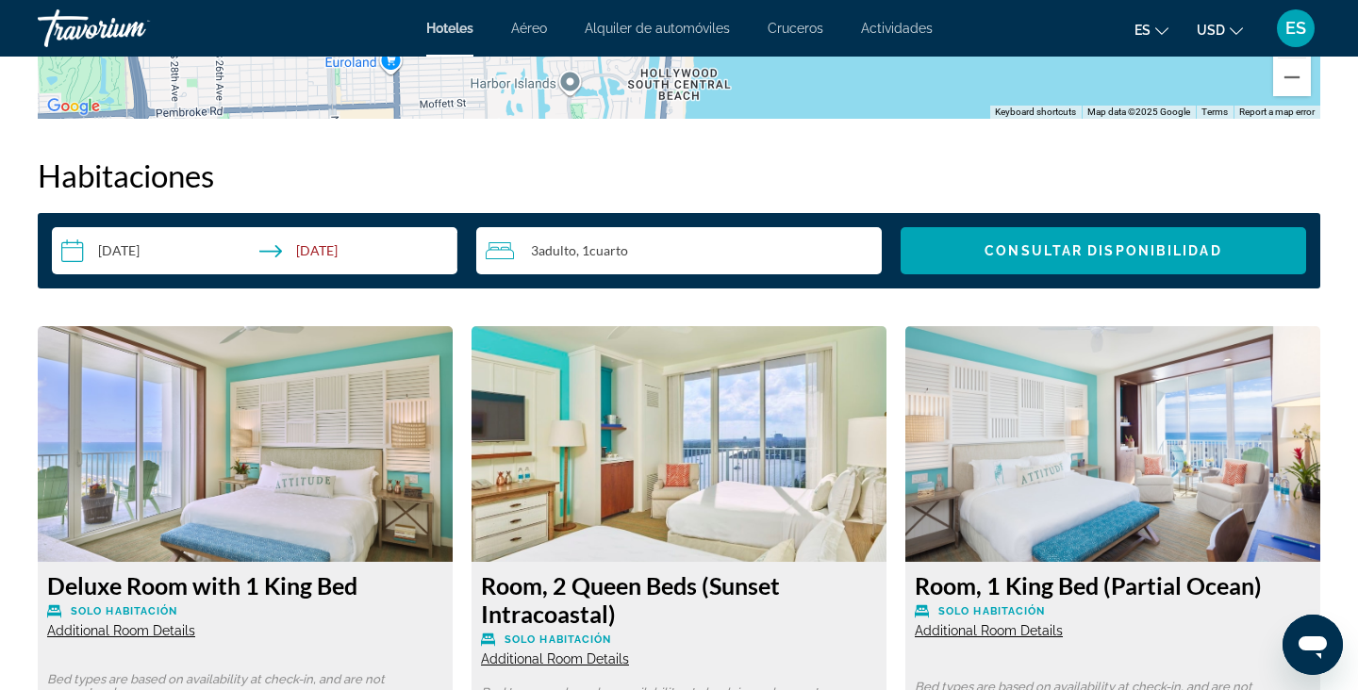
scroll to position [2244, 0]
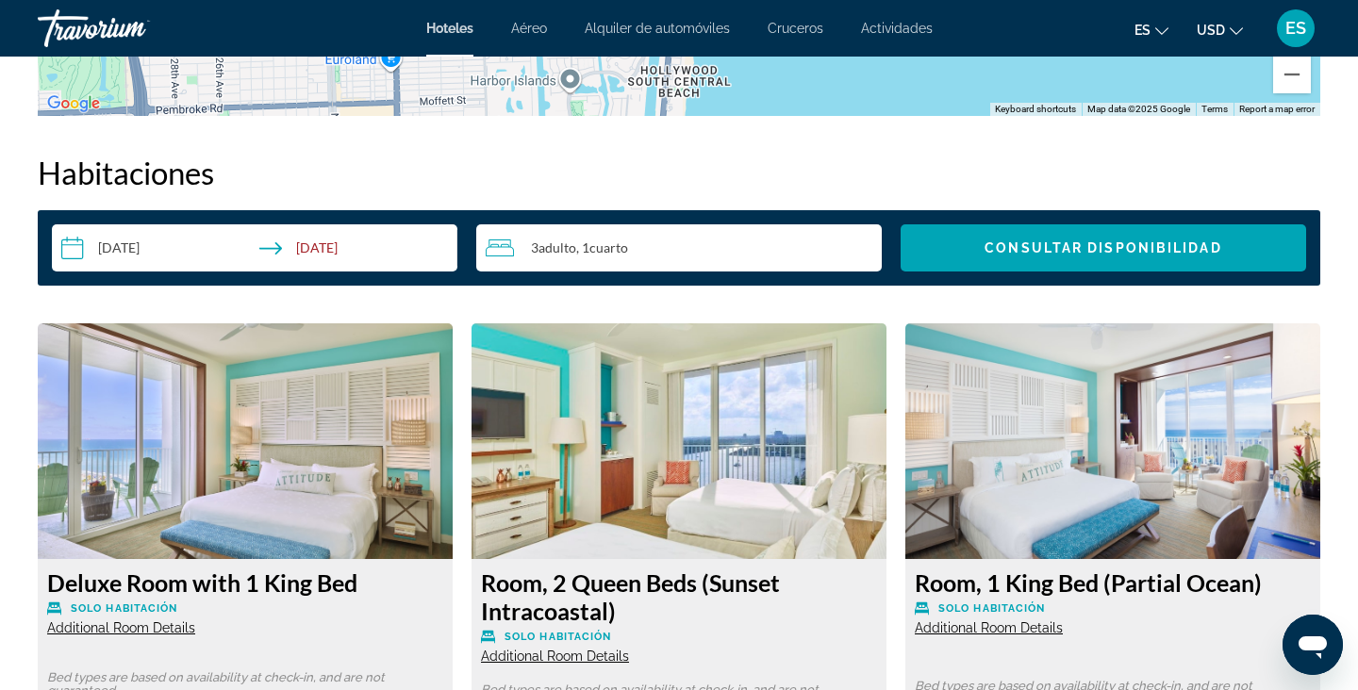
click at [339, 273] on input "**********" at bounding box center [258, 250] width 413 height 53
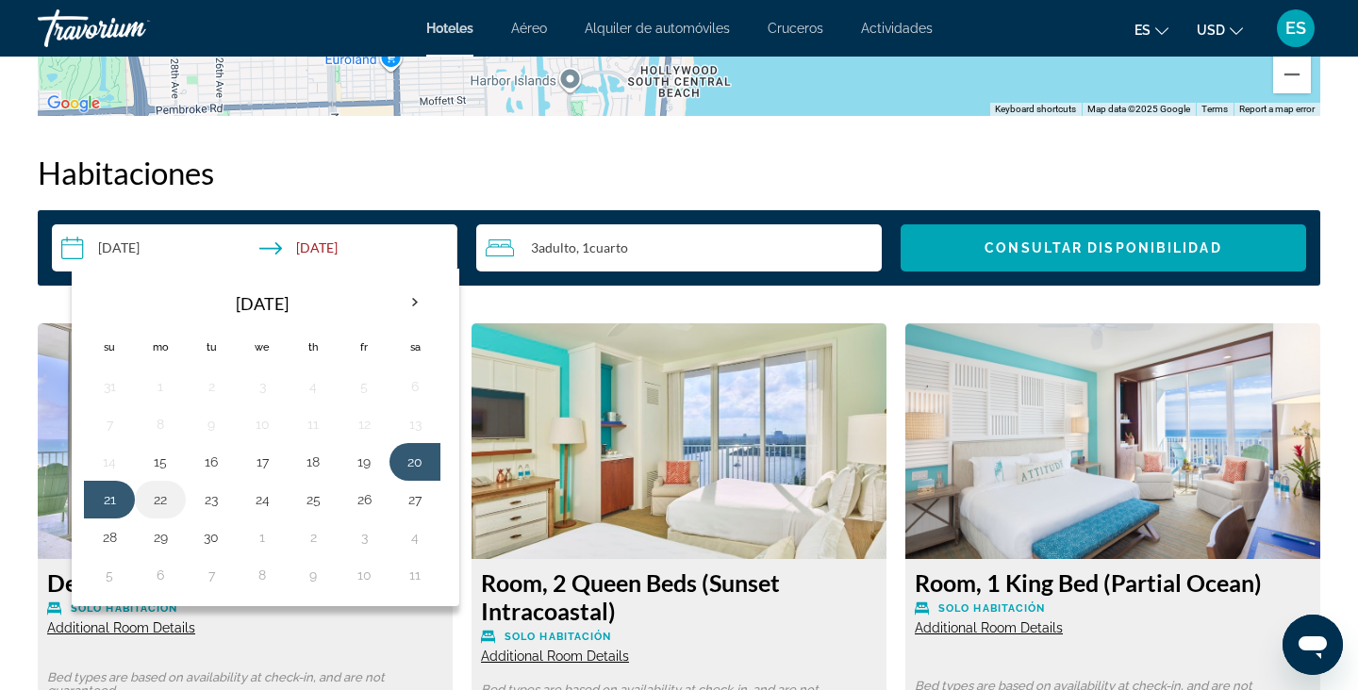
click at [152, 503] on button "22" at bounding box center [160, 500] width 30 height 26
click at [374, 457] on button "19" at bounding box center [364, 462] width 30 height 26
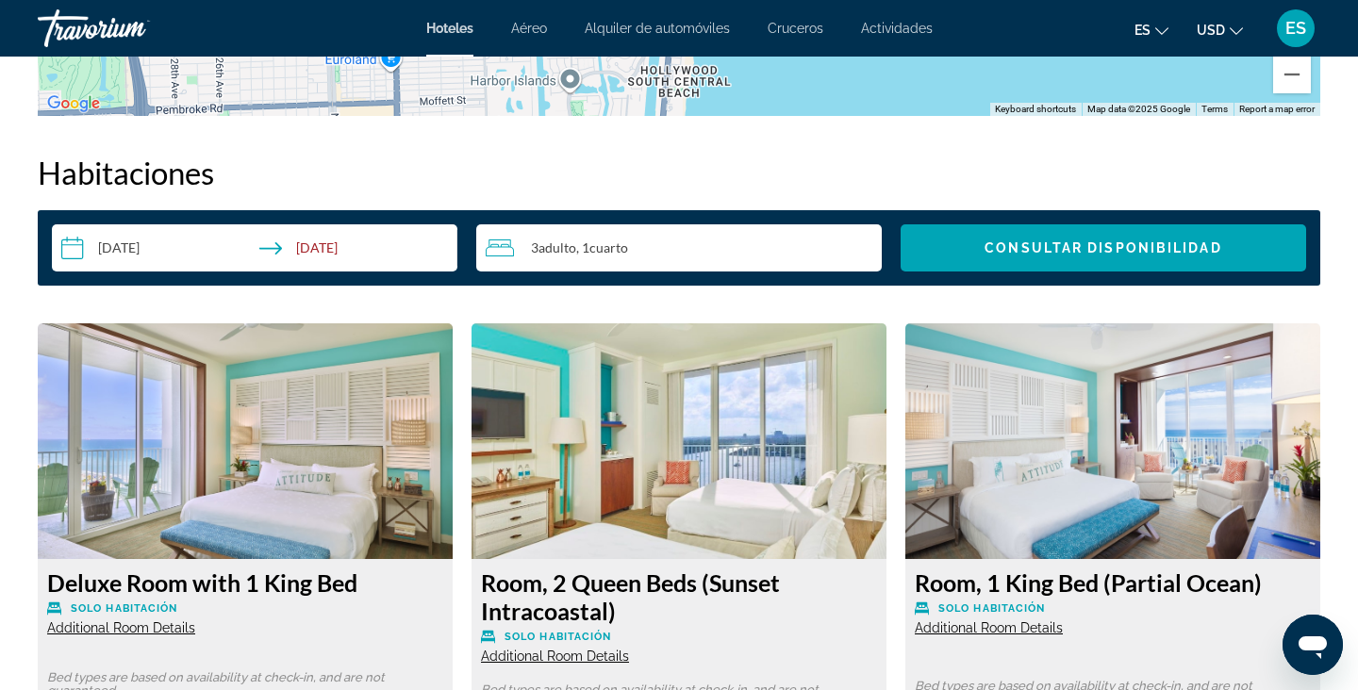
click at [372, 256] on input "**********" at bounding box center [258, 250] width 413 height 53
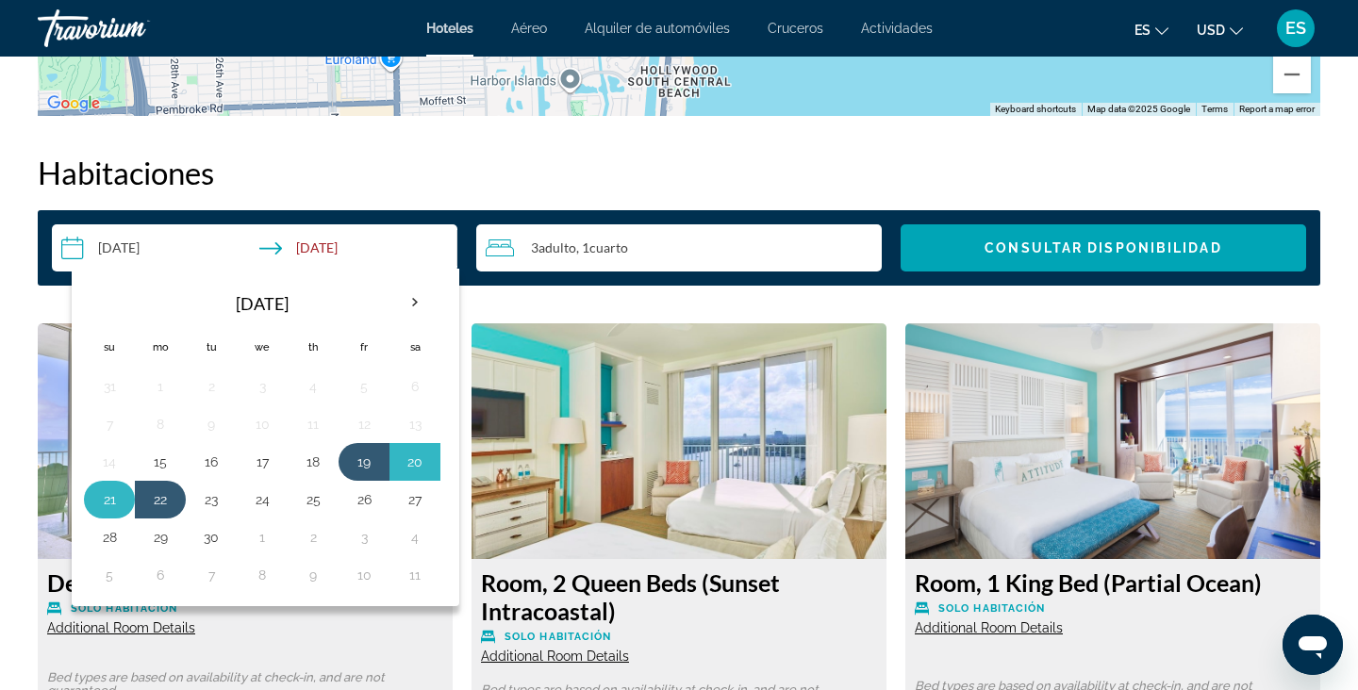
click at [131, 494] on td "21" at bounding box center [109, 500] width 51 height 38
click at [103, 507] on button "21" at bounding box center [109, 500] width 30 height 26
click at [442, 239] on input "**********" at bounding box center [258, 250] width 413 height 53
click at [364, 475] on button "19" at bounding box center [364, 462] width 30 height 26
type input "**********"
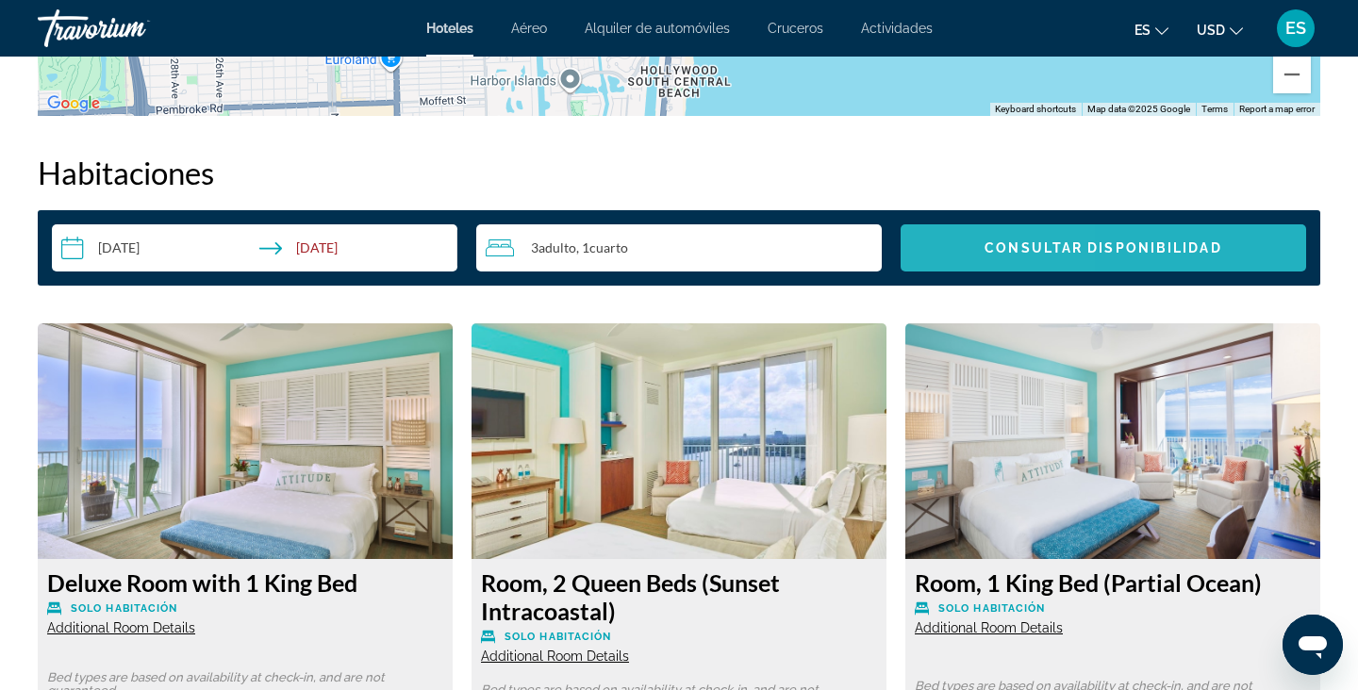
click at [961, 254] on span "Search widget" at bounding box center [1102, 247] width 405 height 45
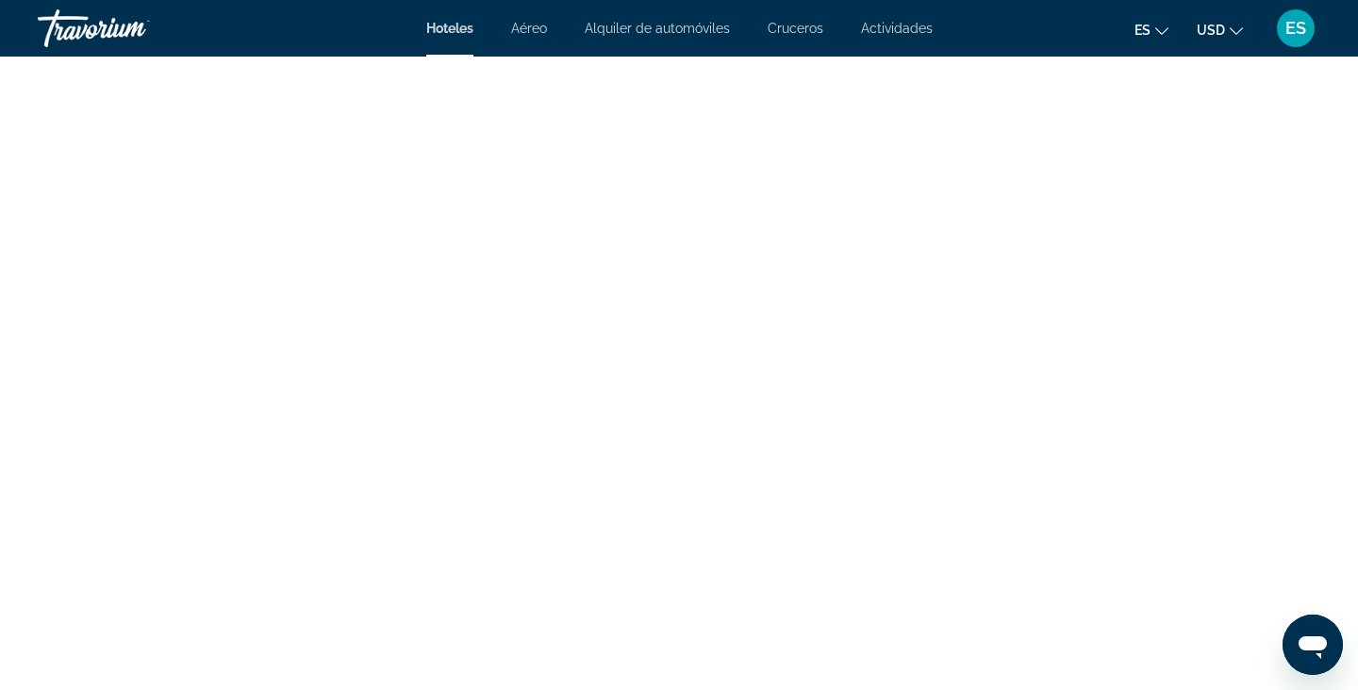
scroll to position [3031, 0]
